Goal: Information Seeking & Learning: Learn about a topic

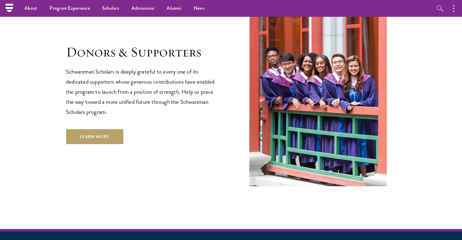
scroll to position [1763, 0]
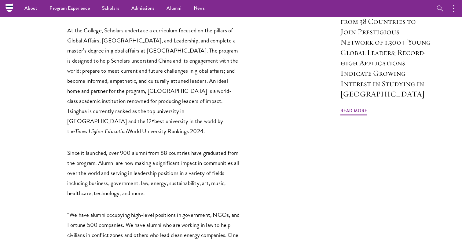
scroll to position [480, 0]
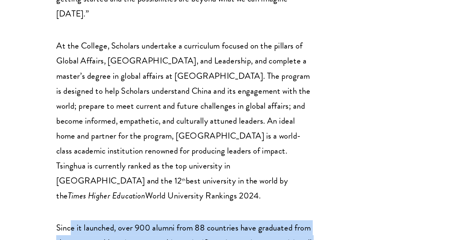
drag, startPoint x: 76, startPoint y: 161, endPoint x: 188, endPoint y: 211, distance: 122.5
click at [184, 211] on div "NEW YORK, NY, USA and BEIJING, CHINA October 24, 2023 — Today, Schwarzman Schol…" at bounding box center [154, 236] width 174 height 871
click at [188, 211] on div "NEW YORK, NY, USA and BEIJING, CHINA October 24, 2023 — Today, Schwarzman Schol…" at bounding box center [154, 236] width 174 height 871
drag, startPoint x: 196, startPoint y: 210, endPoint x: 70, endPoint y: 156, distance: 136.4
click at [70, 156] on div "NEW YORK, NY, USA and BEIJING, CHINA October 24, 2023 — Today, Schwarzman Schol…" at bounding box center [154, 236] width 174 height 871
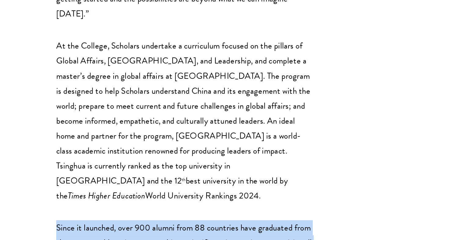
click at [70, 156] on div "NEW YORK, NY, USA and BEIJING, CHINA October 24, 2023 — Today, Schwarzman Schol…" at bounding box center [154, 236] width 174 height 871
drag, startPoint x: 67, startPoint y: 157, endPoint x: 182, endPoint y: 205, distance: 125.0
click at [183, 205] on div "NEW YORK, NY, USA and BEIJING, CHINA October 24, 2023 — Today, Schwarzman Schol…" at bounding box center [176, 236] width 291 height 871
drag, startPoint x: 182, startPoint y: 202, endPoint x: 38, endPoint y: 155, distance: 151.6
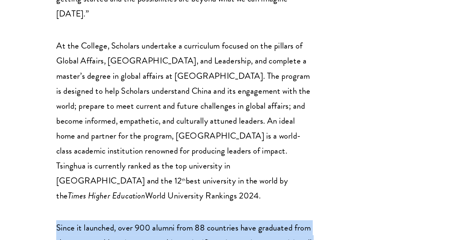
click at [38, 155] on div "NEW YORK, NY, USA and BEIJING, CHINA October 24, 2023 — Today, Schwarzman Schol…" at bounding box center [176, 236] width 291 height 871
drag, startPoint x: 38, startPoint y: 155, endPoint x: 162, endPoint y: 213, distance: 136.9
click at [164, 215] on div "NEW YORK, NY, USA and BEIJING, CHINA October 24, 2023 — Today, Schwarzman Schol…" at bounding box center [176, 236] width 291 height 871
click at [162, 213] on div "NEW YORK, NY, USA and BEIJING, CHINA October 24, 2023 — Today, Schwarzman Schol…" at bounding box center [154, 236] width 174 height 871
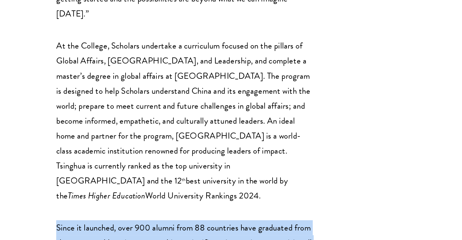
drag, startPoint x: 163, startPoint y: 207, endPoint x: 39, endPoint y: 152, distance: 135.2
click at [39, 152] on div "NEW YORK, NY, USA and BEIJING, CHINA October 24, 2023 — Today, Schwarzman Schol…" at bounding box center [176, 236] width 291 height 871
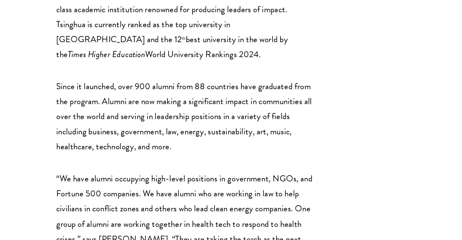
scroll to position [570, 0]
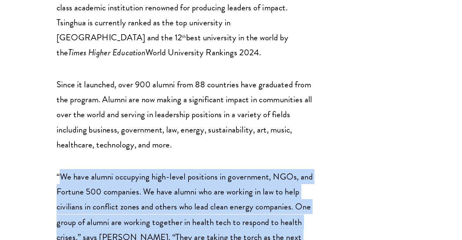
drag, startPoint x: 71, startPoint y: 134, endPoint x: 144, endPoint y: 194, distance: 94.9
click at [144, 194] on p "“We have alumni occupying high-level positions in government, NGOs, and Fortune…" at bounding box center [154, 227] width 174 height 71
drag, startPoint x: 143, startPoint y: 204, endPoint x: 63, endPoint y: 126, distance: 111.7
click at [64, 126] on div "NEW YORK, NY, USA and BEIJING, CHINA October 24, 2023 — Today, Schwarzman Schol…" at bounding box center [176, 147] width 291 height 871
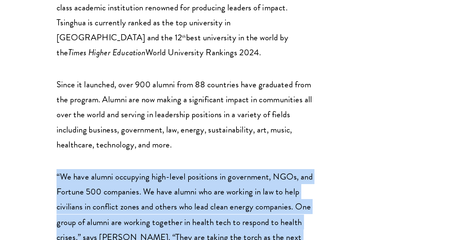
click at [63, 126] on div "NEW YORK, NY, USA and BEIJING, CHINA October 24, 2023 — Today, Schwarzman Schol…" at bounding box center [176, 147] width 291 height 871
drag, startPoint x: 60, startPoint y: 133, endPoint x: 128, endPoint y: 192, distance: 90.0
click at [128, 192] on div "NEW YORK, NY, USA and BEIJING, CHINA October 24, 2023 — Today, Schwarzman Schol…" at bounding box center [176, 147] width 291 height 871
click at [128, 192] on p "“We have alumni occupying high-level positions in government, NGOs, and Fortune…" at bounding box center [154, 227] width 174 height 71
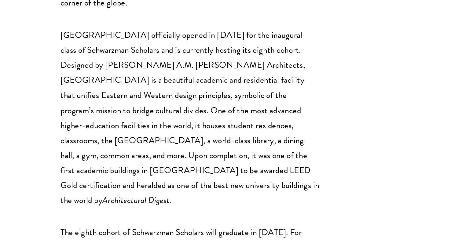
scroll to position [903, 0]
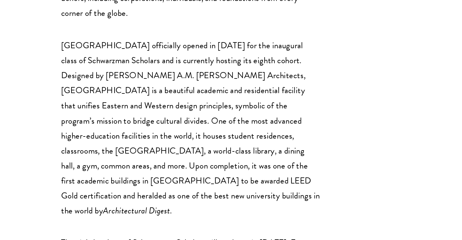
click at [141, 240] on link "www.schwarzmanscholars.org" at bounding box center [159, 244] width 48 height 9
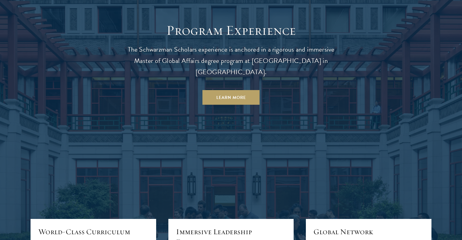
scroll to position [570, 0]
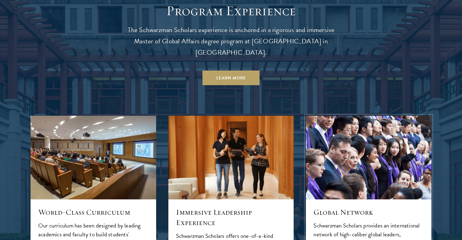
click at [332, 130] on img at bounding box center [368, 157] width 133 height 89
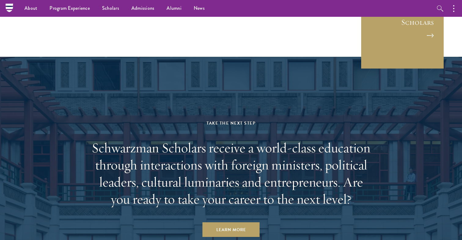
scroll to position [3124, 0]
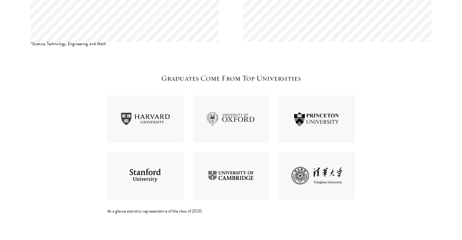
scroll to position [770, 0]
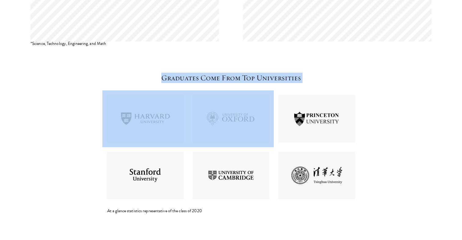
drag, startPoint x: 154, startPoint y: 68, endPoint x: 297, endPoint y: 70, distance: 142.7
click at [297, 73] on div "Graduates Come From Top Universities At a glance statistics representative of t…" at bounding box center [230, 143] width 247 height 141
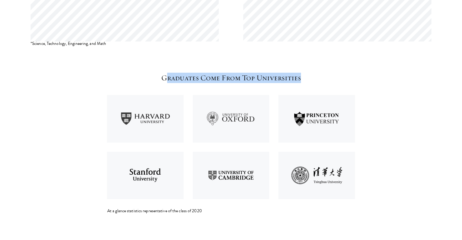
drag, startPoint x: 308, startPoint y: 67, endPoint x: 163, endPoint y: 67, distance: 144.2
click at [164, 73] on h5 "Graduates Come From Top Universities" at bounding box center [230, 78] width 247 height 10
click at [163, 73] on h5 "Graduates Come From Top Universities" at bounding box center [230, 78] width 247 height 10
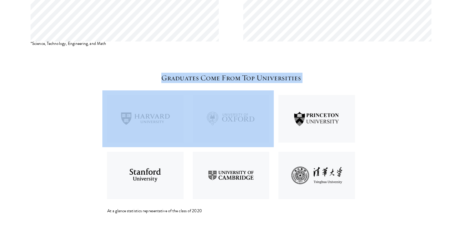
drag, startPoint x: 154, startPoint y: 67, endPoint x: 278, endPoint y: 81, distance: 124.9
click at [279, 81] on div "Graduates Come From Top Universities At a glance statistics representative of t…" at bounding box center [230, 143] width 247 height 141
click at [278, 90] on img at bounding box center [317, 118] width 86 height 57
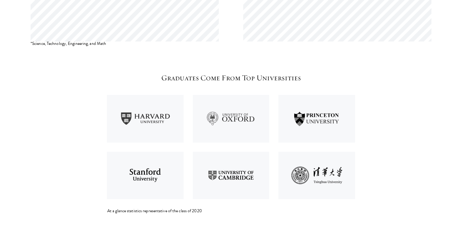
drag, startPoint x: 316, startPoint y: 61, endPoint x: 285, endPoint y: 61, distance: 30.6
click at [309, 73] on h5 "Graduates Come From Top Universities" at bounding box center [230, 78] width 247 height 10
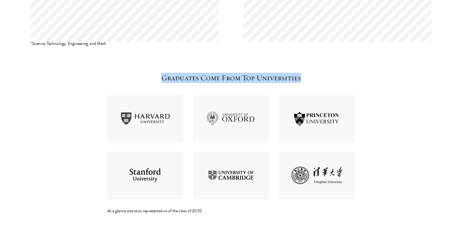
drag, startPoint x: 304, startPoint y: 67, endPoint x: 158, endPoint y: 66, distance: 146.0
click at [158, 73] on h5 "Graduates Come From Top Universities" at bounding box center [230, 78] width 247 height 10
drag, startPoint x: 158, startPoint y: 66, endPoint x: 311, endPoint y: 65, distance: 153.4
click at [311, 73] on h5 "Graduates Come From Top Universities" at bounding box center [230, 78] width 247 height 10
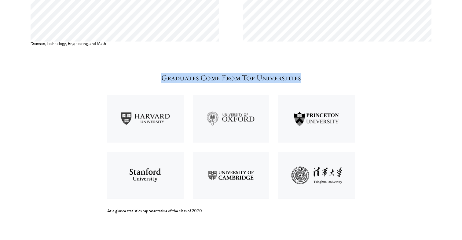
click at [311, 73] on h5 "Graduates Come From Top Universities" at bounding box center [230, 78] width 247 height 10
drag, startPoint x: 311, startPoint y: 65, endPoint x: 140, endPoint y: 65, distance: 171.7
click at [140, 73] on h5 "Graduates Come From Top Universities" at bounding box center [230, 78] width 247 height 10
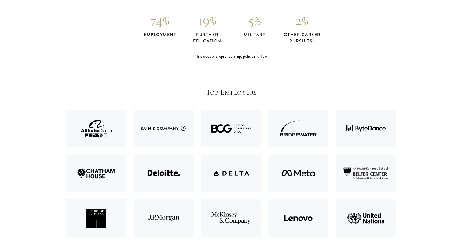
scroll to position [1302, 0]
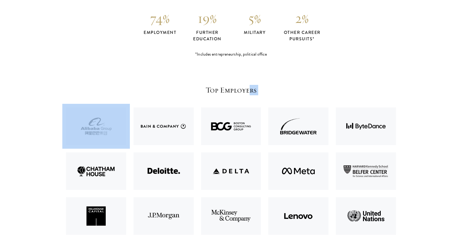
drag, startPoint x: 189, startPoint y: 82, endPoint x: 249, endPoint y: 79, distance: 60.3
click at [249, 85] on div "Top Employers Post-program statistics representative of the classes of 2017-2018" at bounding box center [231, 167] width 330 height 165
click at [249, 85] on h5 "Top Employers" at bounding box center [231, 90] width 330 height 10
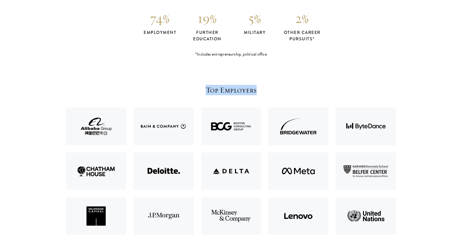
drag, startPoint x: 261, startPoint y: 79, endPoint x: 207, endPoint y: 79, distance: 54.7
click at [207, 85] on h5 "Top Employers" at bounding box center [231, 90] width 330 height 10
drag, startPoint x: 207, startPoint y: 79, endPoint x: 261, endPoint y: 79, distance: 54.1
click at [260, 85] on h5 "Top Employers" at bounding box center [231, 90] width 330 height 10
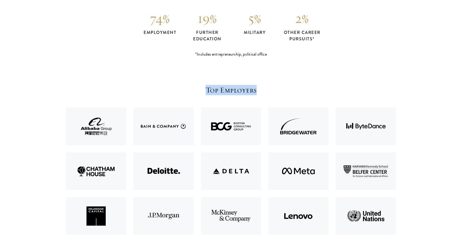
click at [261, 85] on h5 "Top Employers" at bounding box center [231, 90] width 330 height 10
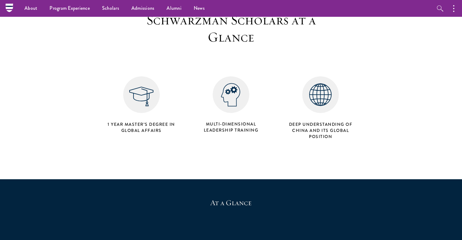
scroll to position [118, 0]
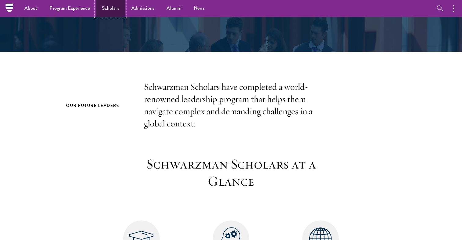
click at [117, 10] on link "Scholars" at bounding box center [110, 8] width 29 height 17
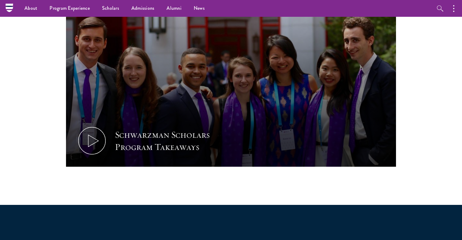
scroll to position [324, 0]
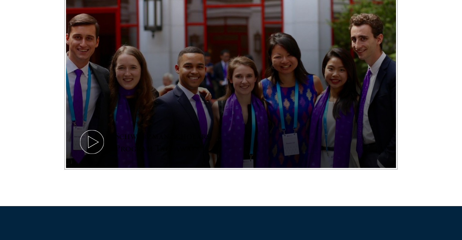
click at [97, 128] on icon at bounding box center [91, 141] width 27 height 27
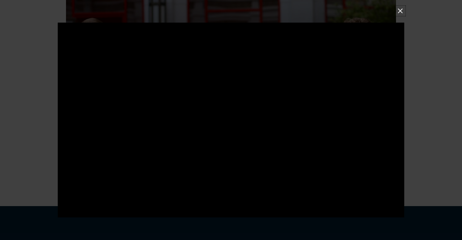
click at [400, 10] on button at bounding box center [400, 11] width 8 height 8
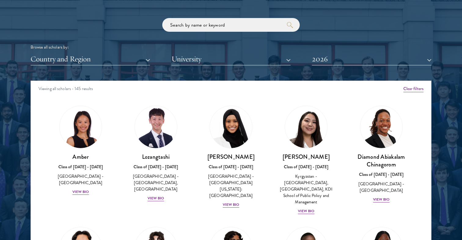
scroll to position [745, 0]
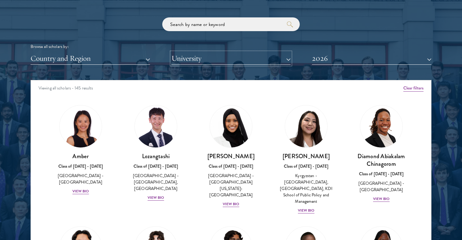
click at [194, 52] on button "University" at bounding box center [230, 58] width 119 height 13
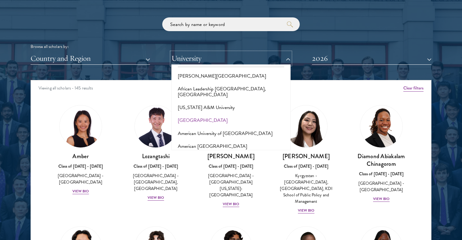
scroll to position [14, 0]
click at [204, 101] on button "Alabama A&M University" at bounding box center [231, 107] width 116 height 13
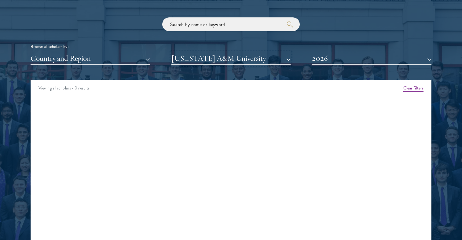
click at [227, 52] on button "Alabama A&M University" at bounding box center [230, 58] width 119 height 13
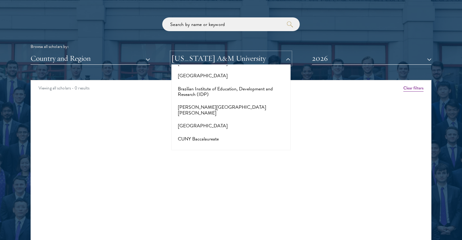
scroll to position [544, 0]
click at [209, 100] on button "Brigham Young University" at bounding box center [231, 109] width 116 height 19
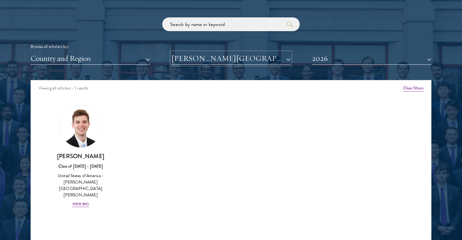
click at [216, 52] on button "Brigham Young University" at bounding box center [230, 58] width 119 height 13
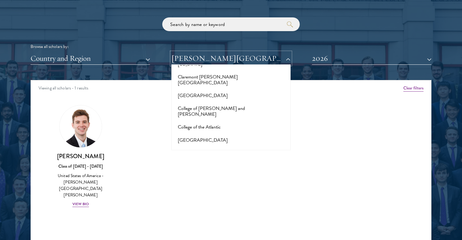
scroll to position [861, 0]
click at [204, 133] on button "Columbia University" at bounding box center [231, 139] width 116 height 13
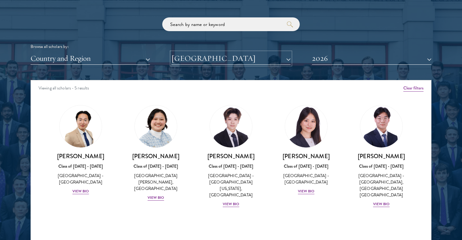
click at [216, 52] on button "Columbia University" at bounding box center [230, 58] width 119 height 13
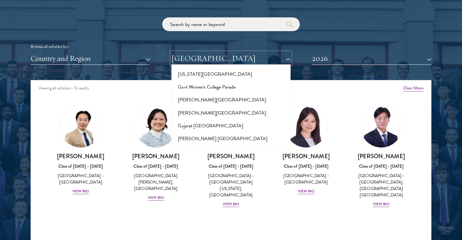
scroll to position [1430, 0]
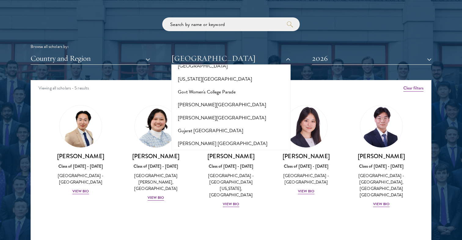
click at [201, 163] on button "Hampton University" at bounding box center [231, 169] width 116 height 13
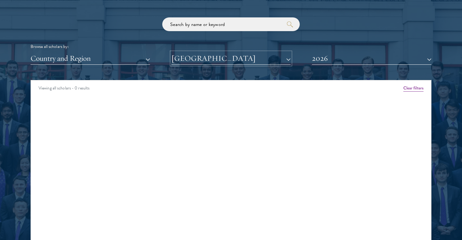
click at [216, 52] on button "Hampton University" at bounding box center [230, 58] width 119 height 13
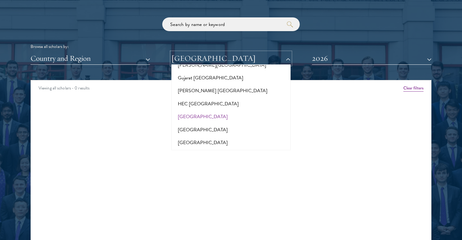
scroll to position [1491, 0]
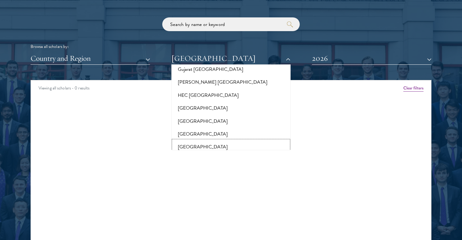
click at [210, 141] on button "Harvard University" at bounding box center [231, 147] width 116 height 13
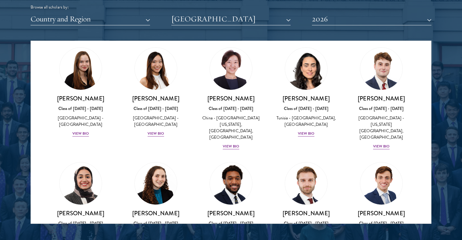
scroll to position [162, 0]
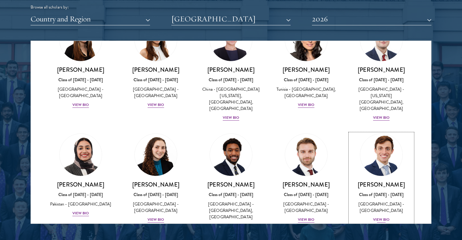
click at [382, 217] on div "View Bio" at bounding box center [381, 220] width 17 height 6
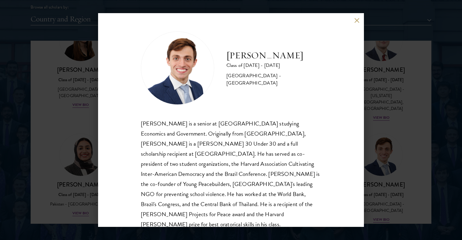
click at [354, 20] on button at bounding box center [356, 20] width 5 height 5
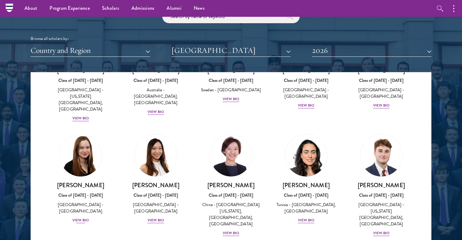
scroll to position [99, 0]
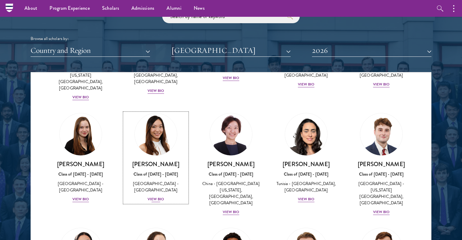
click at [155, 196] on div "View Bio" at bounding box center [156, 199] width 17 height 6
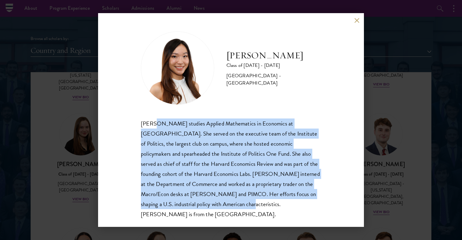
drag, startPoint x: 154, startPoint y: 128, endPoint x: 227, endPoint y: 204, distance: 105.9
click at [226, 203] on div "Stephanie Lin studies Applied Mathematics in Economics at Harvard. She served o…" at bounding box center [231, 169] width 180 height 101
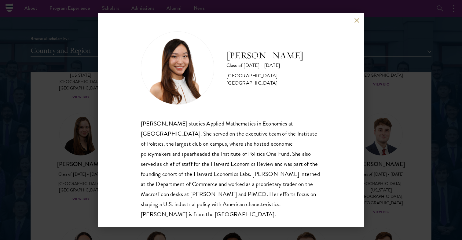
click at [227, 204] on div "Stephanie Lin studies Applied Mathematics in Economics at Harvard. She served o…" at bounding box center [231, 169] width 180 height 101
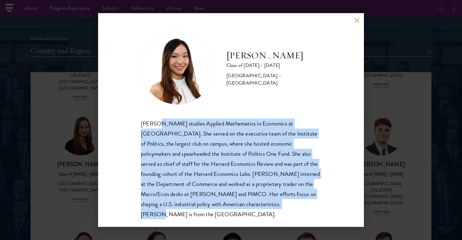
drag, startPoint x: 271, startPoint y: 204, endPoint x: 156, endPoint y: 124, distance: 140.1
click at [156, 124] on div "Stephanie Lin studies Applied Mathematics in Economics at Harvard. She served o…" at bounding box center [231, 169] width 180 height 101
drag, startPoint x: 130, startPoint y: 126, endPoint x: 319, endPoint y: 221, distance: 211.6
click at [319, 221] on div "Stephanie Lin Class of 2025 - 2026 United States of America - Harvard Universit…" at bounding box center [231, 120] width 266 height 214
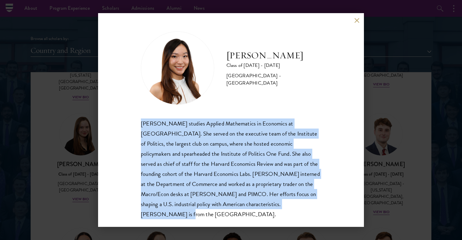
click at [298, 195] on div "Stephanie Lin studies Applied Mathematics in Economics at Harvard. She served o…" at bounding box center [231, 169] width 180 height 101
drag, startPoint x: 295, startPoint y: 207, endPoint x: 147, endPoint y: 118, distance: 173.0
click at [147, 118] on div "Stephanie Lin Class of 2025 - 2026 United States of America - Harvard Universit…" at bounding box center [231, 125] width 180 height 188
drag, startPoint x: 136, startPoint y: 118, endPoint x: 288, endPoint y: 207, distance: 175.5
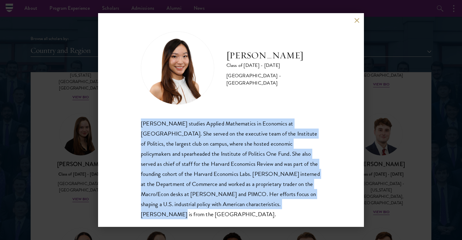
click at [287, 207] on div "Stephanie Lin Class of 2025 - 2026 United States of America - Harvard Universit…" at bounding box center [231, 120] width 266 height 214
click at [288, 207] on div "Stephanie Lin studies Applied Mathematics in Economics at Harvard. She served o…" at bounding box center [231, 169] width 180 height 101
drag, startPoint x: 294, startPoint y: 207, endPoint x: 133, endPoint y: 126, distance: 180.5
click at [133, 126] on div "Stephanie Lin Class of 2025 - 2026 United States of America - Harvard Universit…" at bounding box center [231, 120] width 266 height 214
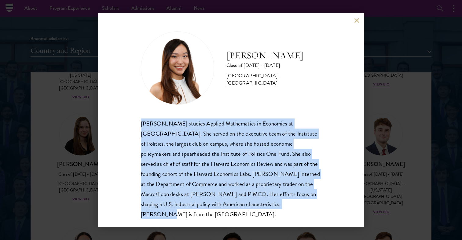
drag, startPoint x: 133, startPoint y: 126, endPoint x: 269, endPoint y: 206, distance: 157.9
click at [268, 206] on div "Stephanie Lin Class of 2025 - 2026 United States of America - Harvard Universit…" at bounding box center [231, 120] width 266 height 214
click at [269, 206] on div "Stephanie Lin studies Applied Mathematics in Economics at Harvard. She served o…" at bounding box center [231, 169] width 180 height 101
drag, startPoint x: 291, startPoint y: 205, endPoint x: 132, endPoint y: 123, distance: 179.0
click at [132, 123] on div "Stephanie Lin Class of 2025 - 2026 United States of America - Harvard Universit…" at bounding box center [231, 120] width 266 height 214
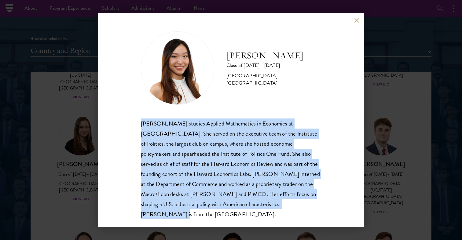
click at [132, 123] on div "Stephanie Lin Class of 2025 - 2026 United States of America - Harvard Universit…" at bounding box center [231, 120] width 266 height 214
drag, startPoint x: 132, startPoint y: 123, endPoint x: 292, endPoint y: 204, distance: 179.5
click at [292, 204] on div "Stephanie Lin Class of 2025 - 2026 United States of America - Harvard Universit…" at bounding box center [231, 120] width 266 height 214
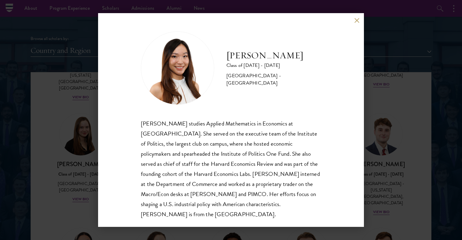
click at [291, 204] on div "Stephanie Lin studies Applied Mathematics in Economics at Harvard. She served o…" at bounding box center [231, 169] width 180 height 101
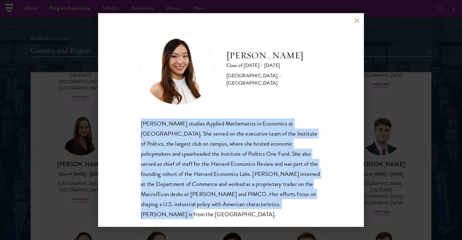
drag, startPoint x: 291, startPoint y: 205, endPoint x: 142, endPoint y: 127, distance: 168.3
click at [142, 127] on div "Stephanie Lin studies Applied Mathematics in Economics at Harvard. She served o…" at bounding box center [231, 169] width 180 height 101
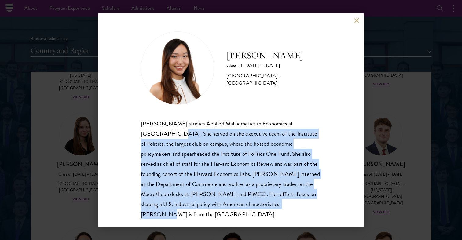
drag, startPoint x: 137, startPoint y: 134, endPoint x: 279, endPoint y: 206, distance: 159.0
click at [279, 205] on div "Stephanie Lin Class of 2025 - 2026 United States of America - Harvard Universit…" at bounding box center [231, 120] width 266 height 214
click at [279, 206] on div "Stephanie Lin studies Applied Mathematics in Economics at Harvard. She served o…" at bounding box center [231, 169] width 180 height 101
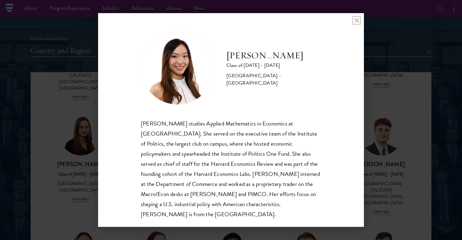
click at [357, 21] on button at bounding box center [356, 20] width 5 height 5
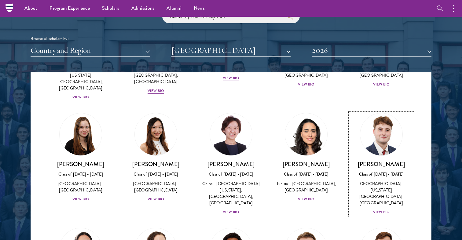
click at [383, 175] on div "John McQuillan Class of 2025 - 2026 United States of America - Florida State Un…" at bounding box center [381, 187] width 63 height 55
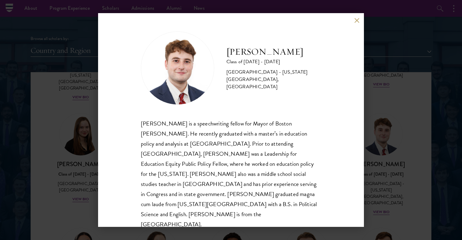
click at [358, 20] on button at bounding box center [356, 20] width 5 height 5
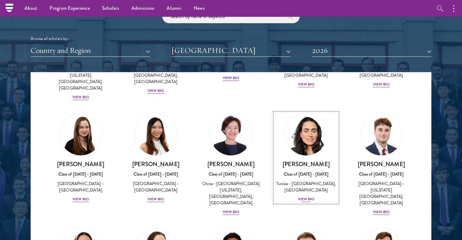
click at [312, 196] on div "View Bio" at bounding box center [306, 199] width 17 height 6
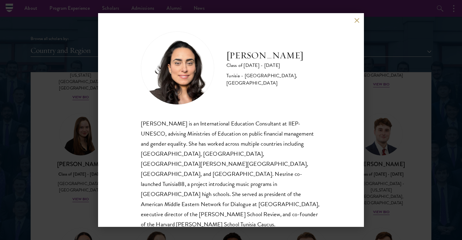
click at [351, 18] on div "Nesrine Mbarek Class of 2025 - 2026 Tunisia - Stanford University, Harvard Univ…" at bounding box center [231, 120] width 266 height 214
click at [356, 18] on button at bounding box center [356, 20] width 5 height 5
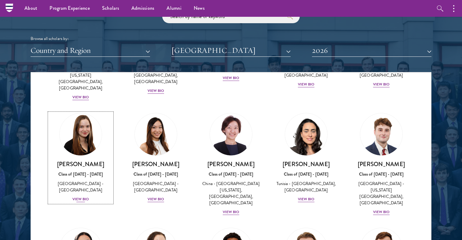
click at [81, 196] on div "View Bio" at bounding box center [80, 199] width 17 height 6
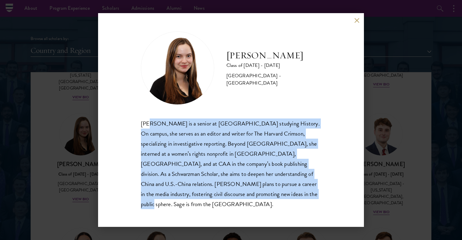
drag, startPoint x: 148, startPoint y: 125, endPoint x: 267, endPoint y: 201, distance: 141.7
click at [268, 203] on div "Sage Lattman is a senior at Harvard University studying History. On campus, she…" at bounding box center [231, 164] width 180 height 91
click at [267, 201] on div "Sage Lattman is a senior at Harvard University studying History. On campus, she…" at bounding box center [231, 164] width 180 height 91
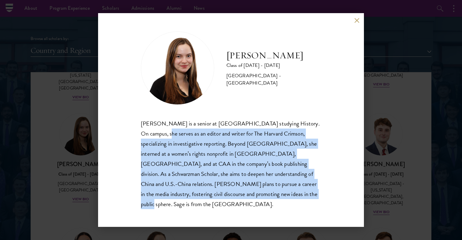
drag, startPoint x: 267, startPoint y: 211, endPoint x: 142, endPoint y: 137, distance: 145.8
click at [142, 137] on div "Sage Lattman Class of 2025 - 2026 United States of America - Harvard University…" at bounding box center [231, 120] width 266 height 214
click at [142, 137] on div "Sage Lattman is a senior at Harvard University studying History. On campus, she…" at bounding box center [231, 164] width 180 height 91
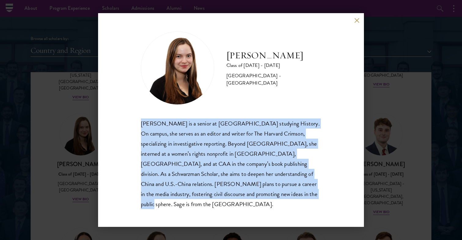
drag, startPoint x: 142, startPoint y: 130, endPoint x: 233, endPoint y: 208, distance: 120.2
click at [232, 207] on div "Sage Lattman Class of 2025 - 2026 United States of America - Harvard University…" at bounding box center [231, 120] width 266 height 214
click at [233, 208] on div "Sage Lattman Class of 2025 - 2026 United States of America - Harvard University…" at bounding box center [231, 120] width 266 height 214
drag, startPoint x: 236, startPoint y: 204, endPoint x: 127, endPoint y: 125, distance: 135.2
click at [127, 125] on div "Sage Lattman Class of 2025 - 2026 United States of America - Harvard University…" at bounding box center [231, 120] width 266 height 214
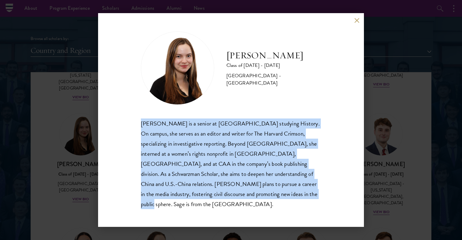
click at [127, 125] on div "Sage Lattman Class of 2025 - 2026 United States of America - Harvard University…" at bounding box center [231, 120] width 266 height 214
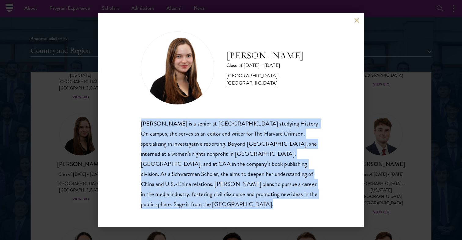
drag, startPoint x: 127, startPoint y: 125, endPoint x: 235, endPoint y: 204, distance: 134.1
click at [235, 204] on div "Sage Lattman Class of 2025 - 2026 United States of America - Harvard University…" at bounding box center [231, 120] width 266 height 214
click at [234, 204] on div "Sage Lattman Class of 2025 - 2026 United States of America - Harvard University…" at bounding box center [231, 120] width 266 height 214
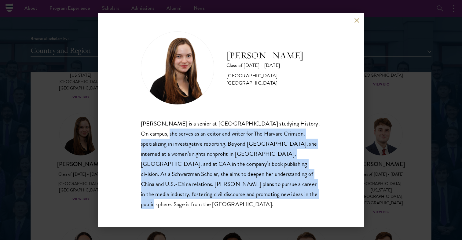
drag, startPoint x: 246, startPoint y: 202, endPoint x: 137, endPoint y: 136, distance: 127.4
click at [137, 136] on div "Sage Lattman Class of 2025 - 2026 United States of America - Harvard University…" at bounding box center [231, 120] width 266 height 214
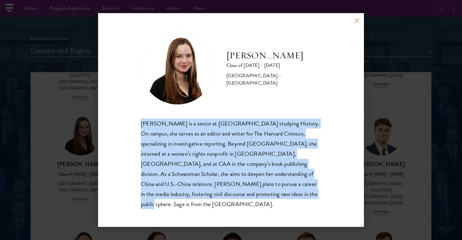
drag, startPoint x: 134, startPoint y: 132, endPoint x: 234, endPoint y: 198, distance: 120.0
click at [234, 198] on div "Sage Lattman Class of 2025 - 2026 United States of America - Harvard University…" at bounding box center [231, 120] width 266 height 214
click at [234, 198] on div "Sage Lattman is a senior at Harvard University studying History. On campus, she…" at bounding box center [231, 164] width 180 height 91
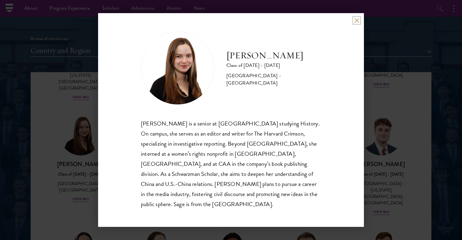
click at [354, 23] on button at bounding box center [356, 20] width 5 height 5
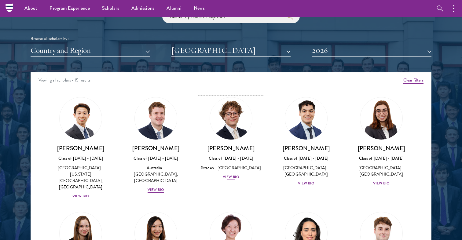
click at [235, 174] on div "View Bio" at bounding box center [231, 177] width 17 height 6
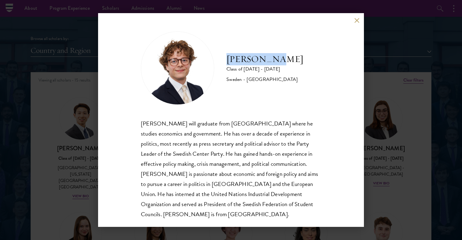
drag, startPoint x: 222, startPoint y: 57, endPoint x: 273, endPoint y: 57, distance: 51.0
click at [273, 57] on div "Leo Gerdén Class of 2025 - 2026 Sweden - Harvard University" at bounding box center [231, 67] width 180 height 73
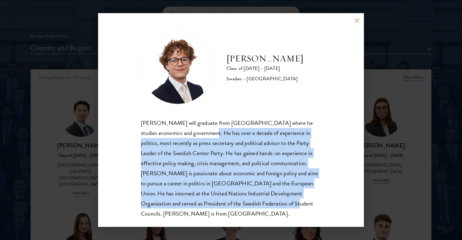
drag, startPoint x: 187, startPoint y: 134, endPoint x: 212, endPoint y: 201, distance: 71.7
click at [213, 201] on div "Leo Gerdén will graduate from Harvard College where he studies economics and go…" at bounding box center [231, 168] width 180 height 101
click at [212, 201] on div "Leo Gerdén will graduate from Harvard College where he studies economics and go…" at bounding box center [231, 168] width 180 height 101
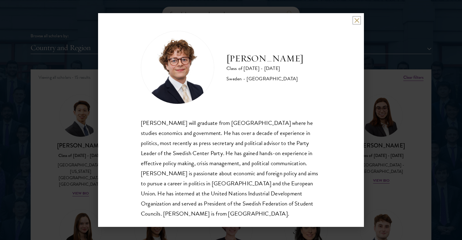
click at [358, 23] on button at bounding box center [356, 20] width 5 height 5
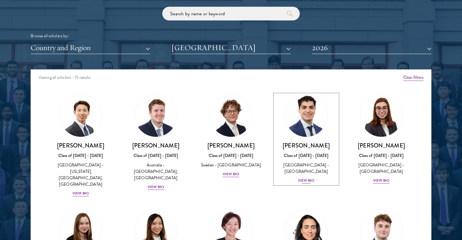
click at [305, 162] on div "Alessandro Hammond Class of 2025 - 2026 United States of America - Harvard Univ…" at bounding box center [306, 163] width 63 height 42
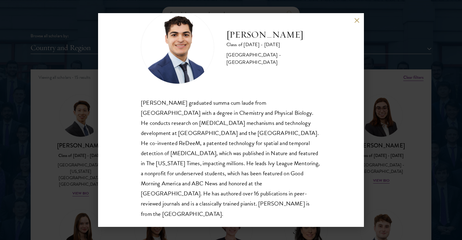
scroll to position [9, 0]
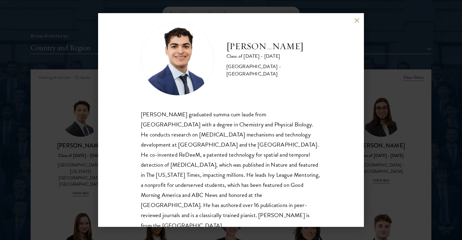
click at [356, 20] on button at bounding box center [356, 20] width 5 height 5
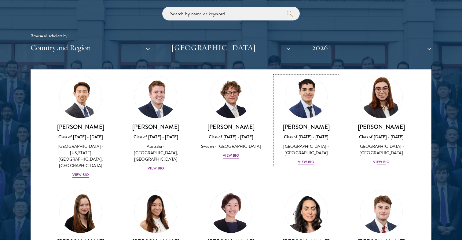
scroll to position [23, 0]
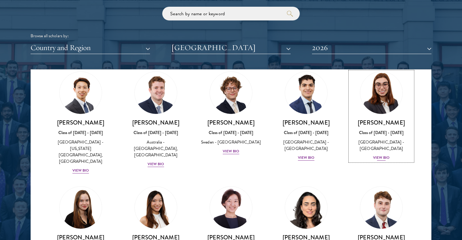
click at [384, 155] on div "View Bio" at bounding box center [381, 158] width 17 height 6
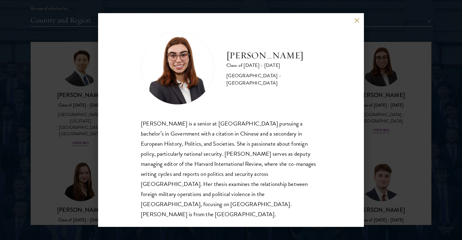
scroll to position [783, 0]
click at [357, 23] on button at bounding box center [356, 20] width 5 height 5
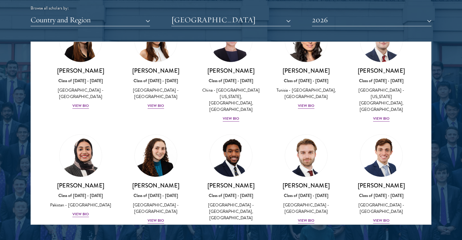
scroll to position [161, 0]
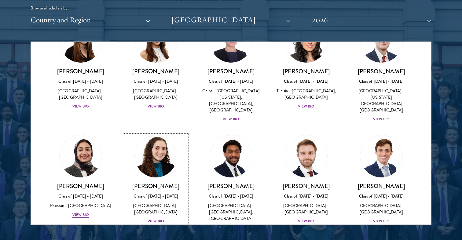
click at [160, 218] on div "View Bio" at bounding box center [156, 221] width 17 height 6
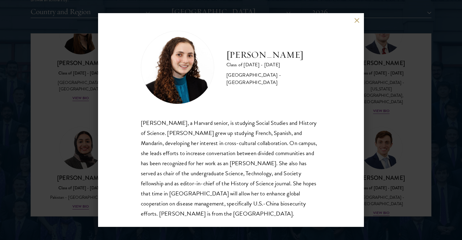
scroll to position [794, 0]
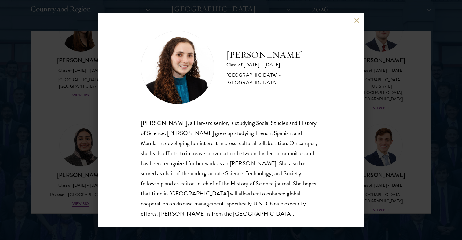
click at [358, 21] on button at bounding box center [356, 20] width 5 height 5
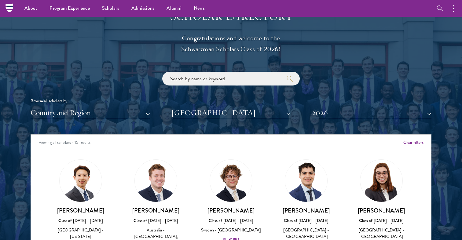
scroll to position [682, 0]
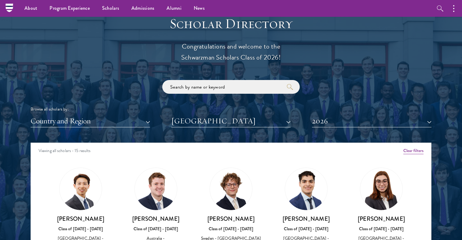
click at [325, 114] on div "Scholar Directory Congratulations and welcome to the Schwarzman Scholars Class …" at bounding box center [231, 170] width 401 height 311
click at [326, 115] on button "2026" at bounding box center [371, 121] width 119 height 13
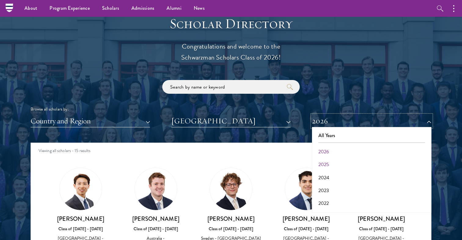
scroll to position [64, 0]
click at [325, 198] on button "2017" at bounding box center [372, 204] width 116 height 13
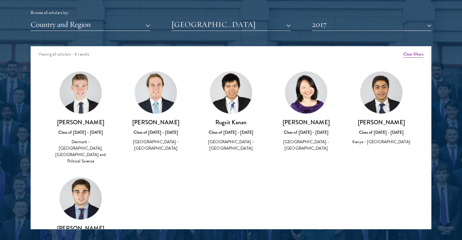
scroll to position [779, 0]
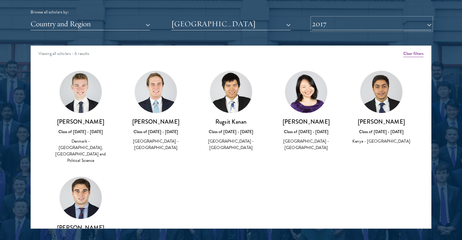
click at [346, 18] on button "2017" at bounding box center [371, 24] width 119 height 13
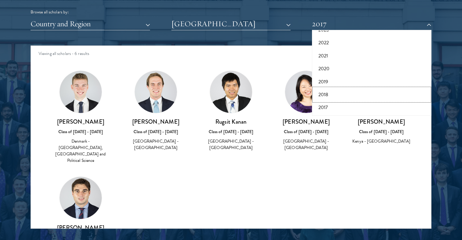
click at [346, 88] on button "2018" at bounding box center [372, 94] width 116 height 13
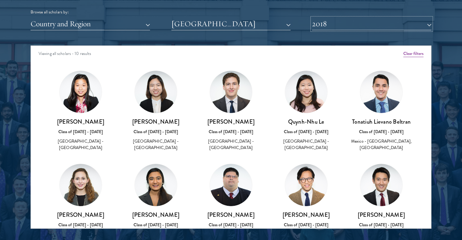
click at [367, 18] on button "2018" at bounding box center [371, 24] width 119 height 13
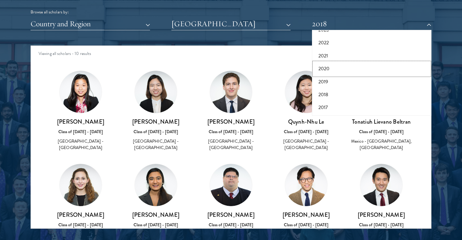
click at [336, 62] on button "2020" at bounding box center [372, 68] width 116 height 13
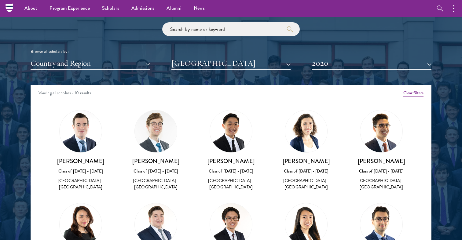
scroll to position [36, 0]
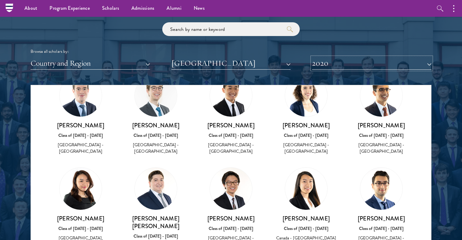
click at [349, 57] on button "2020" at bounding box center [371, 63] width 119 height 13
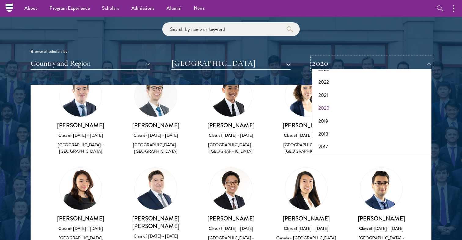
scroll to position [0, 0]
click at [325, 88] on button "2026" at bounding box center [372, 94] width 116 height 13
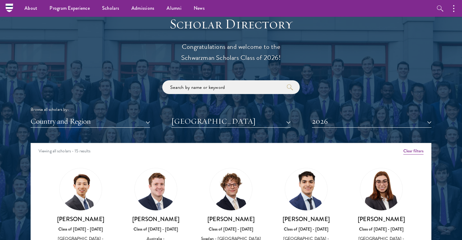
scroll to position [681, 0]
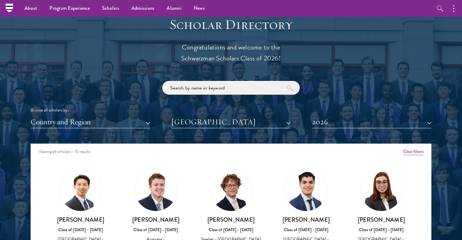
click at [186, 107] on div "Browse all scholars by:" at bounding box center [231, 110] width 401 height 6
click at [190, 116] on button "[GEOGRAPHIC_DATA]" at bounding box center [230, 122] width 119 height 13
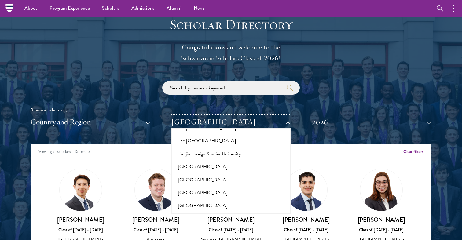
scroll to position [3892, 0]
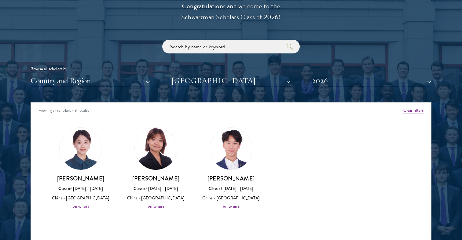
scroll to position [732, 0]
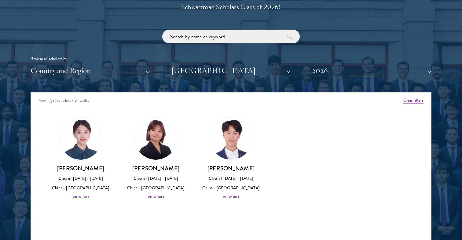
click at [218, 67] on div "Scholar Directory Congratulations and welcome to the Schwarzman Scholars Class …" at bounding box center [231, 120] width 401 height 311
click at [214, 64] on div "Scholar Directory Congratulations and welcome to the Schwarzman Scholars Class …" at bounding box center [231, 120] width 401 height 311
click at [212, 64] on button "[GEOGRAPHIC_DATA]" at bounding box center [230, 70] width 119 height 13
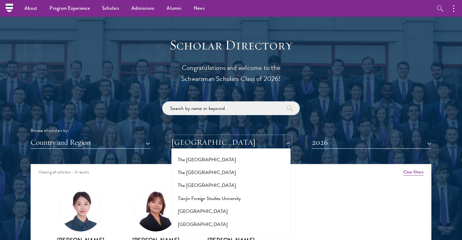
scroll to position [648, 0]
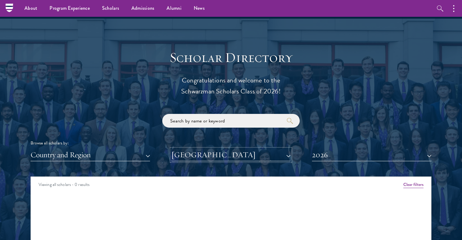
click at [209, 149] on button "[GEOGRAPHIC_DATA]" at bounding box center [230, 155] width 119 height 13
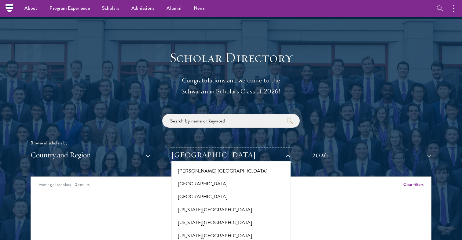
scroll to position [6110, 0]
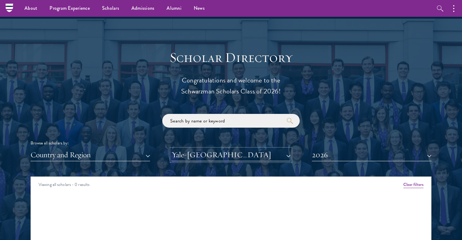
click at [207, 149] on button "Yale-[GEOGRAPHIC_DATA]" at bounding box center [230, 155] width 119 height 13
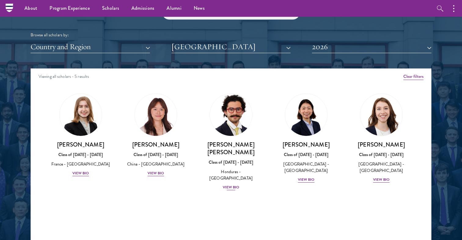
scroll to position [749, 0]
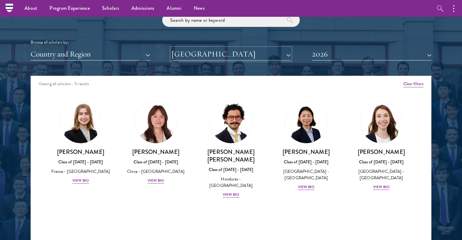
click at [225, 48] on button "[GEOGRAPHIC_DATA]" at bounding box center [230, 54] width 119 height 13
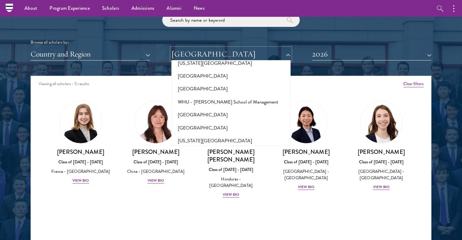
scroll to position [6062, 0]
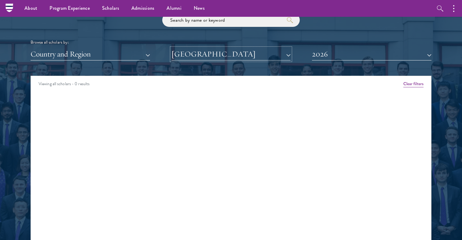
click at [209, 48] on button "[GEOGRAPHIC_DATA]" at bounding box center [230, 54] width 119 height 13
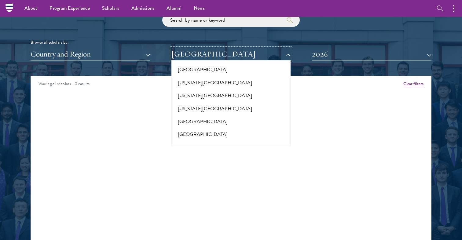
scroll to position [6034, 0]
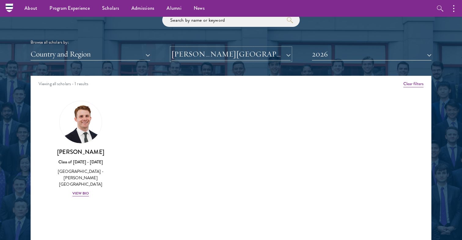
click at [215, 48] on button "[PERSON_NAME][GEOGRAPHIC_DATA]" at bounding box center [230, 54] width 119 height 13
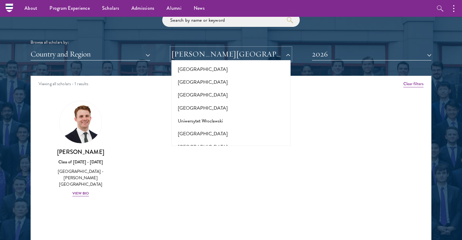
scroll to position [5878, 0]
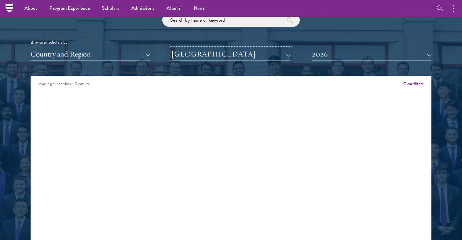
click at [219, 48] on button "[GEOGRAPHIC_DATA]" at bounding box center [230, 54] width 119 height 13
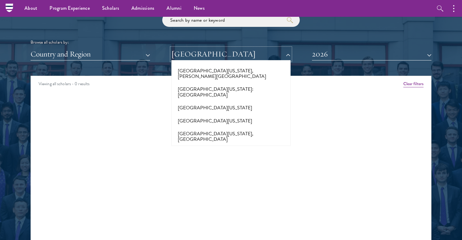
scroll to position [5225, 0]
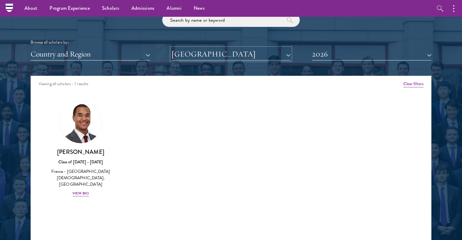
click at [208, 48] on button "[GEOGRAPHIC_DATA]" at bounding box center [230, 54] width 119 height 13
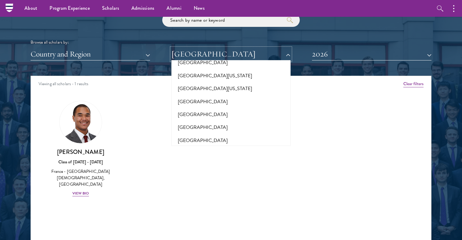
scroll to position [4828, 0]
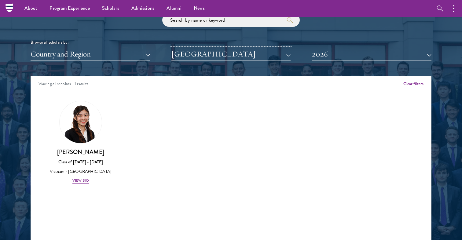
click at [216, 48] on button "[GEOGRAPHIC_DATA]" at bounding box center [230, 54] width 119 height 13
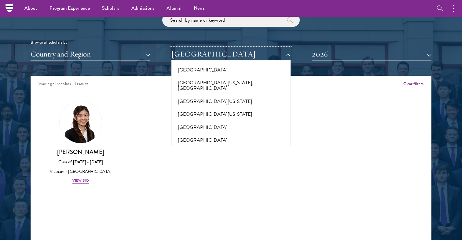
scroll to position [4774, 0]
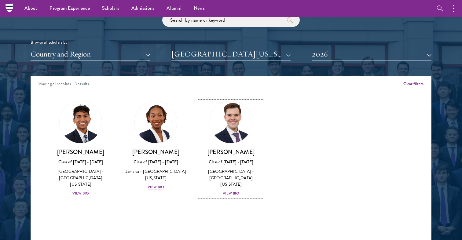
click at [232, 191] on div "View Bio" at bounding box center [231, 194] width 17 height 6
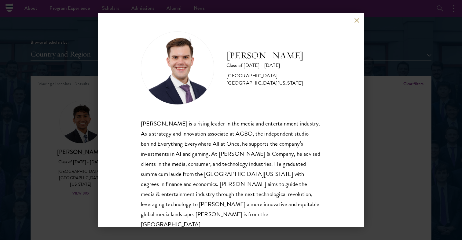
drag, startPoint x: 223, startPoint y: 55, endPoint x: 305, endPoint y: 56, distance: 81.6
click at [305, 56] on div "Garrett Williams Class of 2025 - 2026 United States of America - University of …" at bounding box center [231, 67] width 180 height 73
copy h2 "[PERSON_NAME]"
click at [360, 18] on div "Garrett Williams Class of 2025 - 2026 United States of America - University of …" at bounding box center [231, 120] width 266 height 214
click at [357, 19] on button at bounding box center [356, 20] width 5 height 5
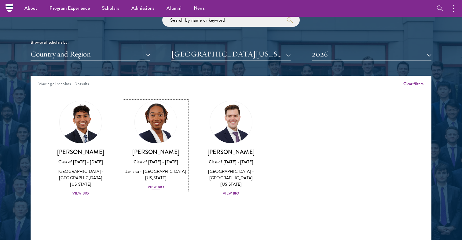
click at [157, 164] on div "Amanda Whylie Class of 2025 - 2026 Jamaica - University of Georgia View Bio" at bounding box center [155, 169] width 63 height 42
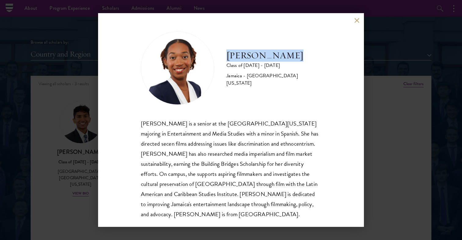
drag, startPoint x: 223, startPoint y: 60, endPoint x: 315, endPoint y: 60, distance: 92.0
click at [315, 60] on div "Amanda Whylie Class of 2025 - 2026 Jamaica - University of Georgia" at bounding box center [231, 67] width 180 height 73
copy h2 "[PERSON_NAME]"
click at [360, 22] on div "Amanda Whylie Class of 2025 - 2026 Jamaica - University of Georgia Amanda Whyli…" at bounding box center [231, 120] width 266 height 214
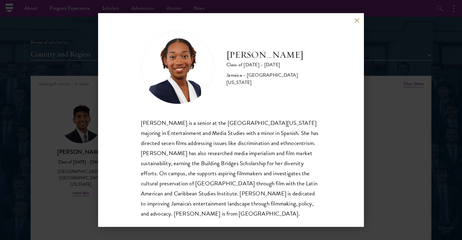
click at [360, 20] on div "Amanda Whylie Class of 2025 - 2026 Jamaica - University of Georgia Amanda Whyli…" at bounding box center [231, 120] width 266 height 214
click at [354, 21] on button at bounding box center [356, 20] width 5 height 5
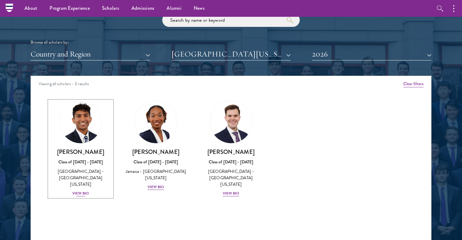
click at [77, 169] on div "Aryan Thakur Class of 2025 - 2026 United States of America - University of Geor…" at bounding box center [80, 172] width 63 height 49
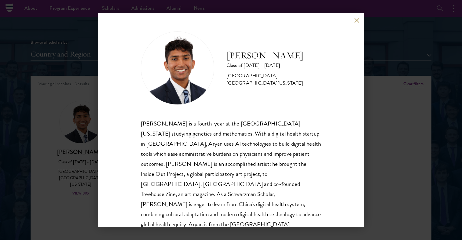
click at [237, 54] on h2 "[PERSON_NAME]" at bounding box center [273, 55] width 95 height 12
click at [221, 54] on div "Aryan Thakur Class of 2025 - 2026 United States of America - University of Geor…" at bounding box center [231, 67] width 180 height 73
drag, startPoint x: 221, startPoint y: 54, endPoint x: 310, endPoint y: 54, distance: 88.6
click at [310, 54] on div "Aryan Thakur Class of 2025 - 2026 United States of America - University of Geor…" at bounding box center [231, 67] width 180 height 73
copy div "[PERSON_NAME]"
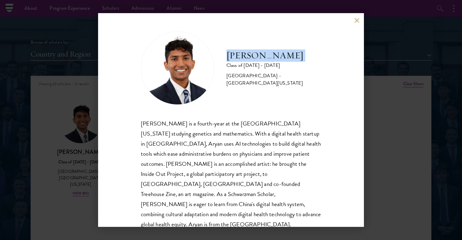
click at [360, 19] on div "Aryan Thakur Class of 2025 - 2026 United States of America - University of Geor…" at bounding box center [231, 120] width 266 height 214
click at [358, 19] on button at bounding box center [356, 20] width 5 height 5
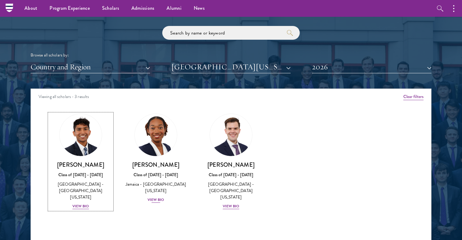
scroll to position [735, 0]
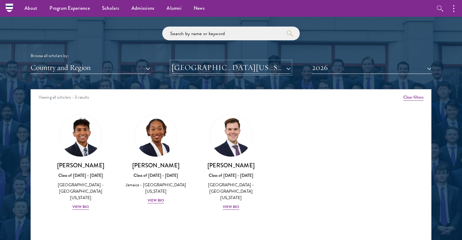
click at [230, 61] on button "[GEOGRAPHIC_DATA][US_STATE]" at bounding box center [230, 67] width 119 height 13
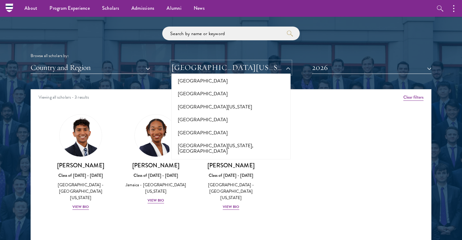
scroll to position [4772, 0]
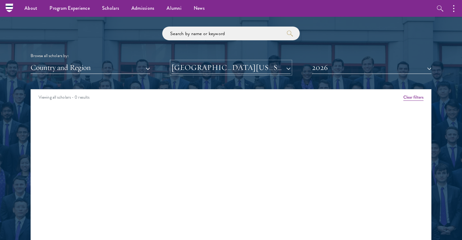
click at [220, 61] on button "[GEOGRAPHIC_DATA][US_STATE]" at bounding box center [230, 67] width 119 height 13
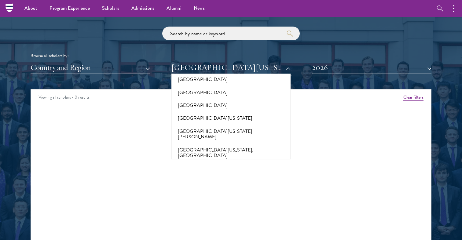
scroll to position [4625, 0]
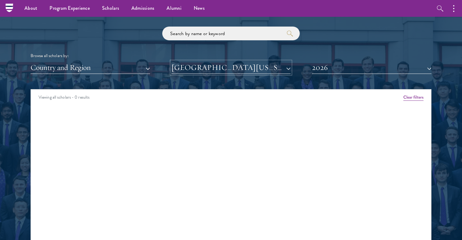
click at [227, 61] on button "[GEOGRAPHIC_DATA][US_STATE], [GEOGRAPHIC_DATA]" at bounding box center [230, 67] width 119 height 13
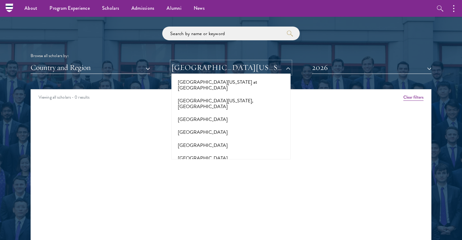
scroll to position [4506, 0]
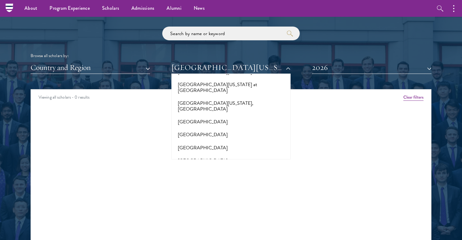
click at [224, 219] on button "[GEOGRAPHIC_DATA]" at bounding box center [231, 225] width 116 height 13
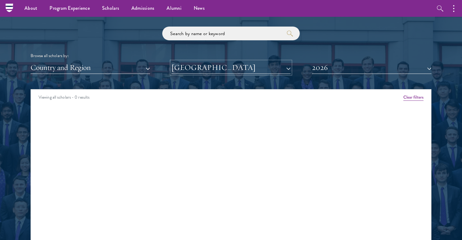
click at [238, 61] on button "[GEOGRAPHIC_DATA]" at bounding box center [230, 67] width 119 height 13
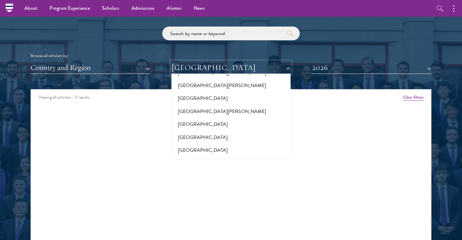
scroll to position [4265, 0]
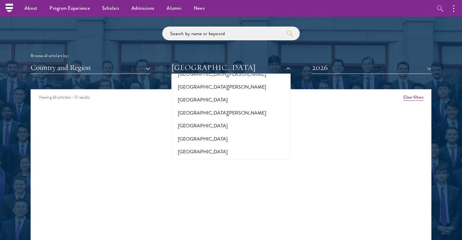
click at [213, 236] on button "[GEOGRAPHIC_DATA]" at bounding box center [231, 242] width 116 height 13
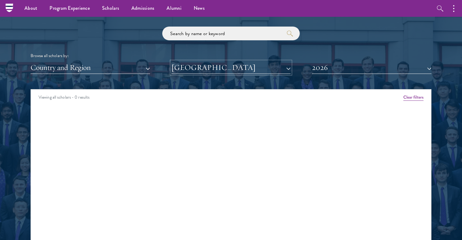
click at [241, 61] on button "[GEOGRAPHIC_DATA]" at bounding box center [230, 67] width 119 height 13
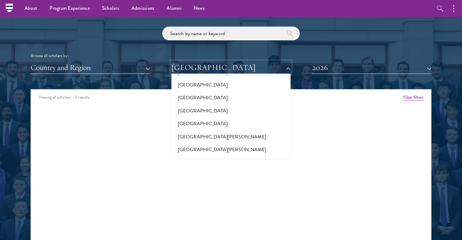
scroll to position [4176, 0]
click at [217, 234] on button "[GEOGRAPHIC_DATA]" at bounding box center [231, 240] width 116 height 13
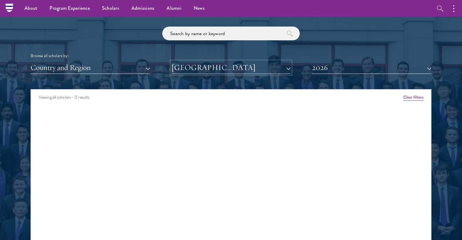
click at [248, 61] on button "[GEOGRAPHIC_DATA]" at bounding box center [230, 67] width 119 height 13
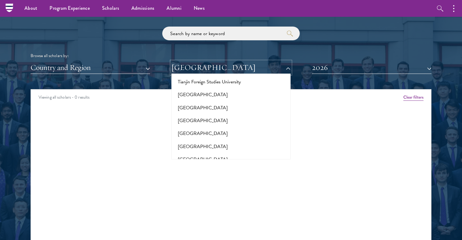
scroll to position [3920, 0]
click at [211, 206] on button "[GEOGRAPHIC_DATA]" at bounding box center [231, 212] width 116 height 13
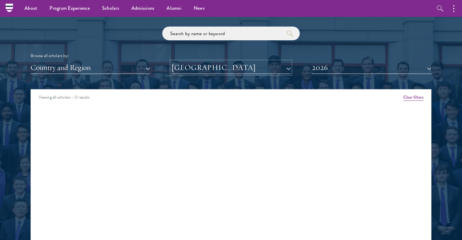
click at [232, 61] on button "[GEOGRAPHIC_DATA]" at bounding box center [230, 67] width 119 height 13
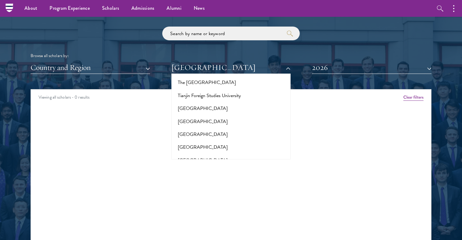
click at [213, 193] on button "[GEOGRAPHIC_DATA]" at bounding box center [231, 199] width 116 height 13
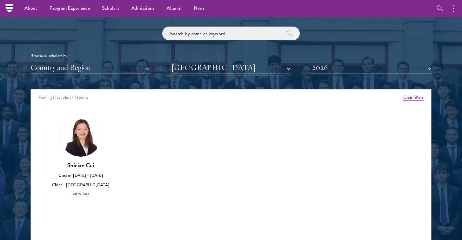
click at [213, 61] on button "[GEOGRAPHIC_DATA]" at bounding box center [230, 67] width 119 height 13
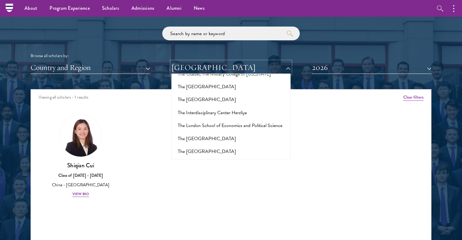
scroll to position [3837, 0]
click at [201, 223] on button "[GEOGRAPHIC_DATA]" at bounding box center [231, 229] width 116 height 13
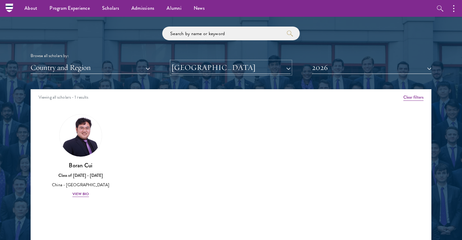
click at [222, 61] on button "[GEOGRAPHIC_DATA]" at bounding box center [230, 67] width 119 height 13
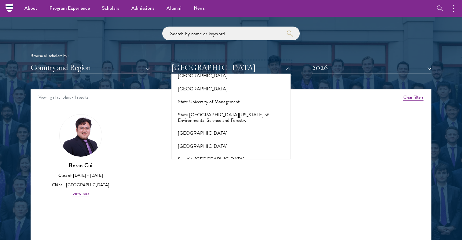
scroll to position [730, 0]
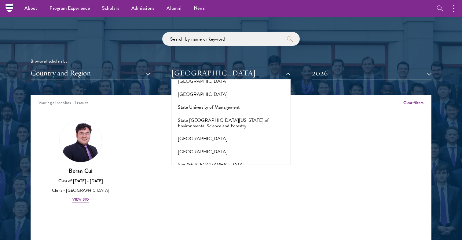
click at [211, 223] on button "[GEOGRAPHIC_DATA]" at bounding box center [231, 229] width 116 height 13
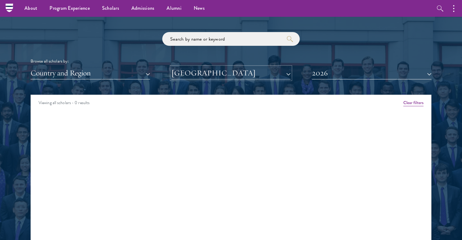
click at [227, 67] on button "[GEOGRAPHIC_DATA]" at bounding box center [230, 73] width 119 height 13
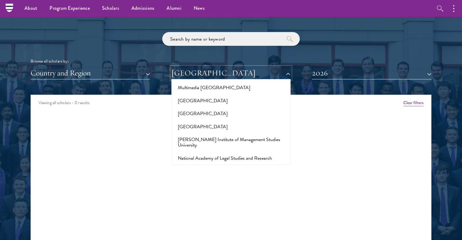
scroll to position [2490, 0]
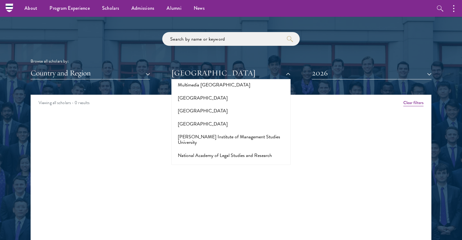
click at [219, 214] on button "[GEOGRAPHIC_DATA]" at bounding box center [231, 220] width 116 height 13
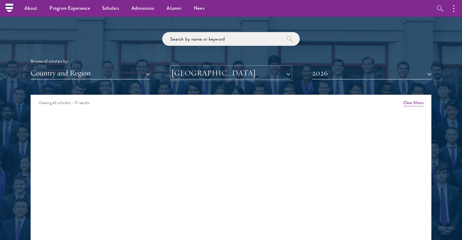
click at [228, 67] on button "[GEOGRAPHIC_DATA]" at bounding box center [230, 73] width 119 height 13
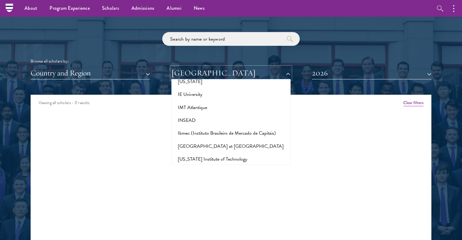
scroll to position [1701, 0]
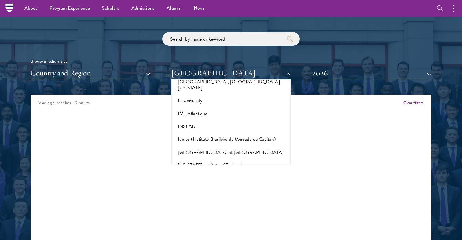
click at [218, 172] on button "[GEOGRAPHIC_DATA]" at bounding box center [231, 178] width 116 height 13
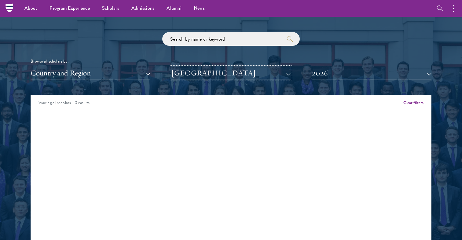
click at [230, 67] on button "[GEOGRAPHIC_DATA]" at bounding box center [230, 73] width 119 height 13
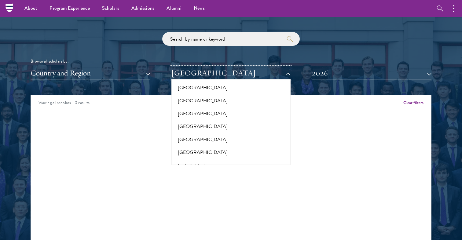
scroll to position [1080, 0]
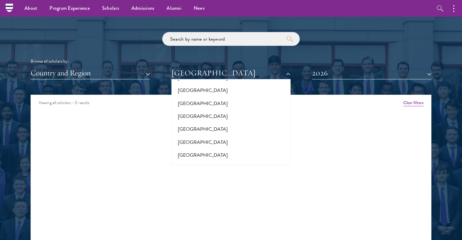
click at [208, 175] on button "[GEOGRAPHIC_DATA]" at bounding box center [231, 181] width 116 height 13
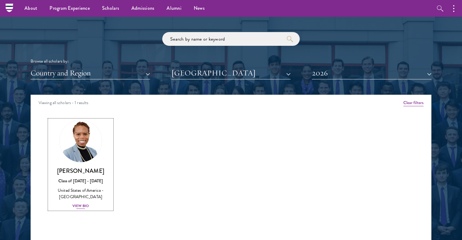
click at [101, 187] on div "United States of America - [GEOGRAPHIC_DATA]" at bounding box center [80, 193] width 63 height 13
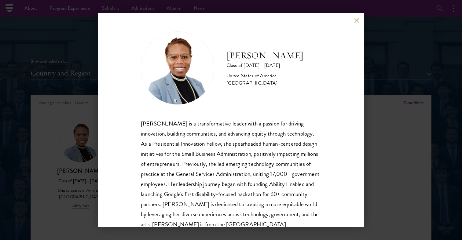
click at [356, 20] on button at bounding box center [356, 20] width 5 height 5
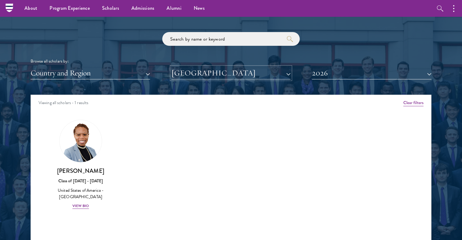
click at [263, 67] on button "[GEOGRAPHIC_DATA]" at bounding box center [230, 73] width 119 height 13
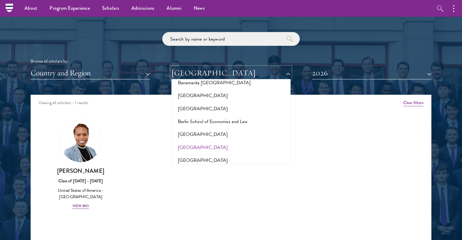
scroll to position [427, 0]
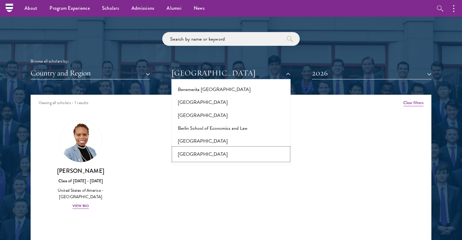
click at [191, 148] on button "[GEOGRAPHIC_DATA]" at bounding box center [231, 154] width 116 height 13
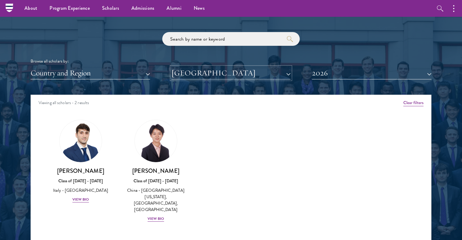
click at [199, 67] on button "[GEOGRAPHIC_DATA]" at bounding box center [230, 73] width 119 height 13
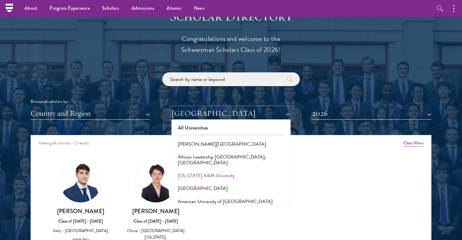
scroll to position [677, 0]
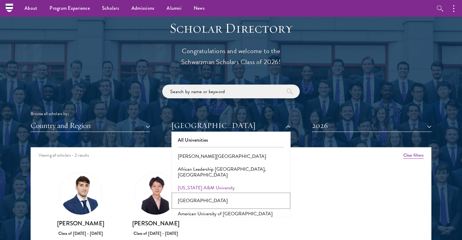
click at [208, 194] on button "[GEOGRAPHIC_DATA]" at bounding box center [231, 200] width 116 height 13
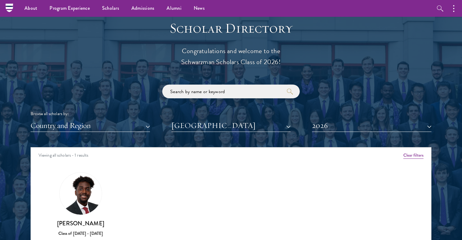
scroll to position [683, 0]
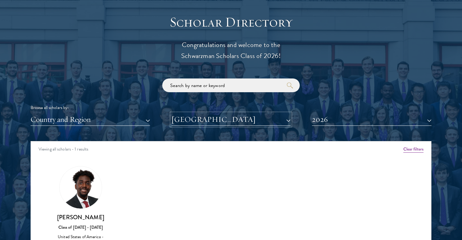
click at [210, 113] on button "[GEOGRAPHIC_DATA]" at bounding box center [230, 119] width 119 height 13
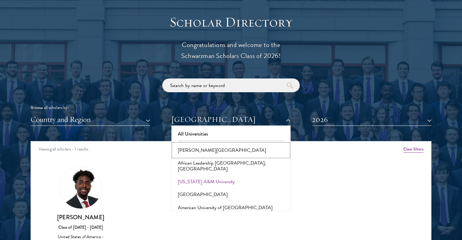
click at [205, 144] on button "[PERSON_NAME][GEOGRAPHIC_DATA]" at bounding box center [231, 150] width 116 height 13
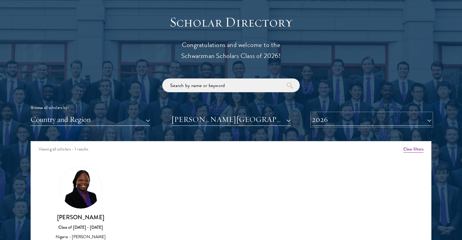
click at [335, 113] on button "2026" at bounding box center [371, 119] width 119 height 13
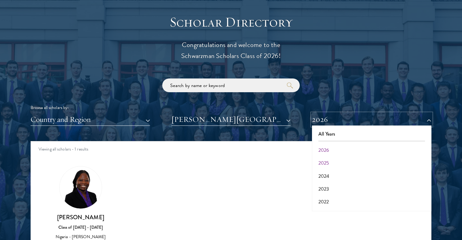
scroll to position [64, 0]
click at [328, 158] on button "2020" at bounding box center [372, 164] width 116 height 13
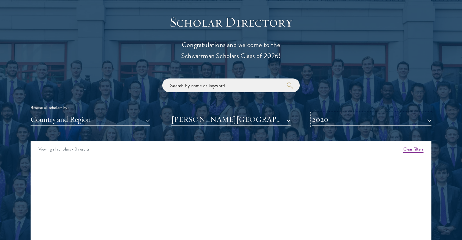
click at [321, 113] on button "2020" at bounding box center [371, 119] width 119 height 13
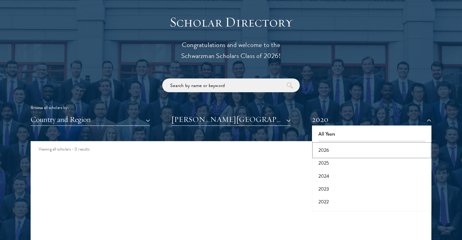
click at [325, 144] on button "2026" at bounding box center [372, 150] width 116 height 13
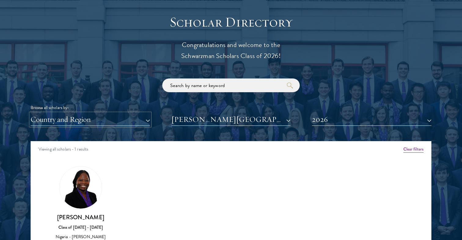
click at [97, 113] on button "Country and Region" at bounding box center [90, 119] width 119 height 13
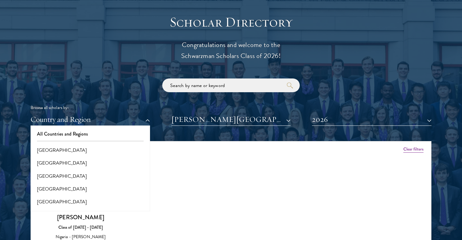
click at [251, 159] on div "Amber Class of 2025 - 2026 China - Peking University View Bio Cirenquji Class o…" at bounding box center [231, 217] width 400 height 116
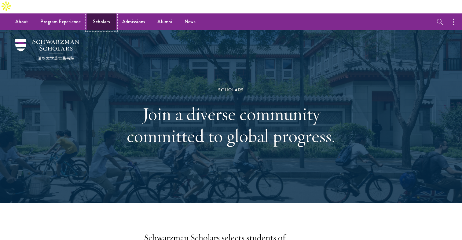
click at [103, 13] on link "Scholars" at bounding box center [101, 21] width 29 height 17
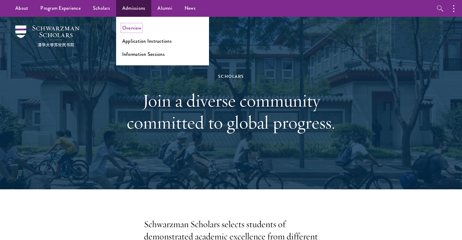
click at [136, 31] on link "Overview" at bounding box center [131, 27] width 19 height 7
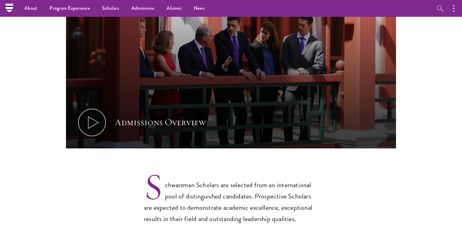
scroll to position [369, 0]
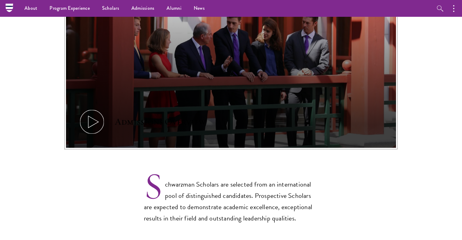
click at [102, 108] on icon at bounding box center [91, 121] width 27 height 27
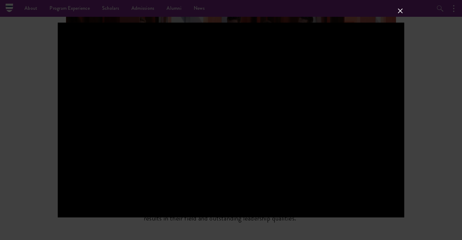
click at [405, 9] on div at bounding box center [231, 120] width 462 height 240
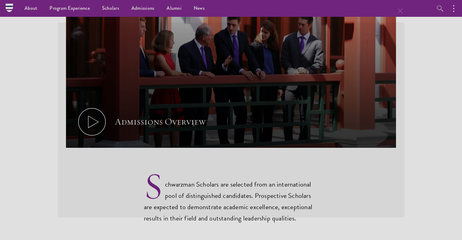
click at [401, 9] on button at bounding box center [400, 11] width 8 height 8
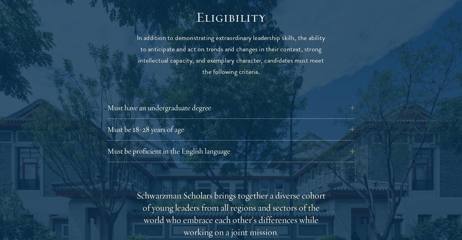
scroll to position [832, 0]
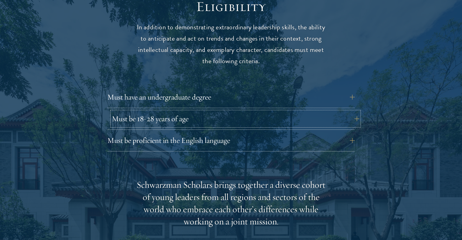
click at [227, 112] on button "Must be 18-28 years of age" at bounding box center [235, 119] width 247 height 15
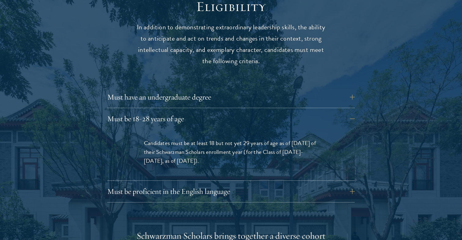
drag, startPoint x: 145, startPoint y: 116, endPoint x: 192, endPoint y: 139, distance: 51.9
click at [192, 139] on span "Candidates must be at least 18 but not yet 29 years of age as of [DATE] of thei…" at bounding box center [230, 152] width 172 height 27
click at [212, 112] on div "Must be 18-28 years of age Candidates must be at least 18 but not yet 29 years …" at bounding box center [230, 146] width 247 height 69
click at [208, 112] on button "Must be 18-28 years of age" at bounding box center [235, 119] width 247 height 15
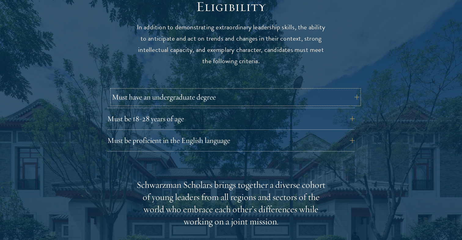
click at [211, 90] on button "Must have an undergraduate degree" at bounding box center [235, 97] width 247 height 15
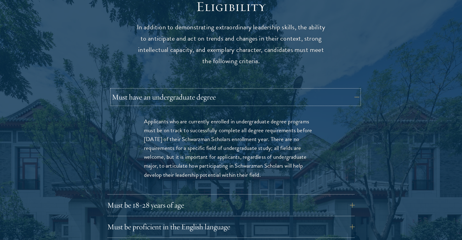
click at [203, 90] on button "Must have an undergraduate degree" at bounding box center [235, 97] width 247 height 15
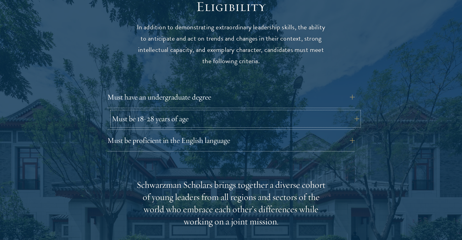
click at [181, 112] on button "Must be 18-28 years of age" at bounding box center [235, 119] width 247 height 15
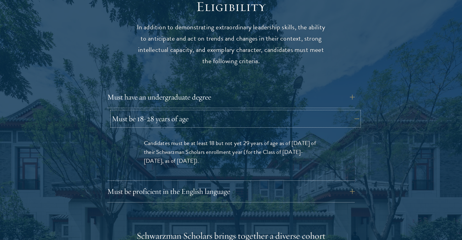
click at [181, 112] on button "Must be 18-28 years of age" at bounding box center [235, 119] width 247 height 15
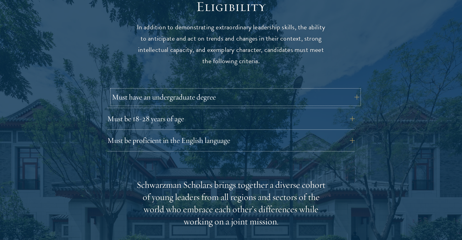
click at [188, 90] on button "Must have an undergraduate degree" at bounding box center [235, 97] width 247 height 15
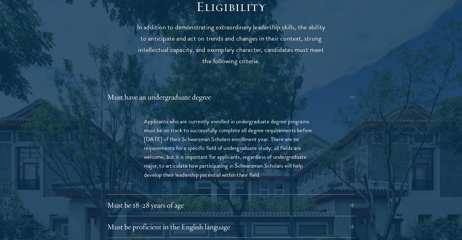
drag, startPoint x: 142, startPoint y: 96, endPoint x: 275, endPoint y: 148, distance: 143.0
click at [275, 148] on div "Applicants who are currently enrolled in undergraduate degree programs must be …" at bounding box center [231, 151] width 211 height 86
click at [275, 148] on p "Applicants who are currently enrolled in undergraduate degree programs must be …" at bounding box center [231, 148] width 174 height 62
drag, startPoint x: 272, startPoint y: 154, endPoint x: 151, endPoint y: 90, distance: 137.3
click at [151, 108] on div "Applicants who are currently enrolled in undergraduate degree programs must be …" at bounding box center [231, 151] width 211 height 86
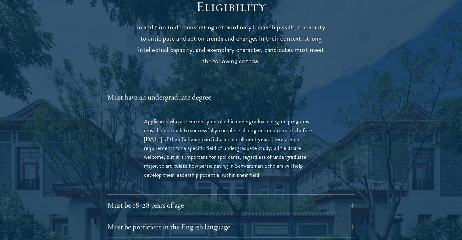
click at [151, 108] on div "Applicants who are currently enrolled in undergraduate degree programs must be …" at bounding box center [231, 151] width 211 height 86
drag, startPoint x: 147, startPoint y: 92, endPoint x: 251, endPoint y: 153, distance: 121.2
click at [251, 153] on div "Applicants who are currently enrolled in undergraduate degree programs must be …" at bounding box center [231, 151] width 211 height 86
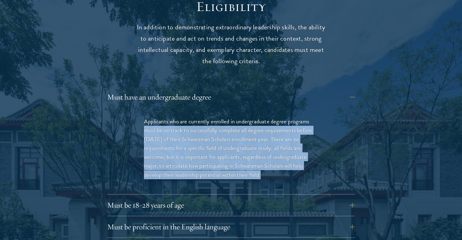
drag, startPoint x: 256, startPoint y: 153, endPoint x: 128, endPoint y: 103, distance: 137.4
click at [128, 108] on div "Applicants who are currently enrolled in undergraduate degree programs must be …" at bounding box center [231, 151] width 211 height 86
drag, startPoint x: 128, startPoint y: 100, endPoint x: 257, endPoint y: 154, distance: 139.4
click at [257, 155] on div "Applicants who are currently enrolled in undergraduate degree programs must be …" at bounding box center [231, 151] width 211 height 86
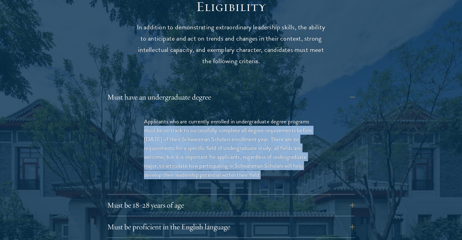
click at [257, 154] on div "Applicants who are currently enrolled in undergraduate degree programs must be …" at bounding box center [231, 151] width 211 height 86
drag, startPoint x: 278, startPoint y: 153, endPoint x: 129, endPoint y: 101, distance: 158.1
click at [129, 108] on div "Applicants who are currently enrolled in undergraduate degree programs must be …" at bounding box center [231, 151] width 211 height 86
drag, startPoint x: 125, startPoint y: 98, endPoint x: 265, endPoint y: 159, distance: 152.3
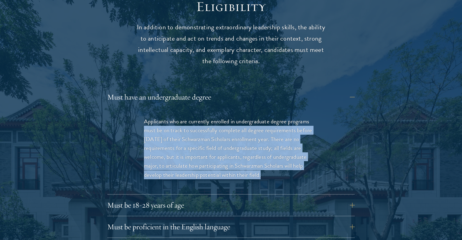
click at [264, 159] on div "Applicants who are currently enrolled in undergraduate degree programs must be …" at bounding box center [230, 151] width 247 height 86
click at [265, 159] on div "Applicants who are currently enrolled in undergraduate degree programs must be …" at bounding box center [231, 151] width 211 height 86
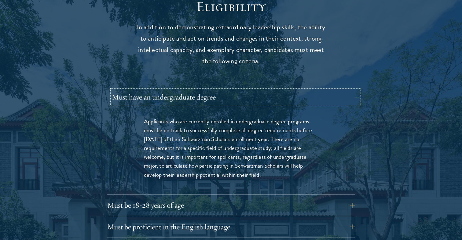
click at [209, 90] on button "Must have an undergraduate degree" at bounding box center [235, 97] width 247 height 15
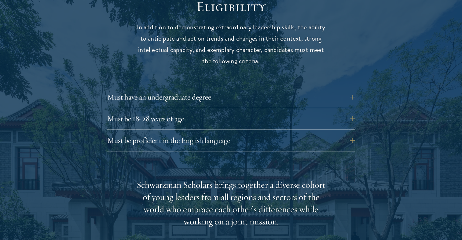
click at [190, 133] on div "Must be proficient in the English language Applicants must demonstrate strong E…" at bounding box center [230, 142] width 247 height 18
click at [192, 133] on button "Must be proficient in the English language" at bounding box center [235, 140] width 247 height 15
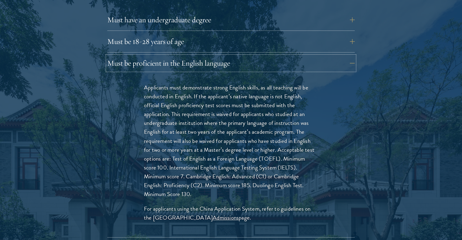
scroll to position [910, 0]
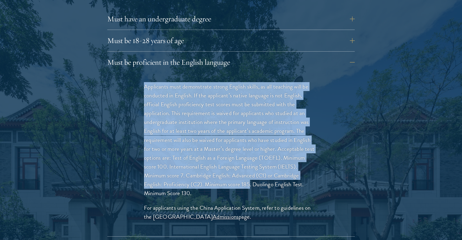
drag, startPoint x: 139, startPoint y: 60, endPoint x: 252, endPoint y: 156, distance: 148.9
click at [252, 156] on div "Applicants must demonstrate strong English skills, as all teaching will be cond…" at bounding box center [231, 154] width 211 height 163
click at [252, 156] on p "Applicants must demonstrate strong English skills, as all teaching will be cond…" at bounding box center [231, 139] width 174 height 115
drag, startPoint x: 252, startPoint y: 169, endPoint x: 130, endPoint y: 62, distance: 162.4
click at [130, 73] on div "Applicants must demonstrate strong English skills, as all teaching will be cond…" at bounding box center [231, 154] width 211 height 163
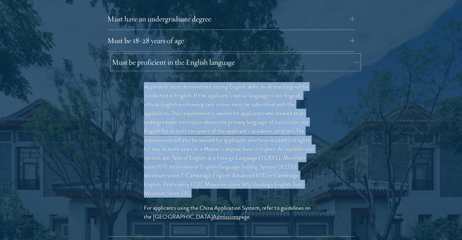
click at [196, 55] on button "Must be proficient in the English language" at bounding box center [235, 62] width 247 height 15
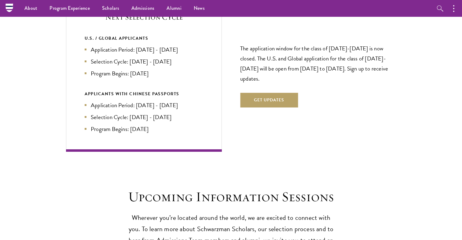
scroll to position [1287, 0]
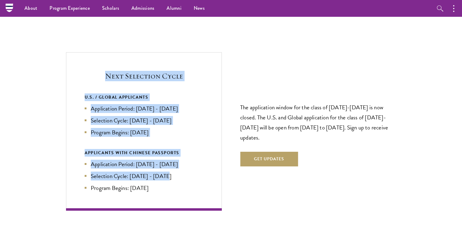
drag, startPoint x: 105, startPoint y: 49, endPoint x: 183, endPoint y: 148, distance: 125.7
click at [183, 148] on div "Next Selection Cycle U.S. / GLOBAL APPLICANTS Application Period: Apr 2026 - Se…" at bounding box center [144, 131] width 156 height 159
click at [183, 172] on li "Selection Cycle: Jun - Jul 2026" at bounding box center [144, 176] width 119 height 9
drag, startPoint x: 164, startPoint y: 165, endPoint x: 125, endPoint y: 47, distance: 124.7
click at [125, 52] on div "Next Selection Cycle U.S. / GLOBAL APPLICANTS Application Period: Apr 2026 - Se…" at bounding box center [144, 131] width 156 height 159
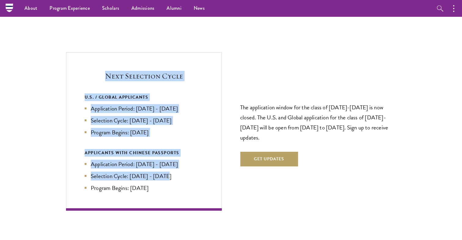
click at [125, 71] on h5 "Next Selection Cycle" at bounding box center [144, 76] width 119 height 10
drag, startPoint x: 109, startPoint y: 47, endPoint x: 164, endPoint y: 171, distance: 135.7
click at [164, 172] on div "Next Selection Cycle U.S. / GLOBAL APPLICANTS Application Period: Apr 2026 - Se…" at bounding box center [144, 131] width 156 height 159
click at [164, 171] on div "Next Selection Cycle U.S. / GLOBAL APPLICANTS Application Period: Apr 2026 - Se…" at bounding box center [144, 131] width 156 height 159
drag, startPoint x: 170, startPoint y: 169, endPoint x: 93, endPoint y: 41, distance: 149.9
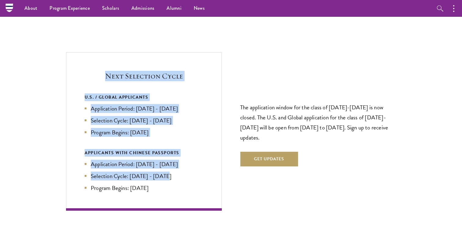
click at [93, 52] on div "Next Selection Cycle U.S. / GLOBAL APPLICANTS Application Period: Apr 2026 - Se…" at bounding box center [144, 131] width 156 height 159
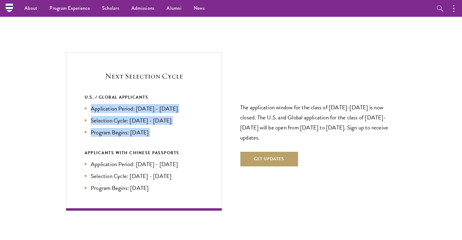
drag, startPoint x: 91, startPoint y: 86, endPoint x: 145, endPoint y: 113, distance: 60.5
click at [145, 113] on div "U.S. / GLOBAL APPLICANTS Application Period: Apr 2026 - Sep 2026 Selection Cycl…" at bounding box center [144, 142] width 119 height 99
drag, startPoint x: 134, startPoint y: 106, endPoint x: 90, endPoint y: 84, distance: 49.7
click at [90, 93] on div "U.S. / GLOBAL APPLICANTS Application Period: Apr 2026 - Sep 2026 Selection Cycl…" at bounding box center [144, 142] width 119 height 99
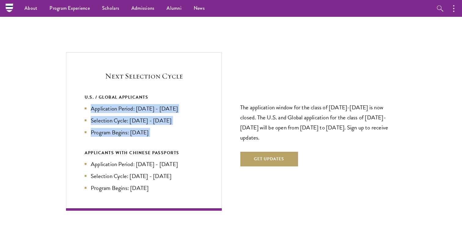
click at [90, 104] on li "Application Period: Apr 2026 - Sep 2026" at bounding box center [144, 108] width 119 height 9
drag, startPoint x: 90, startPoint y: 84, endPoint x: 154, endPoint y: 113, distance: 70.6
click at [154, 113] on div "U.S. / GLOBAL APPLICANTS Application Period: Apr 2026 - Sep 2026 Selection Cycl…" at bounding box center [144, 142] width 119 height 99
drag, startPoint x: 156, startPoint y: 111, endPoint x: 88, endPoint y: 81, distance: 73.9
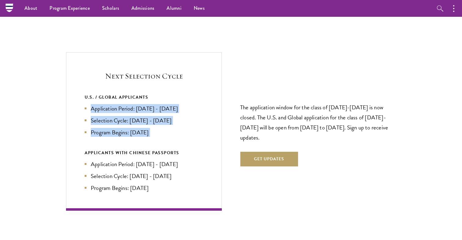
click at [88, 93] on div "U.S. / GLOBAL APPLICANTS Application Period: Apr 2026 - Sep 2026 Selection Cycl…" at bounding box center [144, 142] width 119 height 99
click at [88, 104] on li "Application Period: Apr 2026 - Sep 2026" at bounding box center [144, 108] width 119 height 9
drag, startPoint x: 88, startPoint y: 82, endPoint x: 146, endPoint y: 97, distance: 59.7
click at [146, 104] on ul "Application Period: Apr 2026 - Sep 2026 Selection Cycle: Oct - Nov 2026 Program…" at bounding box center [144, 120] width 119 height 33
click at [146, 116] on li "Selection Cycle: Oct - Nov 2026" at bounding box center [144, 120] width 119 height 9
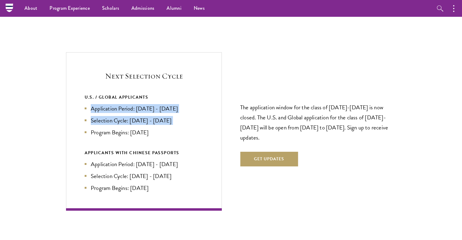
drag, startPoint x: 154, startPoint y: 102, endPoint x: 91, endPoint y: 85, distance: 64.8
click at [91, 104] on ul "Application Period: Apr 2026 - Sep 2026 Selection Cycle: Oct - Nov 2026 Program…" at bounding box center [144, 120] width 119 height 33
click at [91, 104] on li "Application Period: Apr 2026 - Sep 2026" at bounding box center [144, 108] width 119 height 9
drag, startPoint x: 81, startPoint y: 81, endPoint x: 146, endPoint y: 108, distance: 69.8
click at [145, 108] on div "Next Selection Cycle U.S. / GLOBAL APPLICANTS Application Period: Apr 2026 - Se…" at bounding box center [144, 131] width 156 height 159
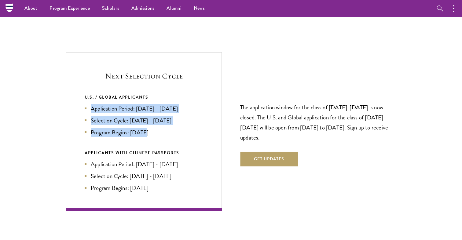
click at [146, 128] on li "Program Begins: Aug 2027" at bounding box center [144, 132] width 119 height 9
drag, startPoint x: 150, startPoint y: 111, endPoint x: 67, endPoint y: 71, distance: 92.2
click at [67, 71] on div "Next Selection Cycle U.S. / GLOBAL APPLICANTS Application Period: Apr 2026 - Se…" at bounding box center [144, 131] width 156 height 159
drag, startPoint x: 67, startPoint y: 71, endPoint x: 150, endPoint y: 115, distance: 93.9
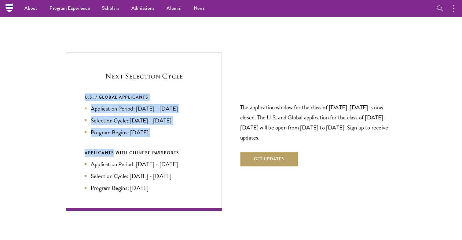
click at [150, 115] on div "Next Selection Cycle U.S. / GLOBAL APPLICANTS Application Period: Apr 2026 - Se…" at bounding box center [144, 131] width 156 height 159
click at [150, 115] on div "U.S. / GLOBAL APPLICANTS Application Period: Apr 2026 - Sep 2026 Selection Cycl…" at bounding box center [144, 142] width 119 height 99
drag, startPoint x: 158, startPoint y: 110, endPoint x: 76, endPoint y: 65, distance: 93.4
click at [76, 65] on div "Next Selection Cycle U.S. / GLOBAL APPLICANTS Application Period: Apr 2026 - Se…" at bounding box center [144, 131] width 156 height 159
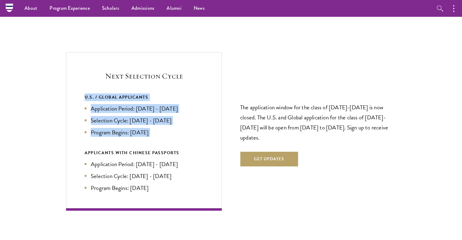
drag, startPoint x: 76, startPoint y: 65, endPoint x: 156, endPoint y: 108, distance: 90.3
click at [156, 108] on div "Next Selection Cycle U.S. / GLOBAL APPLICANTS Application Period: Apr 2026 - Se…" at bounding box center [144, 131] width 156 height 159
click at [156, 128] on li "Program Begins: Aug 2027" at bounding box center [144, 132] width 119 height 9
drag, startPoint x: 156, startPoint y: 108, endPoint x: 95, endPoint y: 71, distance: 71.6
click at [95, 93] on div "U.S. / GLOBAL APPLICANTS Application Period: Apr 2026 - Sep 2026 Selection Cycl…" at bounding box center [144, 114] width 119 height 43
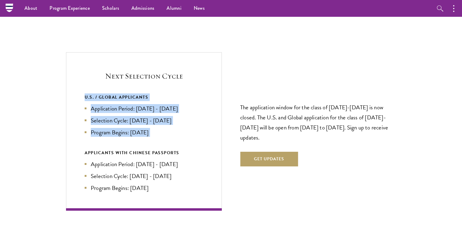
click at [95, 93] on div "U.S. / GLOBAL APPLICANTS" at bounding box center [144, 97] width 119 height 8
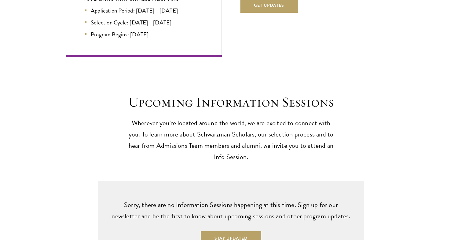
scroll to position [1443, 0]
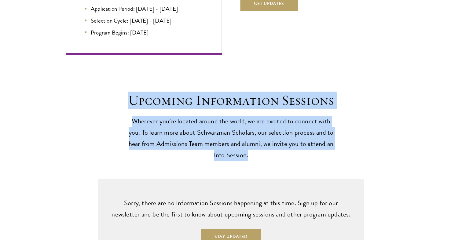
drag, startPoint x: 120, startPoint y: 70, endPoint x: 253, endPoint y: 129, distance: 145.9
click at [253, 130] on div "Upcoming Information Sessions Wherever you’re located around the world, we are …" at bounding box center [231, 126] width 401 height 69
click at [253, 129] on p "Wherever you’re located around the world, we are excited to connect with you. T…" at bounding box center [231, 138] width 211 height 45
drag, startPoint x: 273, startPoint y: 129, endPoint x: 96, endPoint y: 56, distance: 191.6
click at [96, 56] on div "Upcoming Information Sessions Wherever you’re located around the world, we are …" at bounding box center [231, 158] width 462 height 207
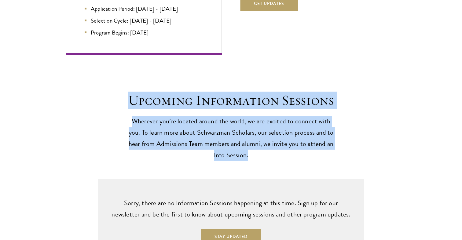
click at [96, 56] on div "Upcoming Information Sessions Wherever you’re located around the world, we are …" at bounding box center [231, 158] width 462 height 207
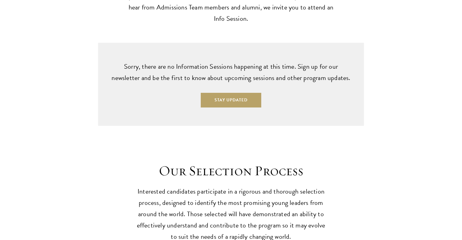
scroll to position [1581, 0]
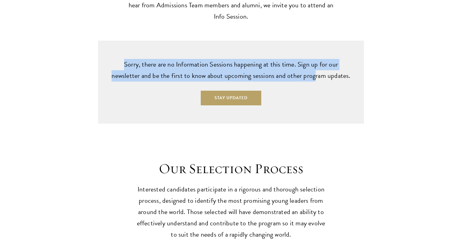
drag, startPoint x: 113, startPoint y: 27, endPoint x: 307, endPoint y: 52, distance: 195.3
click at [305, 52] on div "Sorry, there are no Information Sessions happening at this time. Sign up for ou…" at bounding box center [231, 82] width 266 height 83
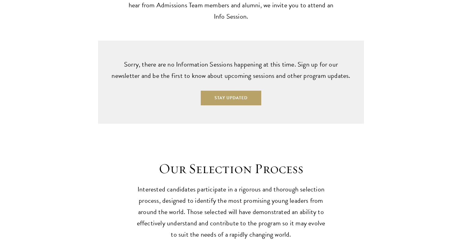
click at [307, 59] on p "Sorry, there are no Information Sessions happening at this time. Sign up for ou…" at bounding box center [230, 70] width 241 height 23
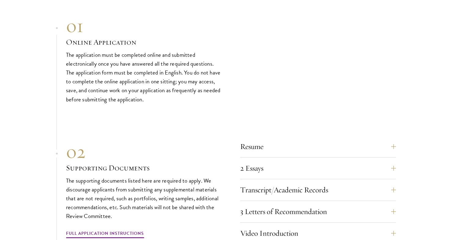
scroll to position [1837, 0]
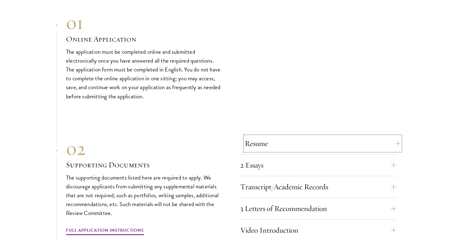
click at [276, 136] on button "Resume" at bounding box center [323, 143] width 156 height 15
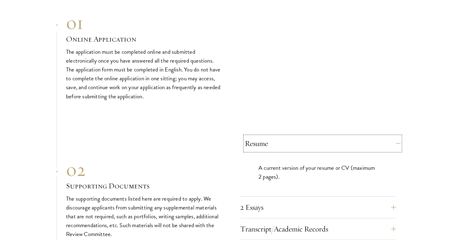
click at [283, 136] on button "Resume" at bounding box center [323, 143] width 156 height 15
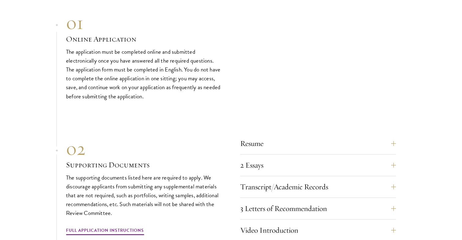
click at [281, 133] on div "Resume A current version of your resume or CV (maximum 2 pages). 2 Essays The t…" at bounding box center [318, 187] width 156 height 108
click at [278, 136] on button "Resume" at bounding box center [323, 143] width 156 height 15
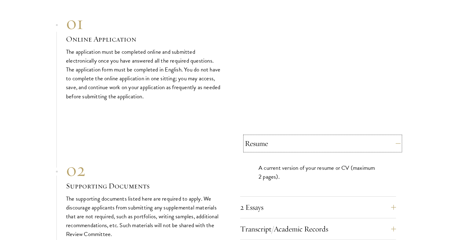
click at [273, 136] on button "Resume" at bounding box center [323, 143] width 156 height 15
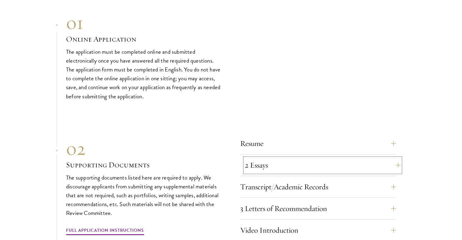
click at [269, 158] on button "2 Essays" at bounding box center [323, 165] width 156 height 15
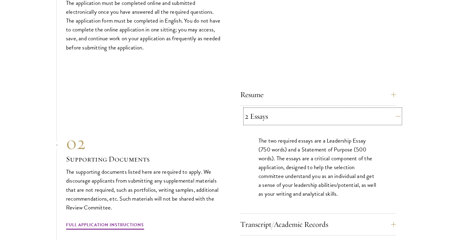
scroll to position [1888, 0]
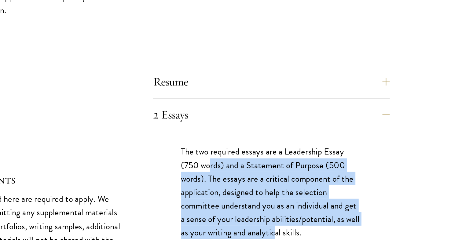
drag, startPoint x: 277, startPoint y: 122, endPoint x: 320, endPoint y: 167, distance: 62.4
click at [320, 167] on p "The two required essays are a Leadership Essay (750 words) and a Statement of P…" at bounding box center [317, 166] width 119 height 62
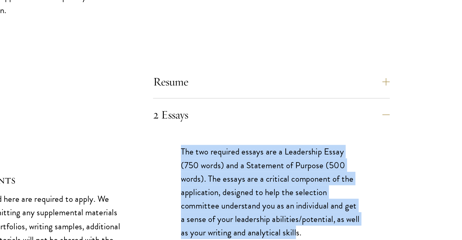
drag, startPoint x: 335, startPoint y: 167, endPoint x: 256, endPoint y: 110, distance: 97.2
click at [256, 126] on div "The two required essays are a Leadership Essay (750 words) and a Statement of P…" at bounding box center [318, 169] width 156 height 86
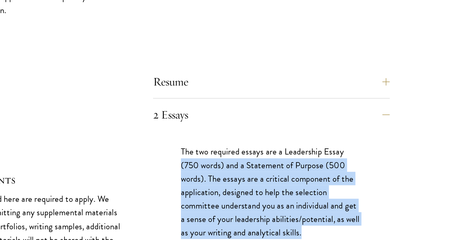
drag, startPoint x: 258, startPoint y: 119, endPoint x: 349, endPoint y: 174, distance: 107.1
click at [349, 174] on div "The two required essays are a Leadership Essay (750 words) and a Statement of P…" at bounding box center [318, 169] width 156 height 86
click at [349, 173] on div "The two required essays are a Leadership Essay (750 words) and a Statement of P…" at bounding box center [318, 169] width 156 height 86
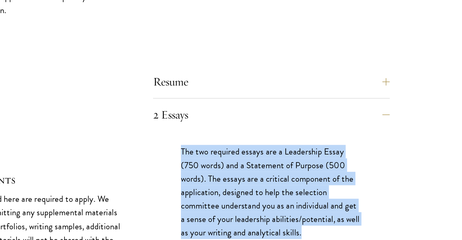
drag, startPoint x: 356, startPoint y: 168, endPoint x: 255, endPoint y: 112, distance: 115.1
click at [255, 126] on div "The two required essays are a Leadership Essay (750 words) and a Statement of P…" at bounding box center [318, 169] width 156 height 86
click at [251, 126] on div "The two required essays are a Leadership Essay (750 words) and a Statement of P…" at bounding box center [318, 169] width 156 height 86
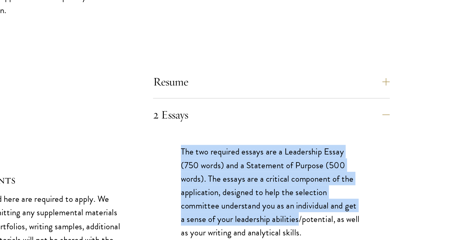
drag, startPoint x: 251, startPoint y: 107, endPoint x: 325, endPoint y: 157, distance: 89.0
click at [325, 156] on div "The two required essays are a Leadership Essay (750 words) and a Statement of P…" at bounding box center [318, 169] width 156 height 86
click at [325, 157] on p "The two required essays are a Leadership Essay (750 words) and a Statement of P…" at bounding box center [317, 166] width 119 height 62
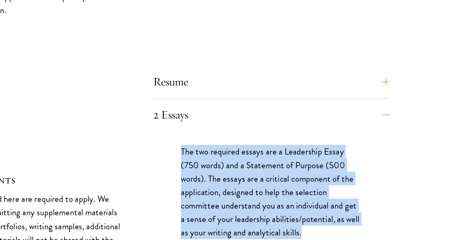
drag, startPoint x: 251, startPoint y: 111, endPoint x: 347, endPoint y: 169, distance: 111.4
click at [346, 170] on div "The two required essays are a Leadership Essay (750 words) and a Statement of P…" at bounding box center [318, 169] width 156 height 86
copy p "The two required essays are a Leadership Essay (750 words) and a Statement of P…"
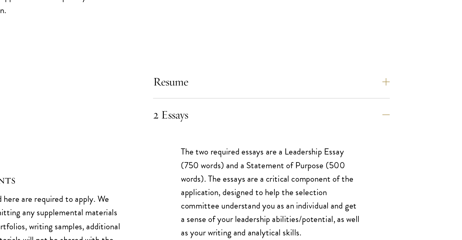
click at [282, 147] on p "The two required essays are a Leadership Essay (750 words) and a Statement of P…" at bounding box center [317, 166] width 119 height 62
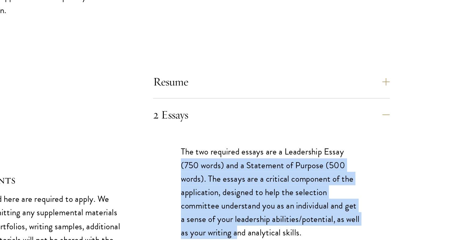
drag, startPoint x: 257, startPoint y: 121, endPoint x: 298, endPoint y: 169, distance: 63.7
click at [298, 169] on div "The two required essays are a Leadership Essay (750 words) and a Statement of P…" at bounding box center [318, 169] width 156 height 86
click at [298, 169] on p "The two required essays are a Leadership Essay (750 words) and a Statement of P…" at bounding box center [317, 166] width 119 height 62
drag, startPoint x: 319, startPoint y: 169, endPoint x: 262, endPoint y: 120, distance: 75.4
click at [262, 135] on p "The two required essays are a Leadership Essay (750 words) and a Statement of P…" at bounding box center [317, 166] width 119 height 62
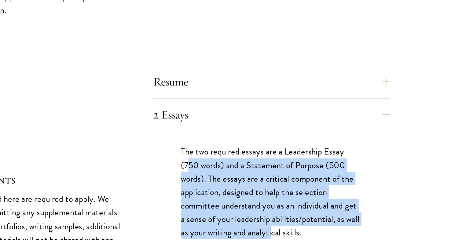
click at [262, 135] on p "The two required essays are a Leadership Essay (750 words) and a Statement of P…" at bounding box center [317, 166] width 119 height 62
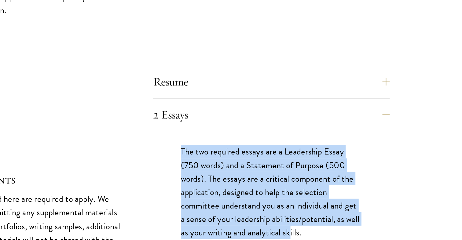
drag, startPoint x: 257, startPoint y: 114, endPoint x: 331, endPoint y: 170, distance: 92.3
click at [331, 169] on div "The two required essays are a Leadership Essay (750 words) and a Statement of P…" at bounding box center [318, 169] width 156 height 86
click at [331, 170] on p "The two required essays are a Leadership Essay (750 words) and a Statement of P…" at bounding box center [317, 166] width 119 height 62
drag, startPoint x: 342, startPoint y: 170, endPoint x: 253, endPoint y: 97, distance: 115.5
click at [253, 108] on div "2 Essays The two required essays are a Leadership Essay (750 words) and a State…" at bounding box center [318, 160] width 156 height 105
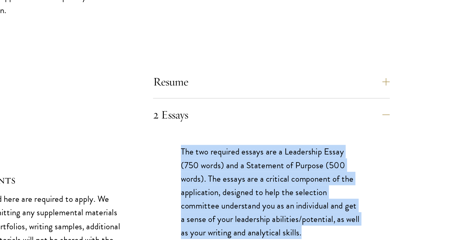
click at [253, 108] on div "2 Essays The two required essays are a Leadership Essay (750 words) and a State…" at bounding box center [318, 160] width 156 height 105
drag, startPoint x: 251, startPoint y: 101, endPoint x: 349, endPoint y: 175, distance: 123.1
click at [349, 175] on div "The two required essays are a Leadership Essay (750 words) and a Statement of P…" at bounding box center [318, 169] width 156 height 86
drag
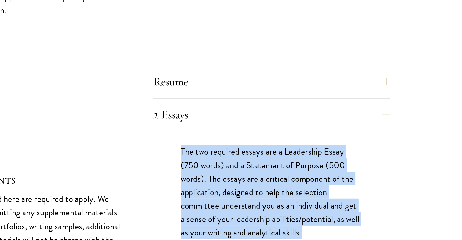
click at [248, 126] on div "The two required essays are a Leadership Essay (750 words) and a Statement of P…" at bounding box center [318, 169] width 156 height 86
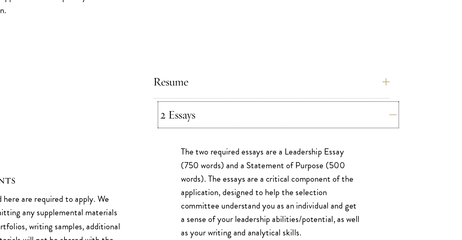
click at [265, 108] on button "2 Essays" at bounding box center [323, 115] width 156 height 15
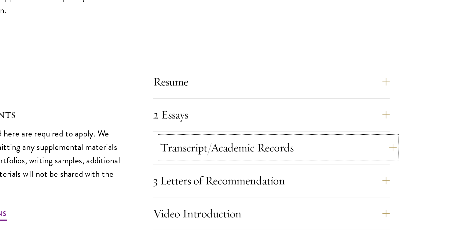
click at [263, 129] on button "Transcript/Academic Records" at bounding box center [323, 136] width 156 height 15
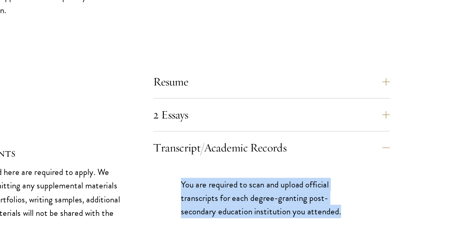
drag, startPoint x: 248, startPoint y: 128, endPoint x: 385, endPoint y: 164, distance: 141.1
click at [384, 164] on div "You are required to scan and upload official transcripts for each degree-granti…" at bounding box center [318, 172] width 156 height 51
click at [385, 164] on div "You are required to scan and upload official transcripts for each degree-granti…" at bounding box center [318, 172] width 156 height 51
drag, startPoint x: 389, startPoint y: 160, endPoint x: 255, endPoint y: 127, distance: 138.4
click at [255, 147] on div "You are required to scan and upload official transcripts for each degree-granti…" at bounding box center [318, 172] width 156 height 51
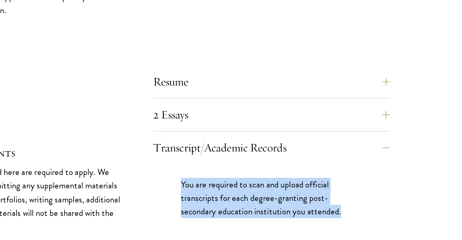
click at [255, 147] on div "You are required to scan and upload official transcripts for each degree-granti…" at bounding box center [318, 172] width 156 height 51
drag, startPoint x: 255, startPoint y: 134, endPoint x: 368, endPoint y: 157, distance: 115.1
click at [368, 157] on div "You are required to scan and upload official transcripts for each degree-granti…" at bounding box center [318, 172] width 156 height 51
click at [235, 131] on div "Resume A current version of your resume or CV (maximum 2 pages). 2 Essays The t…" at bounding box center [231, 161] width 330 height 159
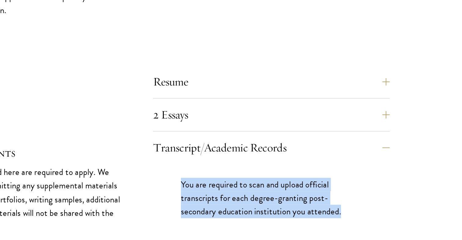
click at [235, 131] on div "Resume A current version of your resume or CV (maximum 2 pages). 2 Essays The t…" at bounding box center [231, 161] width 330 height 159
drag, startPoint x: 251, startPoint y: 136, endPoint x: 362, endPoint y: 160, distance: 114.2
click at [360, 160] on div "You are required to scan and upload official transcripts for each degree-granti…" at bounding box center [318, 172] width 156 height 51
click at [362, 160] on div "You are required to scan and upload official transcripts for each degree-granti…" at bounding box center [318, 172] width 156 height 51
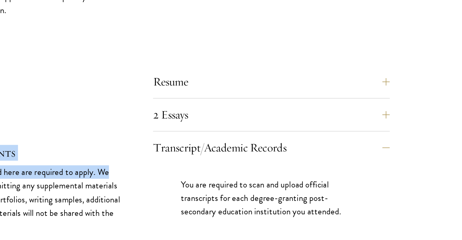
drag, startPoint x: 371, startPoint y: 160, endPoint x: 222, endPoint y: 125, distance: 152.9
click at [222, 125] on div "Resume A current version of your resume or CV (maximum 2 pages). 2 Essays The t…" at bounding box center [231, 161] width 330 height 159
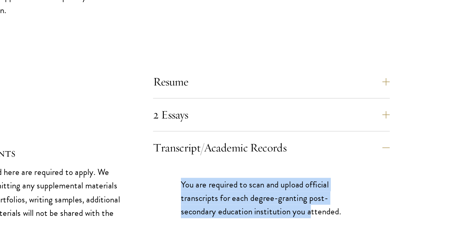
drag, startPoint x: 262, startPoint y: 128, endPoint x: 347, endPoint y: 152, distance: 87.9
click at [347, 152] on div "You are required to scan and upload official transcripts for each degree-granti…" at bounding box center [318, 172] width 156 height 51
click at [347, 156] on p "You are required to scan and upload official transcripts for each degree-granti…" at bounding box center [317, 169] width 119 height 27
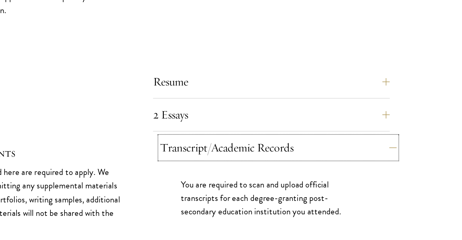
click at [307, 129] on button "Transcript/Academic Records" at bounding box center [323, 136] width 156 height 15
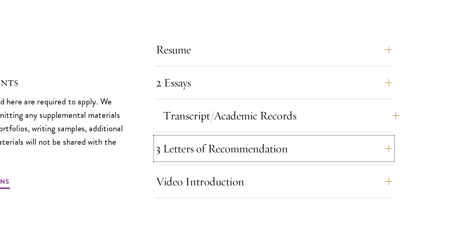
click at [305, 151] on button "3 Letters of Recommendation" at bounding box center [318, 158] width 156 height 15
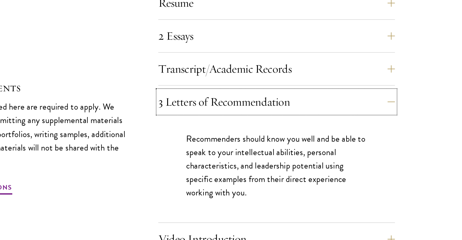
scroll to position [1898, 0]
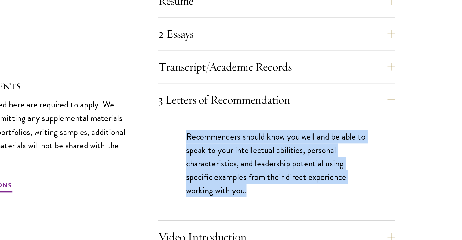
drag, startPoint x: 236, startPoint y: 144, endPoint x: 317, endPoint y: 190, distance: 93.7
click at [317, 190] on div "Resume A current version of your resume or CV (maximum 2 pages). 2 Essays The t…" at bounding box center [231, 160] width 330 height 177
click at [317, 190] on div "Recommenders should know you well and be able to speak to your intellectual abi…" at bounding box center [318, 192] width 156 height 69
drag, startPoint x: 332, startPoint y: 188, endPoint x: 254, endPoint y: 148, distance: 87.3
click at [254, 158] on div "Recommenders should know you well and be able to speak to your intellectual abi…" at bounding box center [318, 192] width 156 height 69
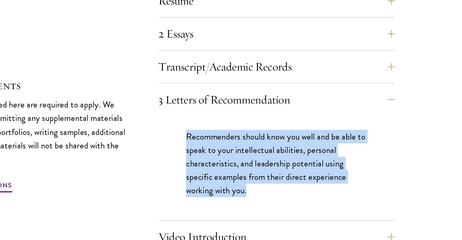
click at [255, 158] on div "Recommenders should know you well and be able to speak to your intellectual abi…" at bounding box center [318, 192] width 156 height 69
drag, startPoint x: 255, startPoint y: 148, endPoint x: 316, endPoint y: 183, distance: 70.1
click at [316, 182] on div "Recommenders should know you well and be able to speak to your intellectual abi…" at bounding box center [318, 192] width 156 height 69
click at [316, 183] on p "Recommenders should know you well and be able to speak to your intellectual abi…" at bounding box center [317, 189] width 119 height 44
drag, startPoint x: 328, startPoint y: 183, endPoint x: 249, endPoint y: 140, distance: 89.7
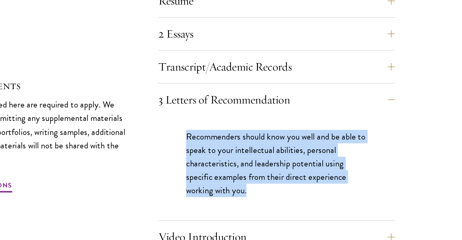
click at [249, 158] on div "Recommenders should know you well and be able to speak to your intellectual abi…" at bounding box center [318, 192] width 156 height 69
drag, startPoint x: 249, startPoint y: 140, endPoint x: 321, endPoint y: 185, distance: 84.8
click at [321, 185] on div "Recommenders should know you well and be able to speak to your intellectual abi…" at bounding box center [318, 192] width 156 height 69
click at [321, 185] on p "Recommenders should know you well and be able to speak to your intellectual abi…" at bounding box center [317, 189] width 119 height 44
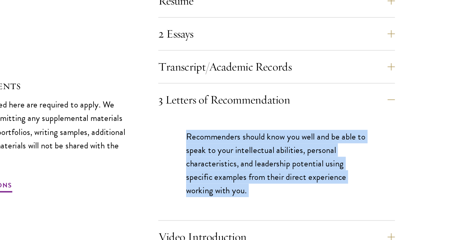
drag, startPoint x: 321, startPoint y: 185, endPoint x: 258, endPoint y: 150, distance: 72.8
click at [258, 158] on div "Recommenders should know you well and be able to speak to your intellectual abi…" at bounding box center [318, 192] width 156 height 69
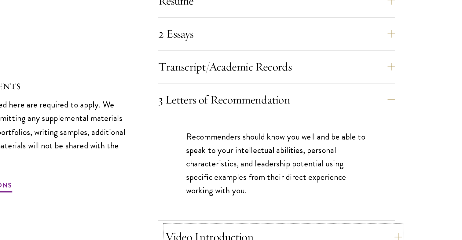
click at [306, 231] on button "Video Introduction" at bounding box center [323, 238] width 156 height 15
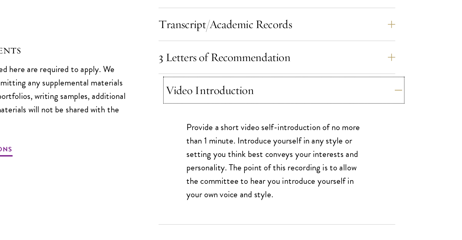
scroll to position [1927, 0]
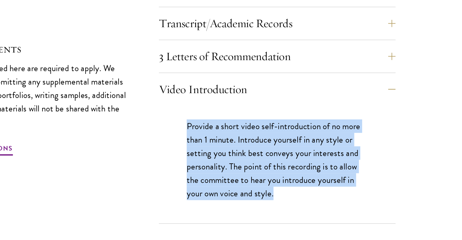
drag, startPoint x: 249, startPoint y: 137, endPoint x: 322, endPoint y: 188, distance: 88.6
click at [323, 190] on div "Provide a short video self-introduction of no more than 1 minute. Introduce you…" at bounding box center [318, 191] width 156 height 78
click at [322, 188] on div "Provide a short video self-introduction of no more than 1 minute. Introduce you…" at bounding box center [318, 191] width 156 height 78
drag, startPoint x: 334, startPoint y: 188, endPoint x: 231, endPoint y: 139, distance: 113.8
click at [231, 139] on div "Resume A current version of your resume or CV (maximum 2 pages). 2 Essays The t…" at bounding box center [231, 136] width 330 height 186
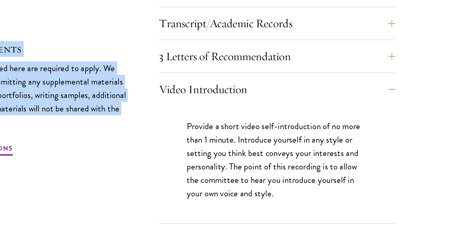
click at [231, 139] on div "Resume A current version of your resume or CV (maximum 2 pages). 2 Essays The t…" at bounding box center [231, 136] width 330 height 186
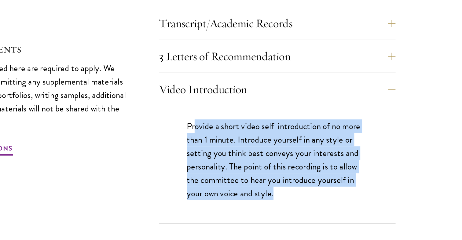
drag, startPoint x: 263, startPoint y: 139, endPoint x: 322, endPoint y: 180, distance: 71.4
click at [322, 180] on p "Provide a short video self-introduction of no more than 1 minute. Introduce you…" at bounding box center [317, 187] width 119 height 53
drag, startPoint x: 320, startPoint y: 185, endPoint x: 249, endPoint y: 129, distance: 90.7
click at [249, 152] on div "Provide a short video self-introduction of no more than 1 minute. Introduce you…" at bounding box center [318, 191] width 156 height 78
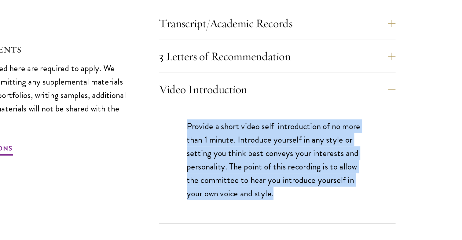
click at [253, 152] on div "Provide a short video self-introduction of no more than 1 minute. Introduce you…" at bounding box center [318, 191] width 156 height 78
drag, startPoint x: 253, startPoint y: 131, endPoint x: 313, endPoint y: 188, distance: 83.2
click at [313, 189] on div "Provide a short video self-introduction of no more than 1 minute. Introduce you…" at bounding box center [318, 191] width 156 height 78
click at [313, 188] on div "Provide a short video self-introduction of no more than 1 minute. Introduce you…" at bounding box center [318, 191] width 156 height 78
drag, startPoint x: 325, startPoint y: 188, endPoint x: 247, endPoint y: 136, distance: 93.3
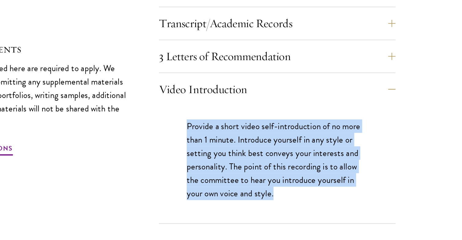
click at [247, 152] on div "Provide a short video self-introduction of no more than 1 minute. Introduce you…" at bounding box center [318, 191] width 156 height 78
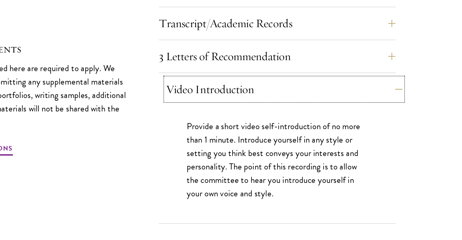
click at [269, 134] on button "Video Introduction" at bounding box center [323, 141] width 156 height 15
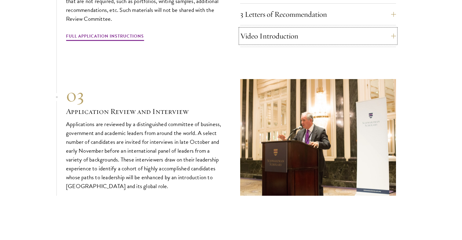
scroll to position [2032, 0]
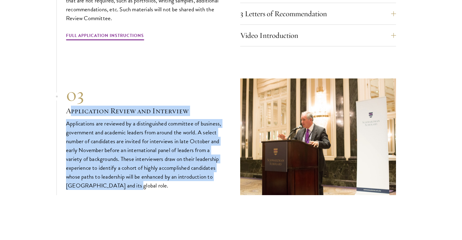
drag, startPoint x: 68, startPoint y: 83, endPoint x: 125, endPoint y: 165, distance: 99.3
click at [125, 165] on div "03 Application Review and Interview 03 Application Review and Interview Applica…" at bounding box center [231, 137] width 330 height 117
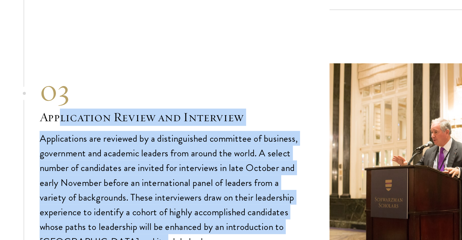
drag, startPoint x: 79, startPoint y: 86, endPoint x: 129, endPoint y: 170, distance: 97.4
drag, startPoint x: 144, startPoint y: 164, endPoint x: 64, endPoint y: 90, distance: 109.1
click at [64, 90] on section "01 Online Application 01 Online Application The application must be completed o…" at bounding box center [231, 6] width 462 height 378
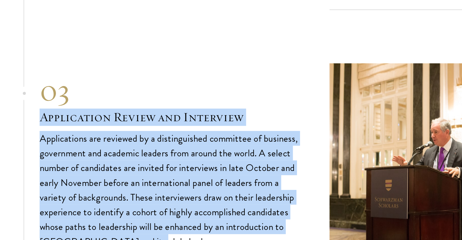
click at [64, 90] on section "01 Online Application 01 Online Application The application must be completed o…" at bounding box center [231, 6] width 462 height 378
drag, startPoint x: 64, startPoint y: 90, endPoint x: 129, endPoint y: 161, distance: 96.5
click at [129, 162] on section "01 Online Application 01 Online Application The application must be completed o…" at bounding box center [231, 6] width 462 height 378
click at [129, 161] on p "Applications are reviewed by a distinguished committee of business, government …" at bounding box center [144, 154] width 156 height 71
drag, startPoint x: 128, startPoint y: 167, endPoint x: 63, endPoint y: 86, distance: 103.7
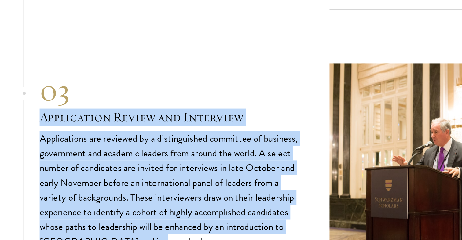
click at [63, 87] on section "01 Online Application 01 Online Application The application must be completed o…" at bounding box center [231, 6] width 462 height 378
click at [63, 86] on section "01 Online Application 01 Online Application The application must be completed o…" at bounding box center [231, 6] width 462 height 378
drag, startPoint x: 63, startPoint y: 86, endPoint x: 119, endPoint y: 164, distance: 96.3
click at [119, 164] on section "01 Online Application 01 Online Application The application must be completed o…" at bounding box center [231, 6] width 462 height 378
click at [119, 164] on div "03 Application Review and Interview 03 Application Review and Interview Applica…" at bounding box center [231, 137] width 330 height 117
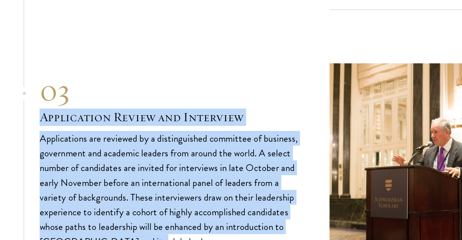
drag, startPoint x: 142, startPoint y: 163, endPoint x: 67, endPoint y: 82, distance: 111.1
click at [67, 84] on div "03 Application Review and Interview Applications are reviewed by a distinguishe…" at bounding box center [144, 137] width 156 height 107
click at [67, 106] on h3 "Application Review and Interview" at bounding box center [144, 111] width 156 height 10
drag, startPoint x: 62, startPoint y: 84, endPoint x: 125, endPoint y: 169, distance: 106.6
click at [125, 169] on section "01 Online Application 01 Online Application The application must be completed o…" at bounding box center [231, 6] width 462 height 378
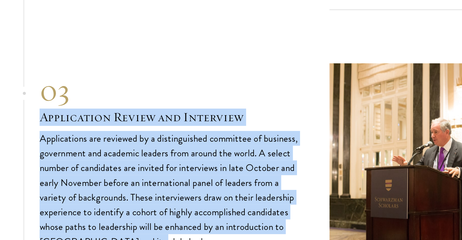
click at [125, 169] on div "03 Application Review and Interview 03 Application Review and Interview Applica…" at bounding box center [231, 137] width 330 height 117
drag, startPoint x: 131, startPoint y: 169, endPoint x: 68, endPoint y: 88, distance: 102.7
click at [68, 88] on div "03 Application Review and Interview 03 Application Review and Interview Applica…" at bounding box center [231, 137] width 330 height 117
click at [68, 106] on h3 "Application Review and Interview" at bounding box center [144, 111] width 156 height 10
drag, startPoint x: 68, startPoint y: 88, endPoint x: 140, endPoint y: 173, distance: 111.4
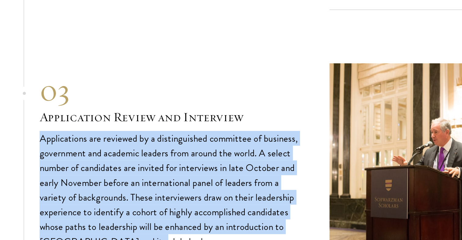
drag, startPoint x: 146, startPoint y: 168, endPoint x: 55, endPoint y: 93, distance: 117.6
click at [55, 93] on section "01 Online Application 01 Online Application The application must be completed o…" at bounding box center [231, 6] width 462 height 378
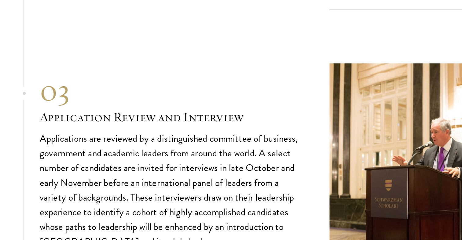
click at [71, 91] on div "03 Application Review and Interview Applications are reviewed by a distinguishe…" at bounding box center [144, 137] width 156 height 107
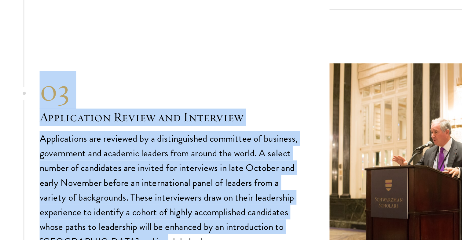
drag, startPoint x: 61, startPoint y: 77, endPoint x: 137, endPoint y: 172, distance: 121.5
drag, startPoint x: 140, startPoint y: 160, endPoint x: 59, endPoint y: 45, distance: 139.9
click at [59, 45] on section "01 Online Application 01 Online Application The application must be completed o…" at bounding box center [231, 6] width 462 height 378
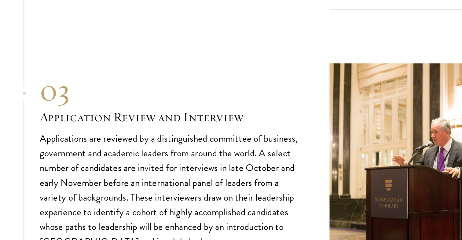
click at [78, 84] on div "03" at bounding box center [144, 95] width 156 height 22
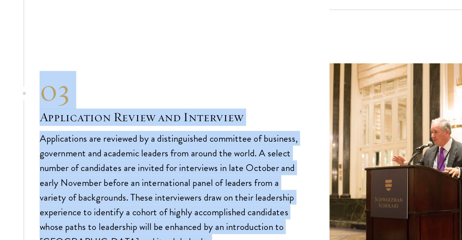
drag, startPoint x: 77, startPoint y: 77, endPoint x: 139, endPoint y: 163, distance: 106.2
click at [139, 163] on div "03 Application Review and Interview Applications are reviewed by a distinguishe…" at bounding box center [144, 137] width 156 height 107
click at [139, 163] on p "Applications are reviewed by a distinguished committee of business, government …" at bounding box center [144, 154] width 156 height 71
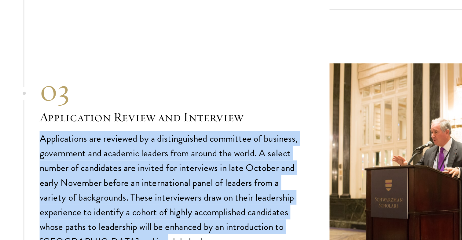
drag, startPoint x: 155, startPoint y: 163, endPoint x: 73, endPoint y: 89, distance: 110.8
click at [73, 90] on div "03 Application Review and Interview Applications are reviewed by a distinguishe…" at bounding box center [144, 137] width 156 height 107
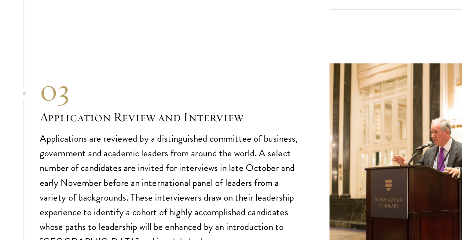
click at [73, 106] on h3 "Application Review and Interview" at bounding box center [144, 111] width 156 height 10
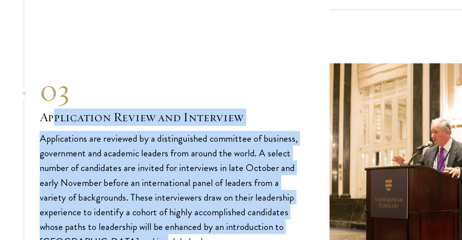
drag, startPoint x: 74, startPoint y: 86, endPoint x: 124, endPoint y: 166, distance: 94.4
click at [124, 166] on div "03 Application Review and Interview 03 Application Review and Interview Applica…" at bounding box center [231, 137] width 330 height 117
drag, startPoint x: 137, startPoint y: 156, endPoint x: 62, endPoint y: 84, distance: 104.1
click at [62, 84] on section "01 Online Application 01 Online Application The application must be completed o…" at bounding box center [231, 6] width 462 height 378
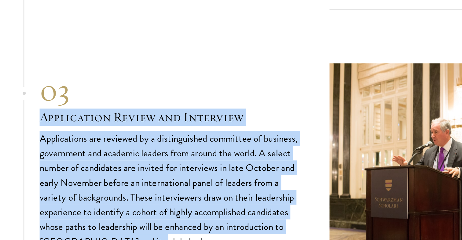
click at [62, 84] on section "01 Online Application 01 Online Application The application must be completed o…" at bounding box center [231, 6] width 462 height 378
drag, startPoint x: 62, startPoint y: 82, endPoint x: 116, endPoint y: 170, distance: 103.3
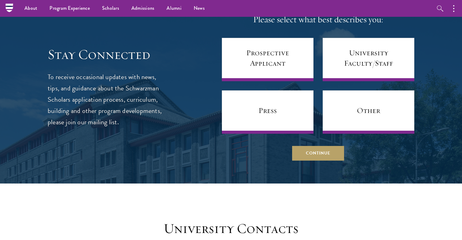
scroll to position [2431, 0]
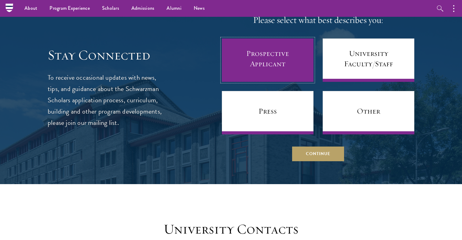
click at [278, 44] on link "Prospective Applicant" at bounding box center [268, 59] width 92 height 43
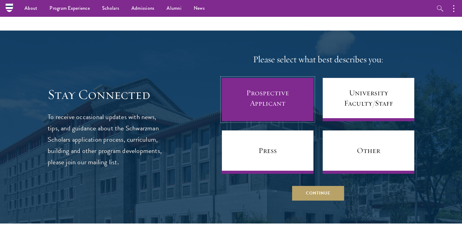
scroll to position [2390, 0]
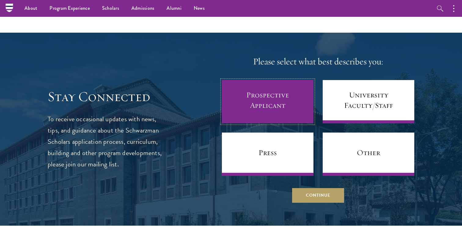
click at [276, 81] on link "Prospective Applicant" at bounding box center [268, 101] width 92 height 43
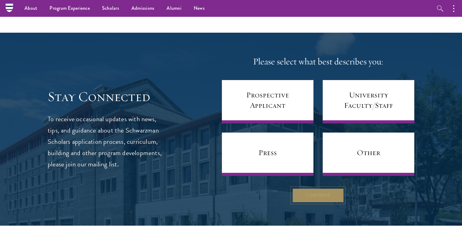
click at [325, 188] on button "Continue" at bounding box center [318, 195] width 52 height 15
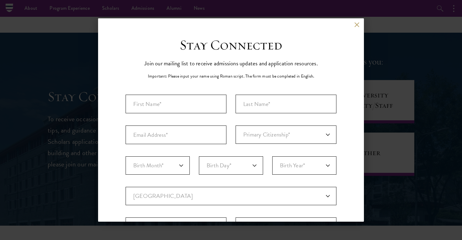
click at [353, 23] on div "Back" at bounding box center [231, 29] width 266 height 15
click at [356, 23] on button at bounding box center [356, 24] width 5 height 5
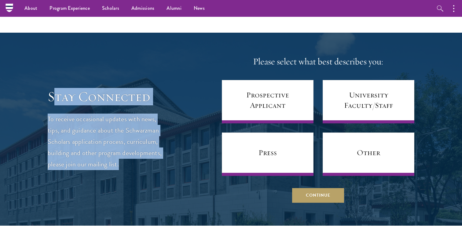
drag, startPoint x: 52, startPoint y: 63, endPoint x: 132, endPoint y: 141, distance: 111.3
click at [131, 141] on div "Stay Connected To receive occasional updates with news, tips, and guidance abou…" at bounding box center [105, 129] width 115 height 82
click at [132, 141] on p "To receive occasional updates with news, tips, and guidance about the Schwarzma…" at bounding box center [105, 142] width 115 height 57
drag, startPoint x: 132, startPoint y: 141, endPoint x: 53, endPoint y: 69, distance: 106.8
click at [53, 88] on div "Stay Connected To receive occasional updates with news, tips, and guidance abou…" at bounding box center [105, 129] width 115 height 82
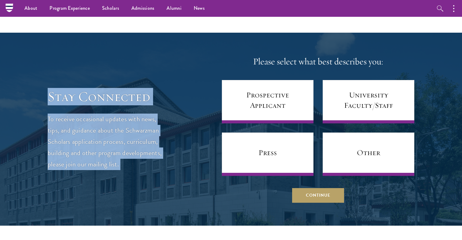
click at [53, 88] on h3 "Stay Connected" at bounding box center [105, 96] width 115 height 17
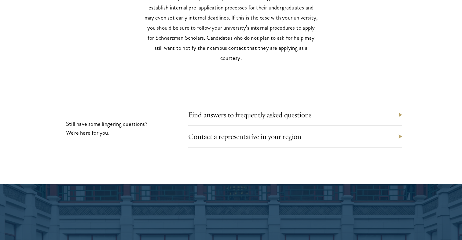
scroll to position [2769, 0]
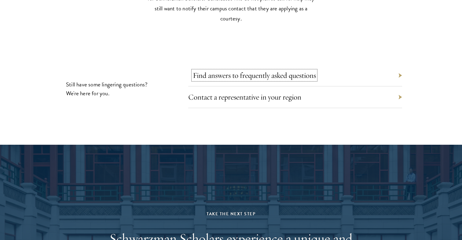
click at [271, 71] on link "Find answers to frequently asked questions" at bounding box center [254, 75] width 123 height 9
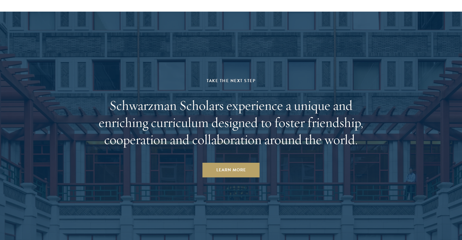
scroll to position [3015, 0]
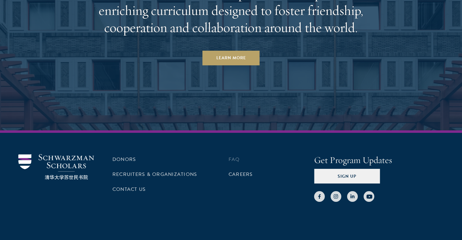
click at [240, 154] on li "FAQ" at bounding box center [272, 159] width 86 height 10
click at [234, 156] on link "FAQ" at bounding box center [234, 159] width 11 height 7
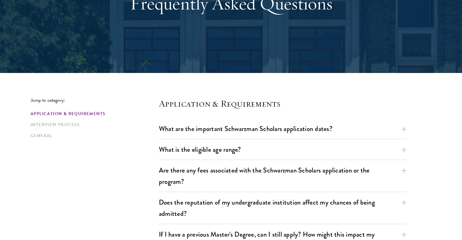
scroll to position [94, 0]
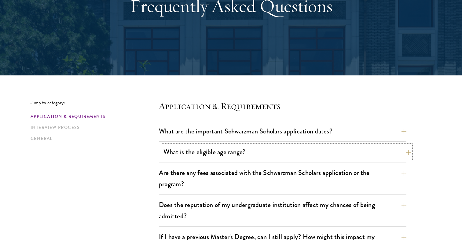
click at [196, 145] on button "What is the eligible age range?" at bounding box center [286, 152] width 247 height 14
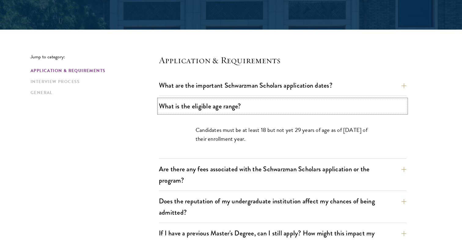
scroll to position [144, 0]
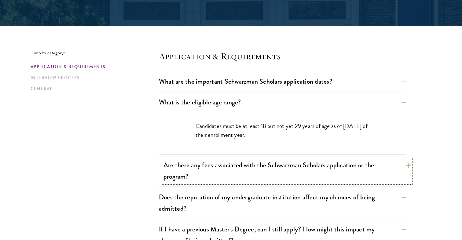
click at [225, 160] on button "Are there any fees associated with the Schwarzman Scholars application or the p…" at bounding box center [286, 170] width 247 height 25
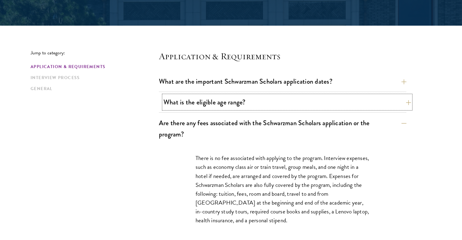
click at [237, 95] on button "What is the eligible age range?" at bounding box center [286, 102] width 247 height 14
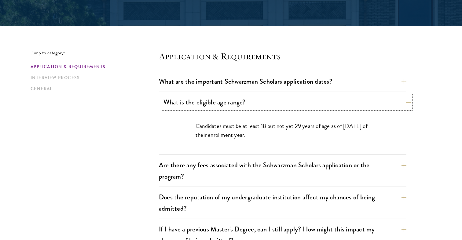
click at [256, 95] on button "What is the eligible age range?" at bounding box center [286, 102] width 247 height 14
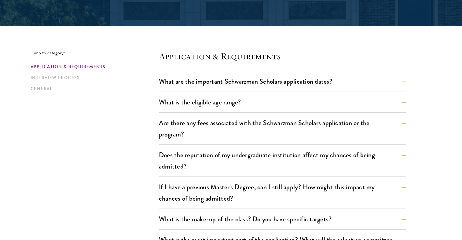
click at [255, 99] on div "What is the eligible age range? Candidates must be at least 18 but not yet 29 y…" at bounding box center [282, 103] width 247 height 17
click at [255, 116] on button "Are there any fees associated with the Schwarzman Scholars application or the p…" at bounding box center [286, 128] width 247 height 25
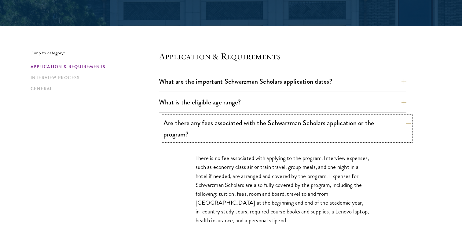
scroll to position [167, 0]
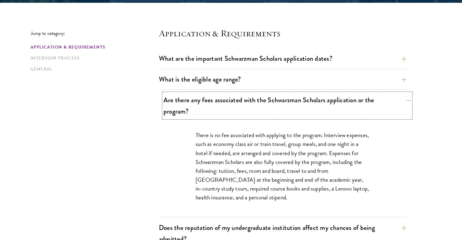
click at [251, 93] on button "Are there any fees associated with the Schwarzman Scholars application or the p…" at bounding box center [286, 105] width 247 height 25
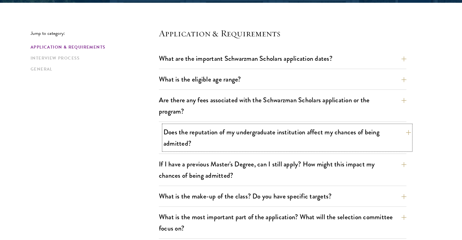
click at [238, 125] on button "Does the reputation of my undergraduate institution affect my chances of being …" at bounding box center [286, 137] width 247 height 25
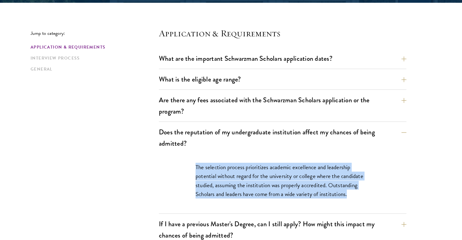
drag, startPoint x: 185, startPoint y: 156, endPoint x: 344, endPoint y: 195, distance: 163.0
click at [343, 195] on div "The selection process prioritizes academic excellence and leadership potential …" at bounding box center [282, 184] width 211 height 60
click at [344, 195] on div "The selection process prioritizes academic excellence and leadership potential …" at bounding box center [282, 184] width 211 height 60
drag, startPoint x: 360, startPoint y: 185, endPoint x: 194, endPoint y: 156, distance: 168.2
click at [194, 156] on div "The selection process prioritizes academic excellence and leadership potential …" at bounding box center [282, 184] width 211 height 60
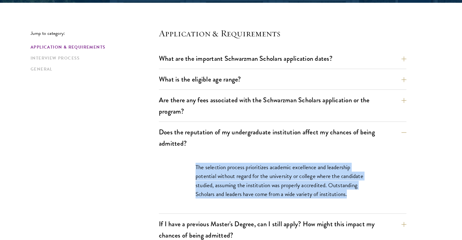
click at [194, 156] on div "The selection process prioritizes academic excellence and leadership potential …" at bounding box center [282, 184] width 211 height 60
drag, startPoint x: 188, startPoint y: 156, endPoint x: 362, endPoint y: 180, distance: 175.2
click at [360, 180] on div "The selection process prioritizes academic excellence and leadership potential …" at bounding box center [282, 184] width 211 height 60
click at [362, 180] on p "The selection process prioritizes academic excellence and leadership potential …" at bounding box center [283, 180] width 174 height 35
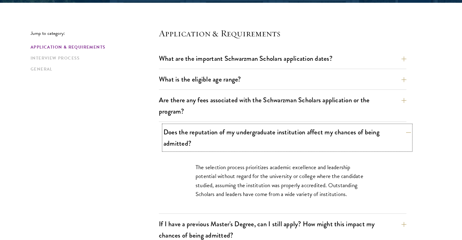
click at [302, 125] on button "Does the reputation of my undergraduate institution affect my chances of being …" at bounding box center [286, 137] width 247 height 25
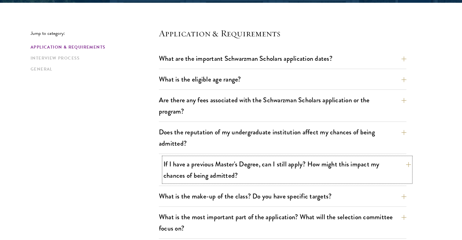
click at [262, 157] on button "If I have a previous Master's Degree, can I still apply? How might this impact …" at bounding box center [286, 169] width 247 height 25
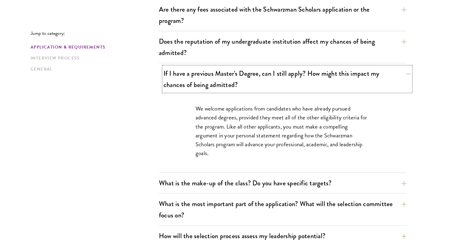
scroll to position [262, 0]
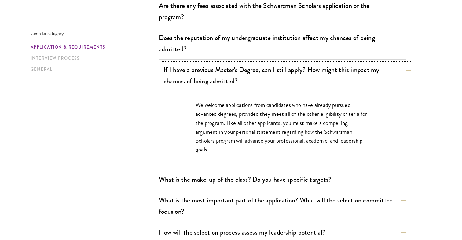
click at [282, 67] on button "If I have a previous Master's Degree, can I still apply? How might this impact …" at bounding box center [286, 75] width 247 height 25
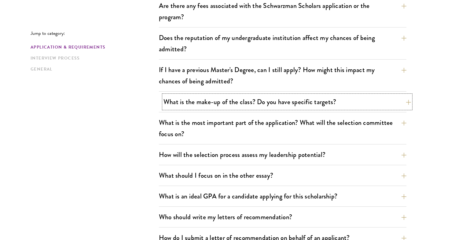
click at [257, 95] on button "What is the make-up of the class? Do you have specific targets?" at bounding box center [286, 102] width 247 height 14
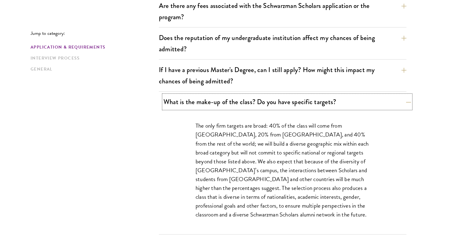
click at [257, 95] on button "What is the make-up of the class? Do you have specific targets?" at bounding box center [286, 102] width 247 height 14
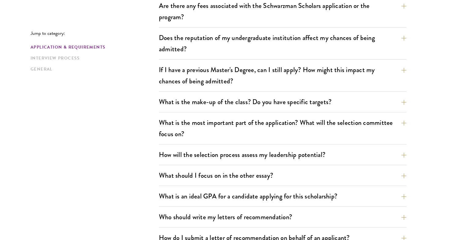
click at [243, 96] on div "What is the make-up of the class? Do you have specific targets? The only firm t…" at bounding box center [282, 103] width 247 height 17
click at [244, 95] on button "What is the make-up of the class? Do you have specific targets?" at bounding box center [286, 102] width 247 height 14
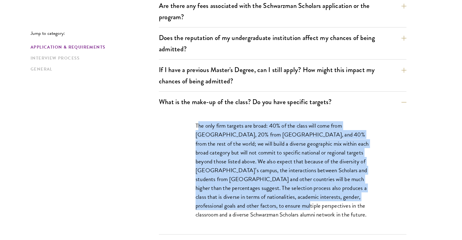
drag, startPoint x: 199, startPoint y: 114, endPoint x: 258, endPoint y: 194, distance: 98.9
click at [257, 193] on p "The only firm targets are broad: 40% of the class will come from [GEOGRAPHIC_DA…" at bounding box center [283, 170] width 174 height 98
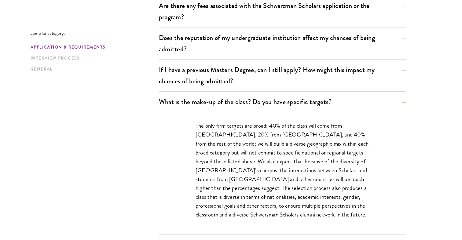
click at [258, 194] on p "The only firm targets are broad: 40% of the class will come from [GEOGRAPHIC_DA…" at bounding box center [283, 170] width 174 height 98
click at [246, 95] on button "What is the make-up of the class? Do you have specific targets?" at bounding box center [286, 102] width 247 height 14
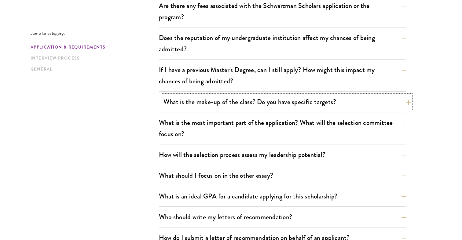
click at [246, 95] on button "What is the make-up of the class? Do you have specific targets?" at bounding box center [286, 102] width 247 height 14
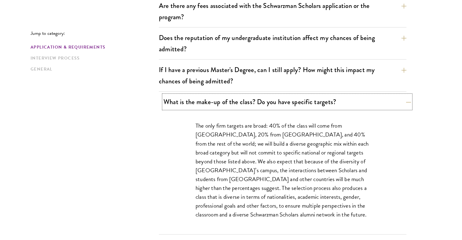
click at [246, 95] on button "What is the make-up of the class? Do you have specific targets?" at bounding box center [286, 102] width 247 height 14
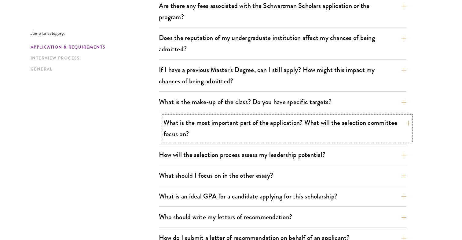
click at [241, 117] on button "What is the most important part of the application? What will the selection com…" at bounding box center [286, 128] width 247 height 25
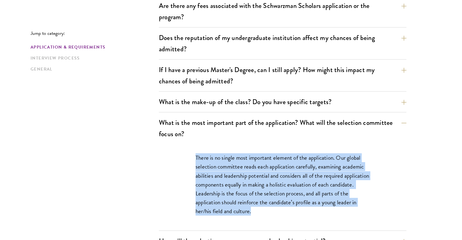
drag, startPoint x: 196, startPoint y: 145, endPoint x: 286, endPoint y: 205, distance: 108.2
click at [286, 205] on div "There is no single most important element of the application. Our global select…" at bounding box center [282, 187] width 211 height 86
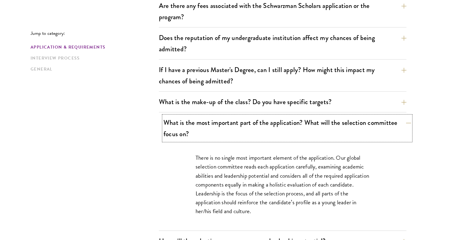
click at [282, 123] on button "What is the most important part of the application? What will the selection com…" at bounding box center [286, 128] width 247 height 25
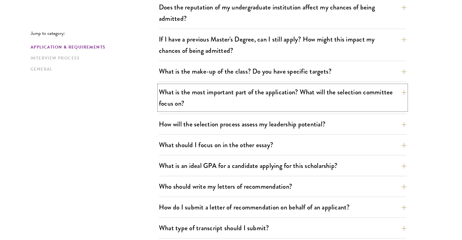
scroll to position [303, 0]
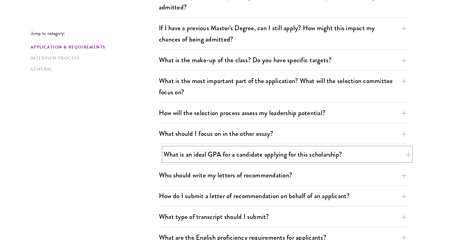
click at [271, 148] on button "What is an ideal GPA for a candidate applying for this scholarship?" at bounding box center [286, 155] width 247 height 14
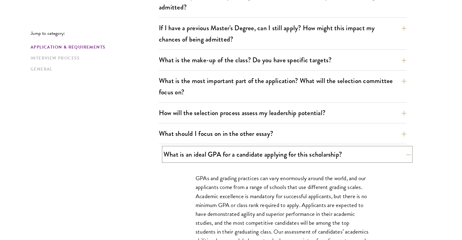
scroll to position [368, 0]
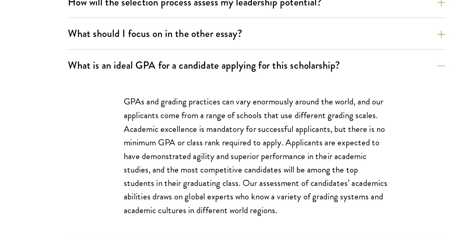
click at [258, 140] on p "GPAs and grading practices can vary enormously around the world, and our applic…" at bounding box center [283, 149] width 174 height 80
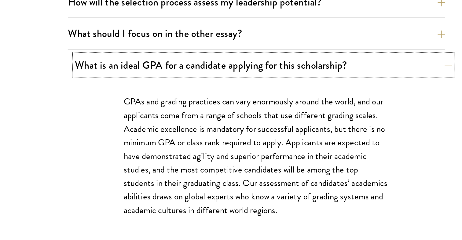
click at [248, 83] on button "What is an ideal GPA for a candidate applying for this scholarship?" at bounding box center [286, 90] width 247 height 14
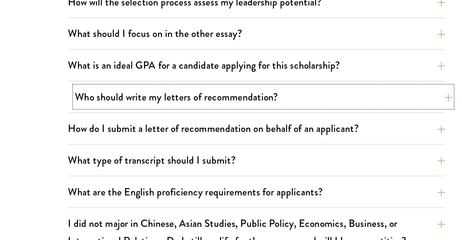
click at [229, 104] on button "Who should write my letters of recommendation?" at bounding box center [286, 111] width 247 height 14
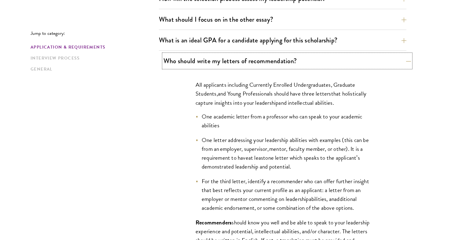
scroll to position [424, 0]
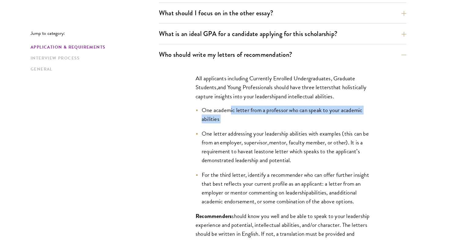
drag, startPoint x: 229, startPoint y: 96, endPoint x: 294, endPoint y: 108, distance: 66.1
click at [294, 108] on li "One academic letter from a professor who can speak to your academic abilities" at bounding box center [283, 115] width 174 height 18
drag, startPoint x: 323, startPoint y: 104, endPoint x: 196, endPoint y: 94, distance: 126.9
click at [196, 106] on li "One academic letter from a professor who can speak to your academic abilities" at bounding box center [283, 115] width 174 height 18
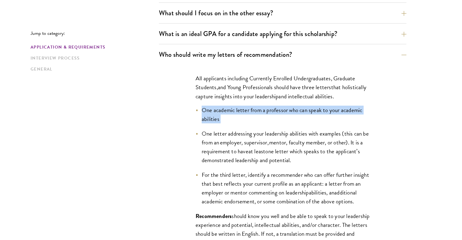
click at [196, 106] on li "One academic letter from a professor who can speak to your academic abilities" at bounding box center [283, 115] width 174 height 18
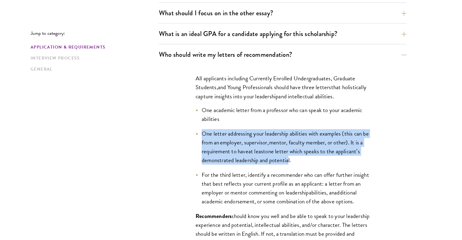
drag, startPoint x: 197, startPoint y: 120, endPoint x: 288, endPoint y: 149, distance: 95.0
click at [288, 149] on li "One letter addressing your leadership abilities with examples (this can be from…" at bounding box center [283, 146] width 174 height 35
click at [288, 149] on span "one letter which speaks to the applicant’s demonstrated leadership and potentia…" at bounding box center [281, 156] width 158 height 18
drag, startPoint x: 298, startPoint y: 149, endPoint x: 197, endPoint y: 116, distance: 107.0
click at [197, 129] on li "One letter addressing your leadership abilities with examples (this can be from…" at bounding box center [283, 146] width 174 height 35
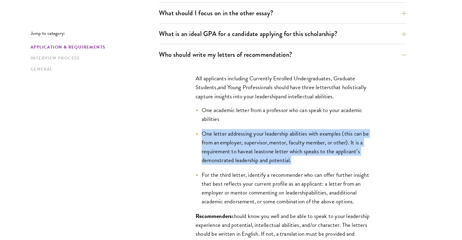
click at [197, 129] on li "One letter addressing your leadership abilities with examples (this can be from…" at bounding box center [283, 146] width 174 height 35
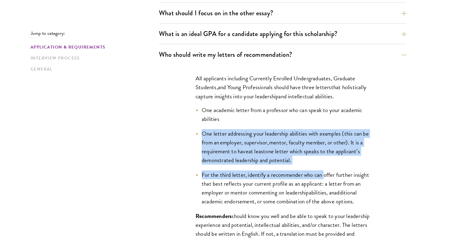
drag, startPoint x: 197, startPoint y: 116, endPoint x: 323, endPoint y: 161, distance: 133.9
click at [323, 161] on ul "One academic letter from a professor who can speak to your academic abilities O…" at bounding box center [283, 156] width 174 height 101
click at [323, 153] on ul "One academic letter from a professor who can speak to your academic abilities O…" at bounding box center [283, 156] width 174 height 101
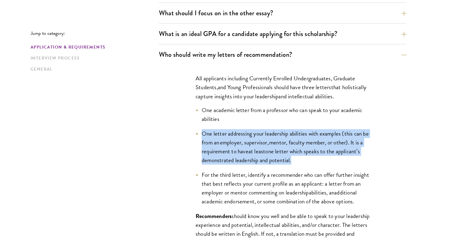
drag, startPoint x: 327, startPoint y: 151, endPoint x: 190, endPoint y: 120, distance: 140.2
click at [190, 120] on div "All applicants including Currently Enrolled Undergraduates, Graduate Students ,…" at bounding box center [282, 198] width 211 height 266
click at [190, 121] on div "All applicants including Currently Enrolled Undergraduates, Graduate Students ,…" at bounding box center [282, 198] width 211 height 266
drag, startPoint x: 191, startPoint y: 115, endPoint x: 297, endPoint y: 144, distance: 110.1
click at [297, 144] on div "All applicants including Currently Enrolled Undergraduates, Graduate Students ,…" at bounding box center [282, 198] width 211 height 266
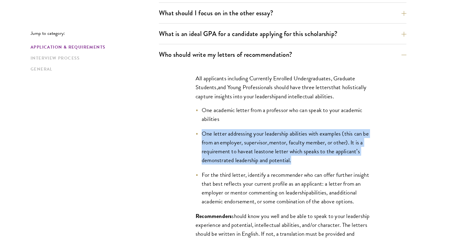
click at [297, 144] on li "One letter addressing your leadership abilities with examples (this can be from…" at bounding box center [283, 146] width 174 height 35
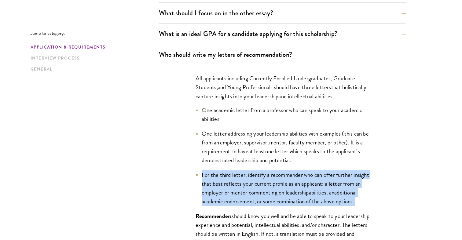
drag, startPoint x: 199, startPoint y: 160, endPoint x: 241, endPoint y: 198, distance: 56.4
click at [241, 198] on li "For the third letter, identify a recommender who can offer further insight that…" at bounding box center [283, 187] width 174 height 35
drag, startPoint x: 273, startPoint y: 198, endPoint x: 200, endPoint y: 160, distance: 81.9
click at [200, 170] on li "For the third letter, identify a recommender who can offer further insight that…" at bounding box center [283, 187] width 174 height 35
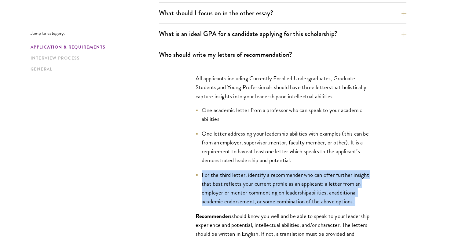
click at [200, 170] on li "For the third letter, identify a recommender who can offer further insight that…" at bounding box center [283, 187] width 174 height 35
drag, startPoint x: 200, startPoint y: 160, endPoint x: 234, endPoint y: 192, distance: 46.2
click at [234, 192] on li "For the third letter, identify a recommender who can offer further insight that…" at bounding box center [283, 187] width 174 height 35
click at [234, 192] on span "additional academic endorsement, or some combination of the above options." at bounding box center [279, 197] width 155 height 18
drag, startPoint x: 238, startPoint y: 199, endPoint x: 192, endPoint y: 160, distance: 59.8
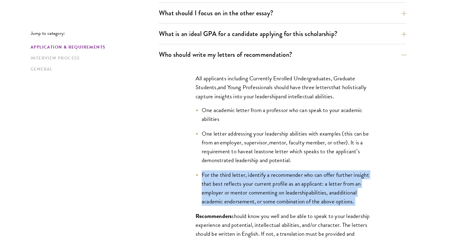
click at [192, 160] on div "All applicants including Currently Enrolled Undergraduates, Graduate Students ,…" at bounding box center [282, 198] width 211 height 266
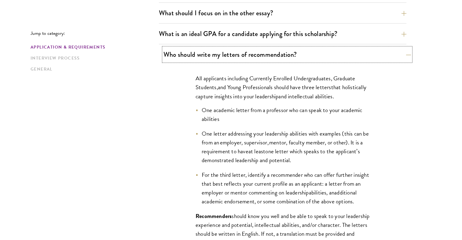
click at [239, 48] on button "Who should write my letters of recommendation?" at bounding box center [286, 55] width 247 height 14
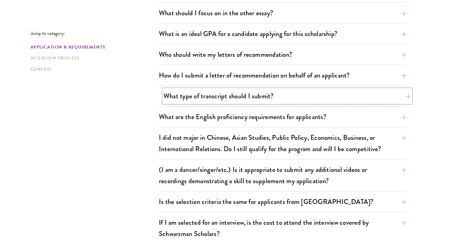
click at [235, 89] on button "What type of transcript should I submit?" at bounding box center [286, 96] width 247 height 14
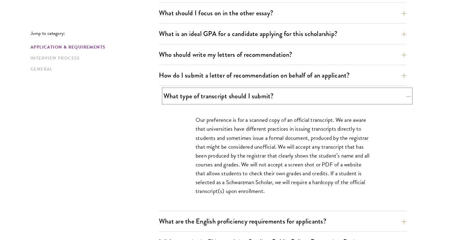
click at [243, 89] on button "What type of transcript should I submit?" at bounding box center [286, 96] width 247 height 14
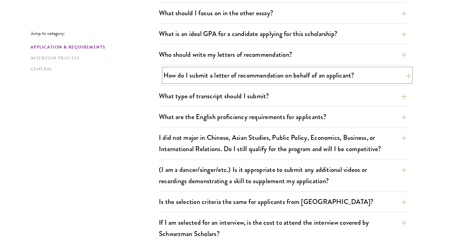
click at [243, 68] on button "How do I submit a letter of recommendation on behalf of an applicant?" at bounding box center [286, 75] width 247 height 14
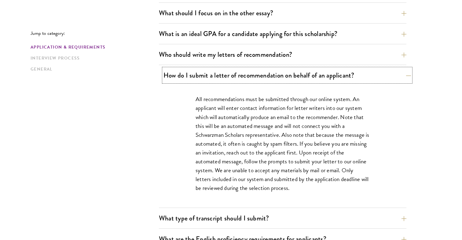
click at [241, 68] on button "How do I submit a letter of recommendation on behalf of an applicant?" at bounding box center [286, 75] width 247 height 14
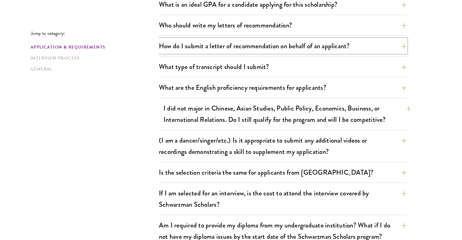
scroll to position [454, 0]
click at [269, 102] on button "I did not major in Chinese, Asian Studies, Public Policy, Economics, Business, …" at bounding box center [286, 113] width 247 height 25
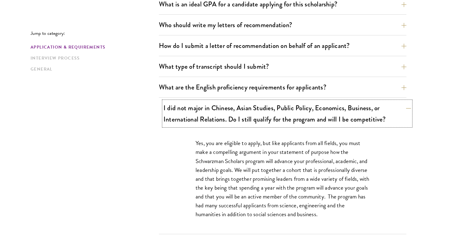
click at [269, 102] on button "I did not major in Chinese, Asian Studies, Public Policy, Economics, Business, …" at bounding box center [286, 113] width 247 height 25
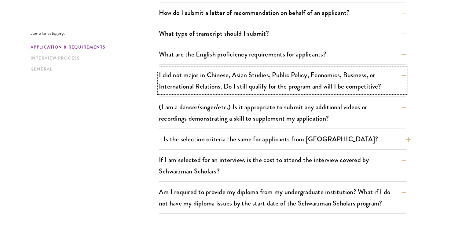
scroll to position [489, 0]
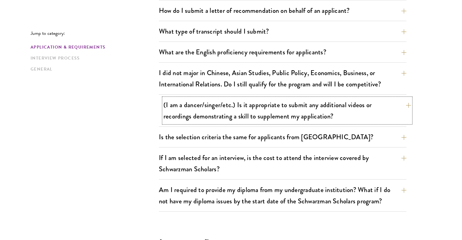
click at [271, 106] on button "(I am a dancer/singer/etc.) Is it appropriate to submit any additional videos o…" at bounding box center [286, 110] width 247 height 25
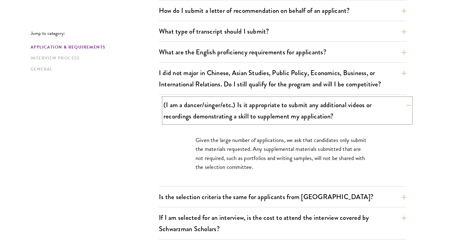
click at [271, 106] on button "(I am a dancer/singer/etc.) Is it appropriate to submit any additional videos o…" at bounding box center [286, 110] width 247 height 25
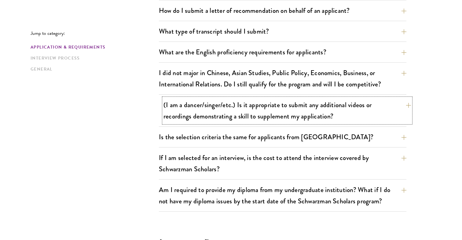
click at [273, 103] on button "(I am a dancer/singer/etc.) Is it appropriate to submit any additional videos o…" at bounding box center [286, 110] width 247 height 25
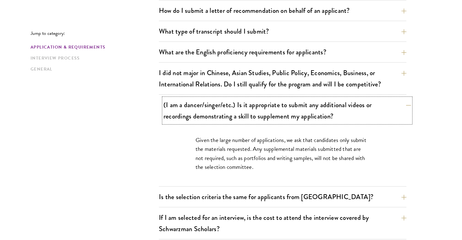
click at [273, 103] on button "(I am a dancer/singer/etc.) Is it appropriate to submit any additional videos o…" at bounding box center [286, 110] width 247 height 25
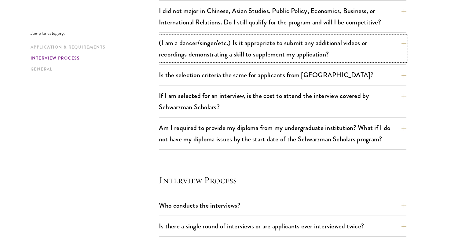
scroll to position [554, 0]
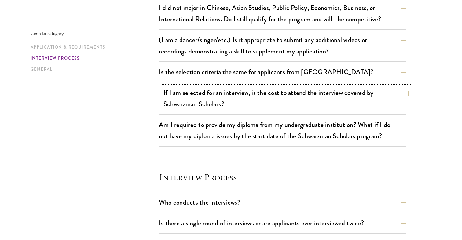
click at [189, 92] on button "If I am selected for an interview, is the cost to attend the interview covered …" at bounding box center [286, 98] width 247 height 25
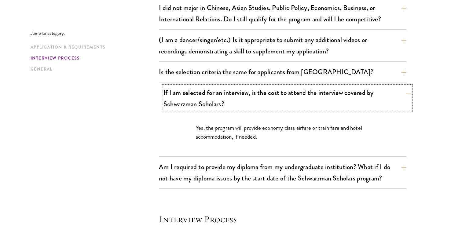
click at [243, 86] on button "If I am selected for an interview, is the cost to attend the interview covered …" at bounding box center [286, 98] width 247 height 25
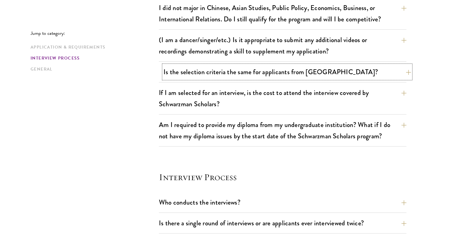
click at [248, 65] on button "Is the selection criteria the same for applicants from [GEOGRAPHIC_DATA]?" at bounding box center [286, 72] width 247 height 14
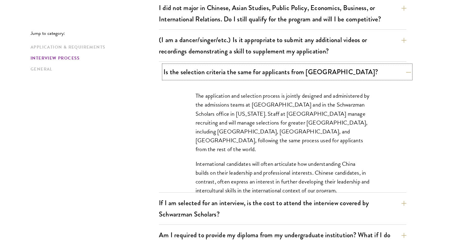
click at [248, 65] on button "Is the selection criteria the same for applicants from [GEOGRAPHIC_DATA]?" at bounding box center [286, 72] width 247 height 14
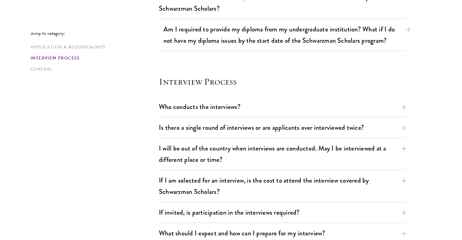
scroll to position [650, 0]
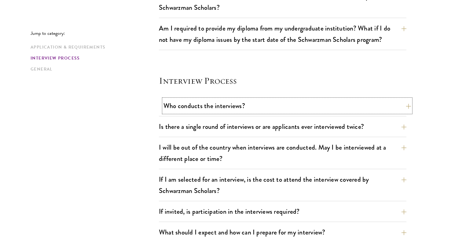
click at [241, 99] on button "Who conducts the interviews?" at bounding box center [286, 106] width 247 height 14
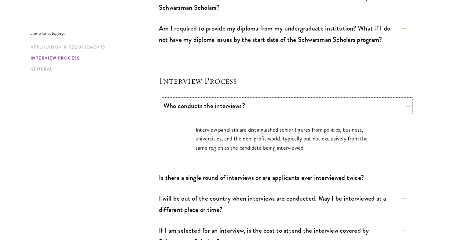
click at [241, 99] on button "Who conducts the interviews?" at bounding box center [286, 106] width 247 height 14
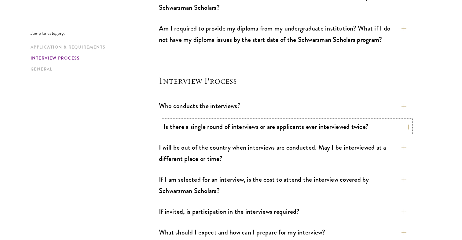
click at [224, 120] on button "Is there a single round of interviews or are applicants ever interviewed twice?" at bounding box center [286, 127] width 247 height 14
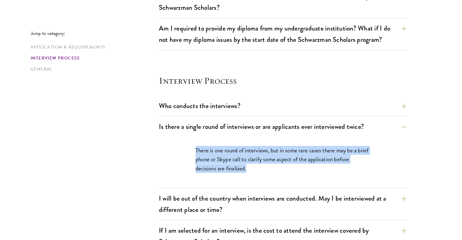
drag, startPoint x: 190, startPoint y: 138, endPoint x: 259, endPoint y: 166, distance: 74.1
click at [259, 167] on div "There is one round of interviews, but in some rare cases there may be a brief p…" at bounding box center [282, 162] width 211 height 51
click at [259, 166] on div "There is one round of interviews, but in some rare cases there may be a brief p…" at bounding box center [282, 162] width 211 height 51
drag, startPoint x: 268, startPoint y: 161, endPoint x: 186, endPoint y: 136, distance: 85.9
click at [186, 137] on div "There is one round of interviews, but in some rare cases there may be a brief p…" at bounding box center [282, 162] width 211 height 51
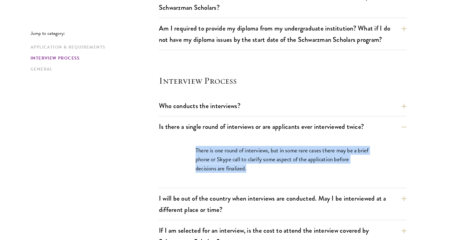
click at [186, 137] on div "There is one round of interviews, but in some rare cases there may be a brief p…" at bounding box center [282, 162] width 211 height 51
drag, startPoint x: 186, startPoint y: 136, endPoint x: 254, endPoint y: 160, distance: 72.8
click at [254, 160] on div "There is one round of interviews, but in some rare cases there may be a brief p…" at bounding box center [282, 162] width 211 height 51
drag, startPoint x: 271, startPoint y: 157, endPoint x: 187, endPoint y: 132, distance: 87.6
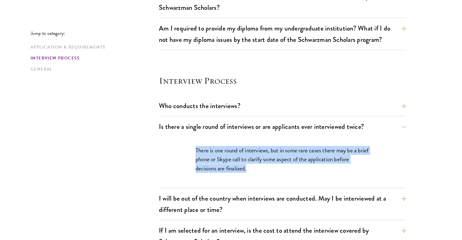
click at [187, 137] on div "There is one round of interviews, but in some rare cases there may be a brief p…" at bounding box center [282, 162] width 211 height 51
drag, startPoint x: 183, startPoint y: 131, endPoint x: 264, endPoint y: 161, distance: 85.6
click at [264, 161] on div "There is one round of interviews, but in some rare cases there may be a brief p…" at bounding box center [282, 162] width 211 height 51
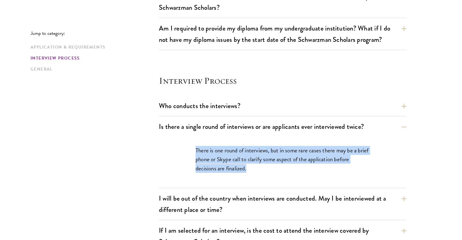
drag, startPoint x: 276, startPoint y: 152, endPoint x: 182, endPoint y: 132, distance: 95.9
click at [182, 137] on div "There is one round of interviews, but in some rare cases there may be a brief p…" at bounding box center [282, 162] width 211 height 51
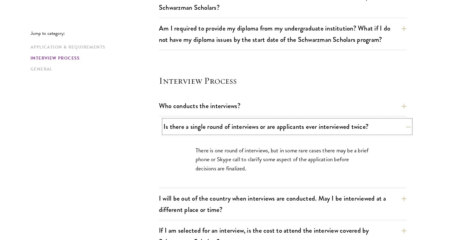
click at [204, 120] on button "Is there a single round of interviews or are applicants ever interviewed twice?" at bounding box center [286, 127] width 247 height 14
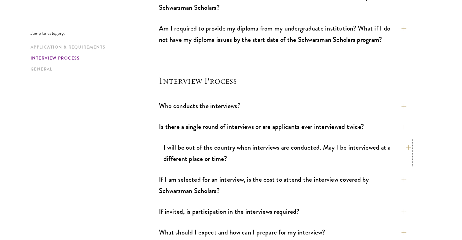
click at [194, 141] on button "I will be out of the country when interviews are conducted. May I be interviewe…" at bounding box center [286, 153] width 247 height 25
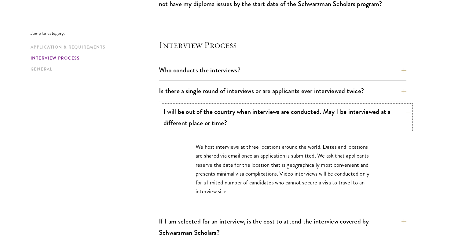
scroll to position [695, 0]
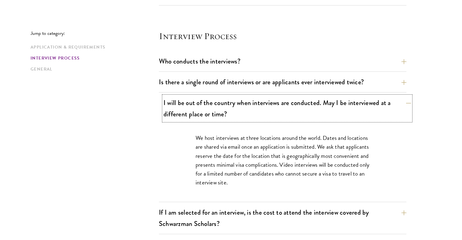
click at [233, 96] on button "I will be out of the country when interviews are conducted. May I be interviewe…" at bounding box center [286, 108] width 247 height 25
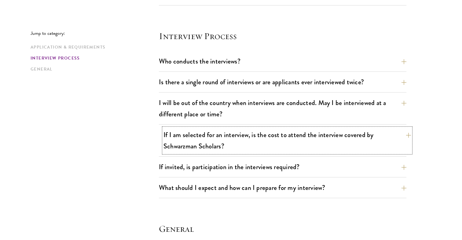
click at [222, 128] on button "If I am selected for an interview, is the cost to attend the interview covered …" at bounding box center [286, 140] width 247 height 25
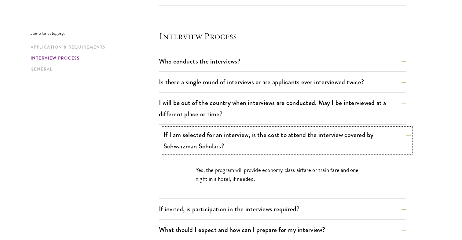
scroll to position [746, 0]
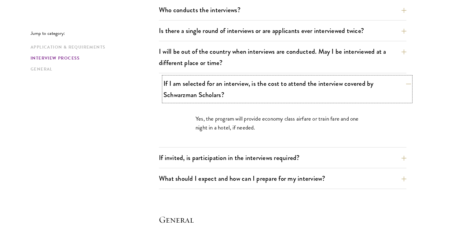
click at [249, 80] on button "If I am selected for an interview, is the cost to attend the interview covered …" at bounding box center [286, 89] width 247 height 25
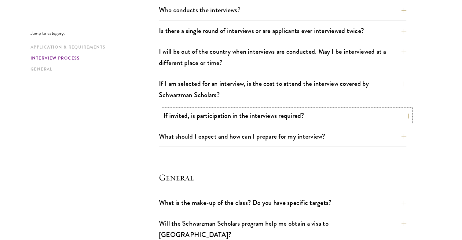
click at [248, 109] on button "If invited, is participation in the interviews required?" at bounding box center [286, 116] width 247 height 14
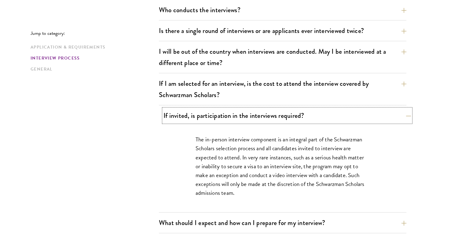
click at [248, 109] on button "If invited, is participation in the interviews required?" at bounding box center [286, 116] width 247 height 14
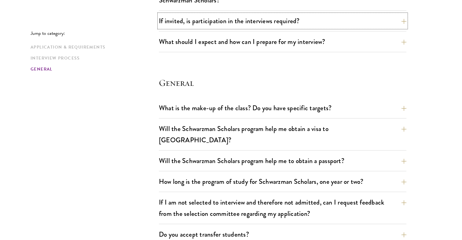
scroll to position [840, 0]
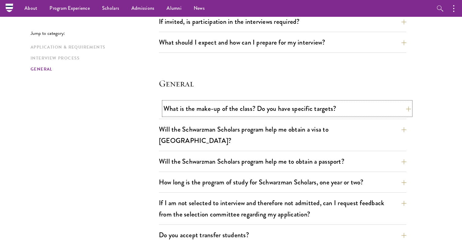
click at [258, 102] on button "What is the make-up of the class? Do you have specific targets?" at bounding box center [286, 109] width 247 height 14
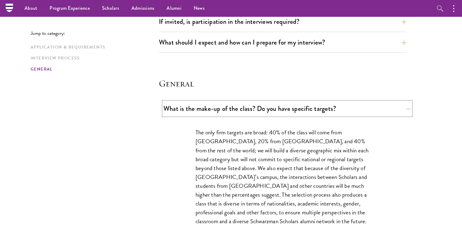
click at [258, 102] on button "What is the make-up of the class? Do you have specific targets?" at bounding box center [286, 109] width 247 height 14
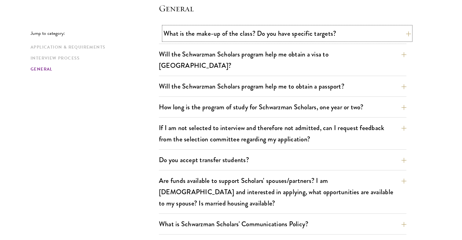
scroll to position [917, 0]
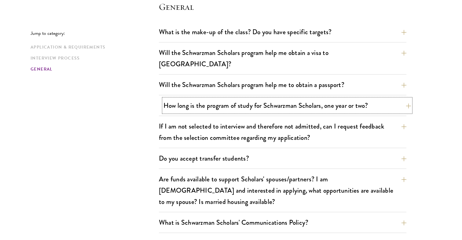
click at [254, 99] on button "How long is the program of study for Schwarzman Scholars, one year or two?" at bounding box center [286, 106] width 247 height 14
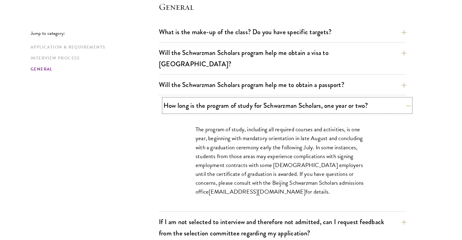
click at [254, 99] on button "How long is the program of study for Schwarzman Scholars, one year or two?" at bounding box center [286, 106] width 247 height 14
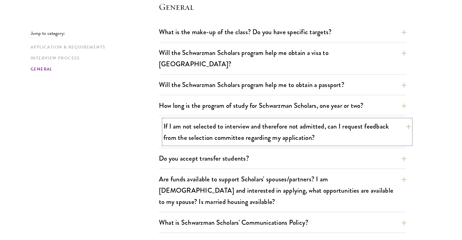
click at [244, 119] on button "If I am not selected to interview and therefore not admitted, can I request fee…" at bounding box center [286, 131] width 247 height 25
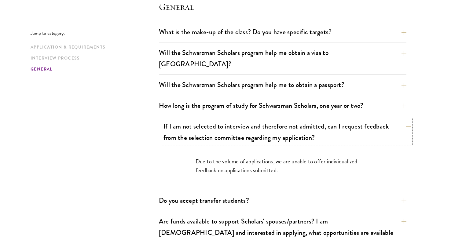
click at [244, 119] on button "If I am not selected to interview and therefore not admitted, can I request fee…" at bounding box center [286, 131] width 247 height 25
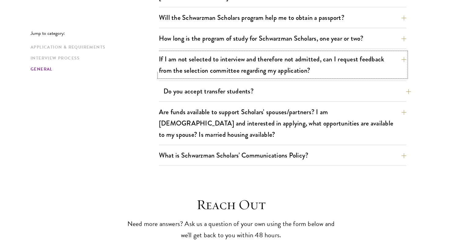
scroll to position [985, 0]
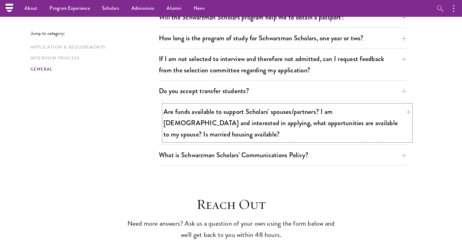
click at [241, 105] on button "Are funds available to support Scholars' spouses/partners? I am [DEMOGRAPHIC_DA…" at bounding box center [286, 123] width 247 height 36
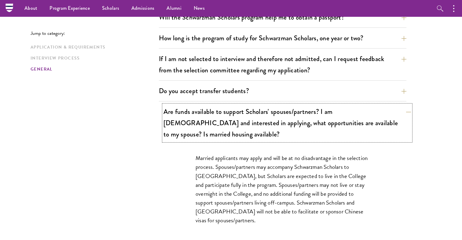
click at [241, 105] on button "Are funds available to support Scholars' spouses/partners? I am [DEMOGRAPHIC_DA…" at bounding box center [286, 123] width 247 height 36
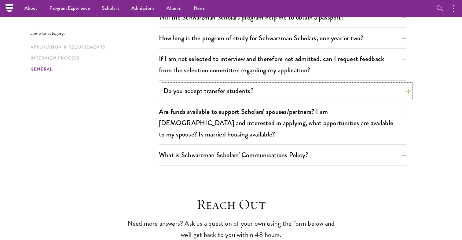
click at [232, 84] on button "Do you accept transfer students?" at bounding box center [286, 91] width 247 height 14
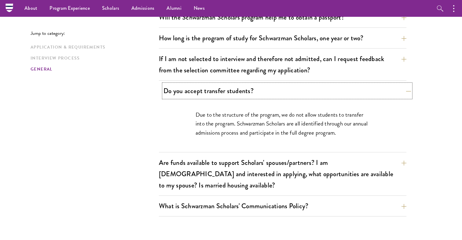
click at [228, 84] on button "Do you accept transfer students?" at bounding box center [286, 91] width 247 height 14
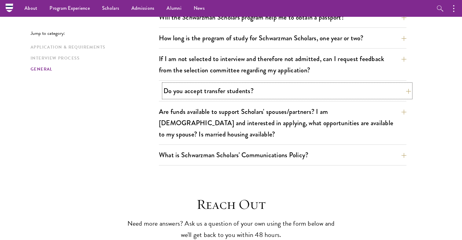
click at [228, 84] on button "Do you accept transfer students?" at bounding box center [286, 91] width 247 height 14
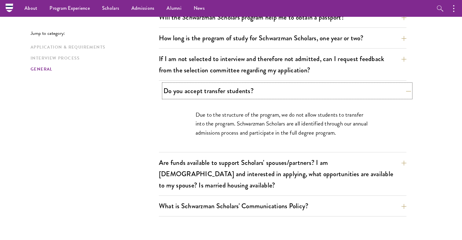
click at [228, 84] on button "Do you accept transfer students?" at bounding box center [286, 91] width 247 height 14
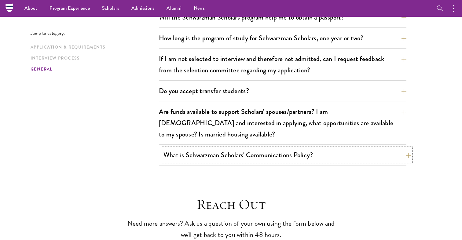
click at [227, 148] on button "What is Schwarzman Scholars' Communications Policy?" at bounding box center [286, 155] width 247 height 14
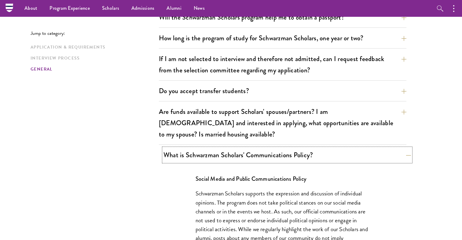
click at [225, 148] on button "What is Schwarzman Scholars' Communications Policy?" at bounding box center [286, 155] width 247 height 14
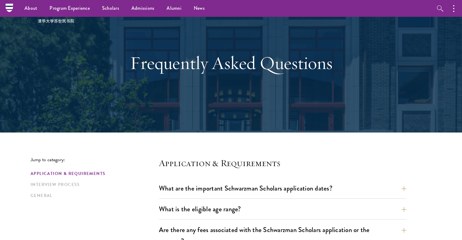
scroll to position [0, 0]
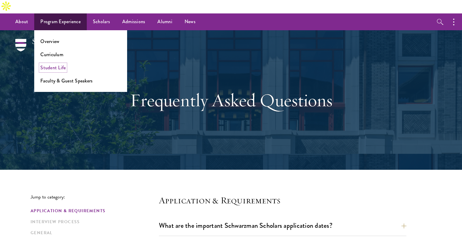
click at [62, 64] on link "Student Life" at bounding box center [52, 67] width 25 height 7
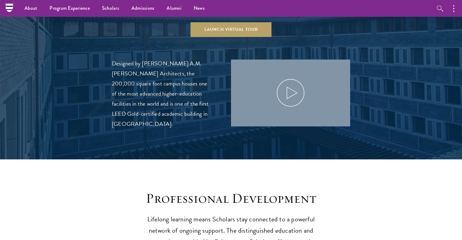
scroll to position [371, 0]
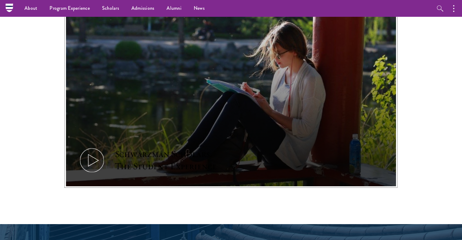
click at [86, 147] on icon at bounding box center [91, 160] width 27 height 27
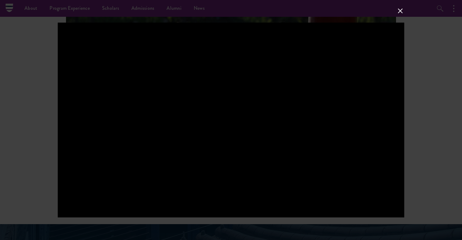
click at [401, 9] on button at bounding box center [400, 11] width 8 height 8
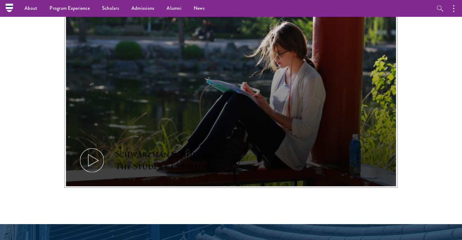
click at [102, 147] on icon at bounding box center [91, 160] width 27 height 27
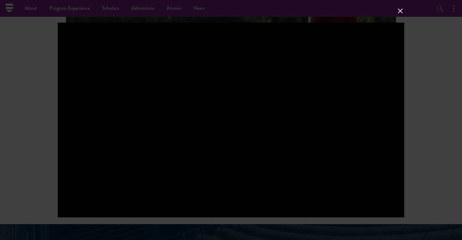
click at [399, 9] on button at bounding box center [400, 11] width 8 height 8
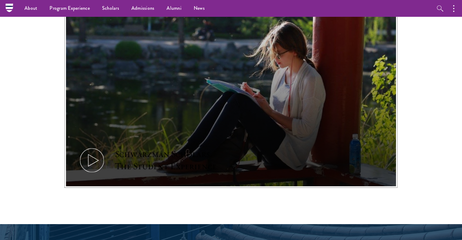
click at [191, 148] on div "Schwarzman Scholars: The Student Experience" at bounding box center [171, 160] width 113 height 24
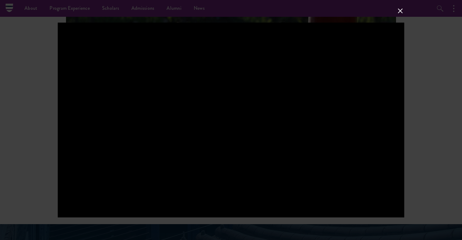
click at [291, 87] on div at bounding box center [231, 120] width 346 height 195
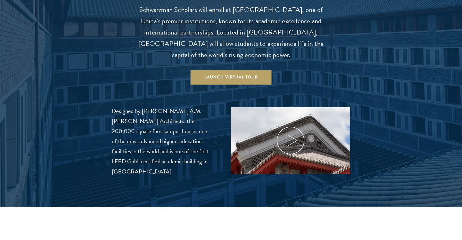
scroll to position [664, 0]
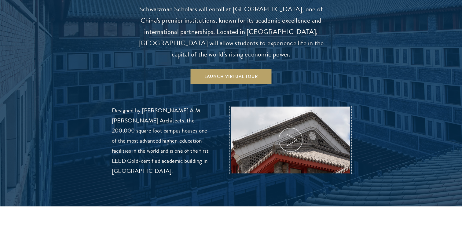
click at [284, 126] on icon at bounding box center [290, 139] width 27 height 27
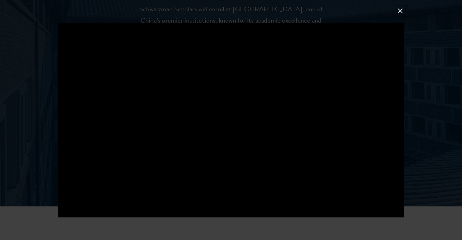
click at [401, 12] on button at bounding box center [400, 11] width 8 height 8
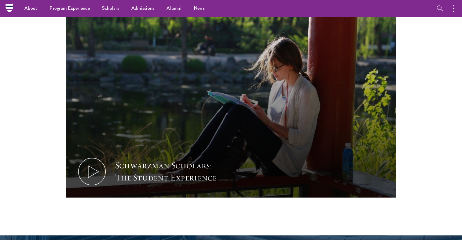
scroll to position [328, 0]
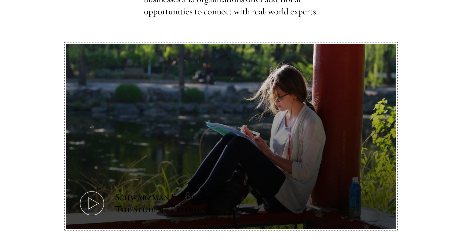
click at [98, 190] on icon at bounding box center [91, 203] width 27 height 27
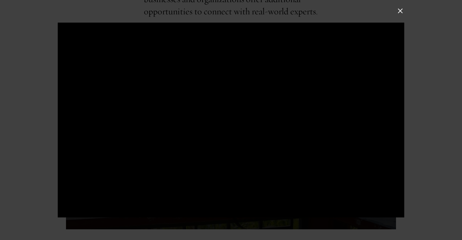
click at [401, 10] on button at bounding box center [400, 11] width 8 height 8
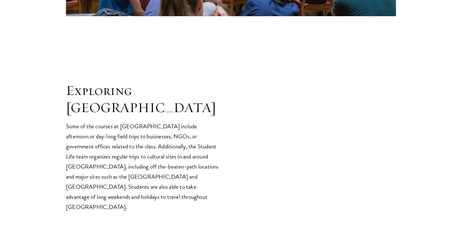
scroll to position [1217, 0]
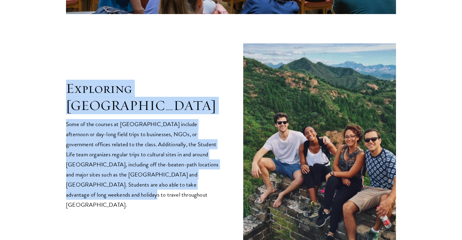
drag, startPoint x: 37, startPoint y: 85, endPoint x: 177, endPoint y: 157, distance: 156.9
click at [177, 157] on section "Exploring [GEOGRAPHIC_DATA] Some of the courses at [GEOGRAPHIC_DATA] include af…" at bounding box center [231, 145] width 462 height 204
click at [177, 157] on p "Some of the courses at [GEOGRAPHIC_DATA] include afternoon or day-long field tr…" at bounding box center [142, 164] width 153 height 91
drag, startPoint x: 198, startPoint y: 163, endPoint x: 58, endPoint y: 69, distance: 168.5
click at [60, 69] on section "Exploring [GEOGRAPHIC_DATA] Some of the courses at [GEOGRAPHIC_DATA] include af…" at bounding box center [231, 145] width 462 height 204
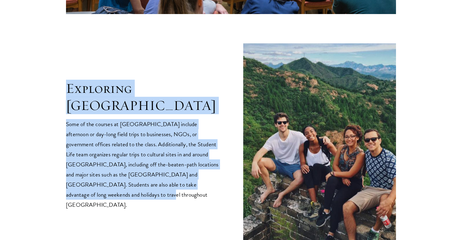
click at [58, 69] on section "Exploring [GEOGRAPHIC_DATA] Some of the courses at [GEOGRAPHIC_DATA] include af…" at bounding box center [231, 145] width 462 height 204
drag, startPoint x: 58, startPoint y: 69, endPoint x: 183, endPoint y: 161, distance: 155.4
click at [183, 161] on section "Exploring [GEOGRAPHIC_DATA] Some of the courses at [GEOGRAPHIC_DATA] include af…" at bounding box center [231, 145] width 462 height 204
click at [183, 161] on p "Some of the courses at [GEOGRAPHIC_DATA] include afternoon or day-long field tr…" at bounding box center [142, 164] width 153 height 91
drag, startPoint x: 192, startPoint y: 161, endPoint x: 55, endPoint y: 78, distance: 160.8
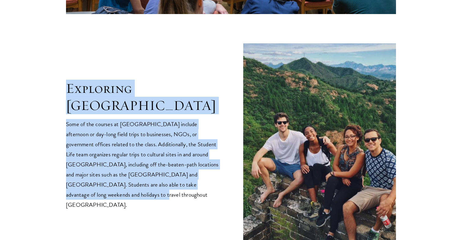
click at [55, 78] on section "Exploring [GEOGRAPHIC_DATA] Some of the courses at [GEOGRAPHIC_DATA] include af…" at bounding box center [231, 145] width 462 height 204
drag, startPoint x: 55, startPoint y: 78, endPoint x: 200, endPoint y: 162, distance: 167.8
click at [200, 163] on section "Exploring [GEOGRAPHIC_DATA] Some of the courses at [GEOGRAPHIC_DATA] include af…" at bounding box center [231, 145] width 462 height 204
click at [200, 162] on p "Some of the courses at [GEOGRAPHIC_DATA] include afternoon or day-long field tr…" at bounding box center [142, 164] width 153 height 91
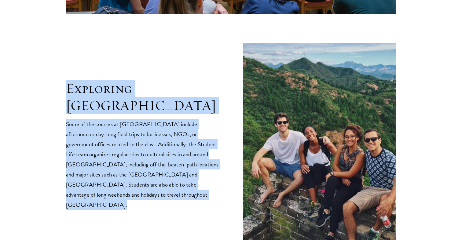
drag, startPoint x: 200, startPoint y: 162, endPoint x: 65, endPoint y: 76, distance: 160.2
click at [65, 76] on section "Exploring [GEOGRAPHIC_DATA] Some of the courses at [GEOGRAPHIC_DATA] include af…" at bounding box center [231, 145] width 462 height 204
drag, startPoint x: 59, startPoint y: 75, endPoint x: 202, endPoint y: 163, distance: 167.5
click at [201, 164] on section "Exploring [GEOGRAPHIC_DATA] Some of the courses at [GEOGRAPHIC_DATA] include af…" at bounding box center [231, 145] width 462 height 204
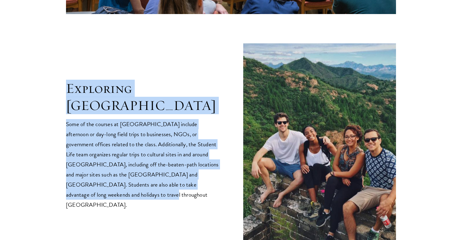
click at [205, 160] on p "Some of the courses at [GEOGRAPHIC_DATA] include afternoon or day-long field tr…" at bounding box center [142, 164] width 153 height 91
drag, startPoint x: 210, startPoint y: 163, endPoint x: 56, endPoint y: 78, distance: 175.7
click at [56, 78] on section "Exploring [GEOGRAPHIC_DATA] Some of the courses at [GEOGRAPHIC_DATA] include af…" at bounding box center [231, 145] width 462 height 204
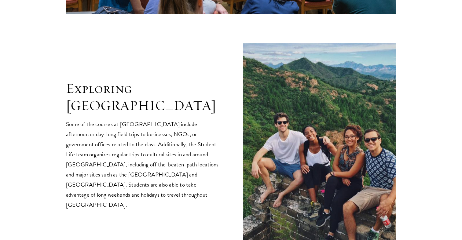
click at [56, 78] on section "Exploring [GEOGRAPHIC_DATA] Some of the courses at [GEOGRAPHIC_DATA] include af…" at bounding box center [231, 145] width 462 height 204
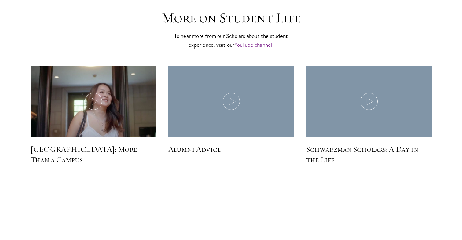
scroll to position [1828, 0]
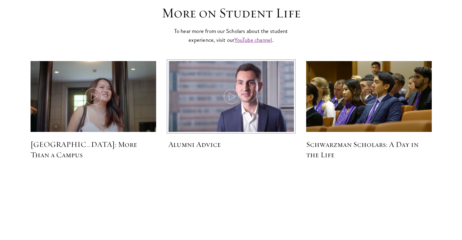
click at [232, 88] on icon at bounding box center [231, 96] width 17 height 17
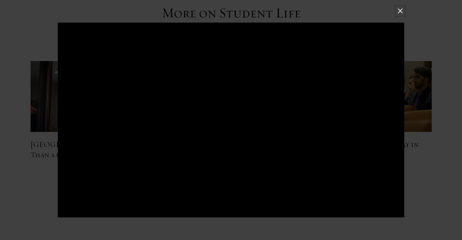
click at [403, 9] on button at bounding box center [400, 11] width 8 height 8
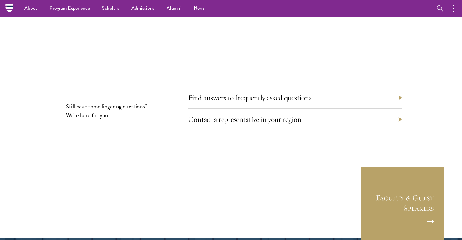
scroll to position [2012, 0]
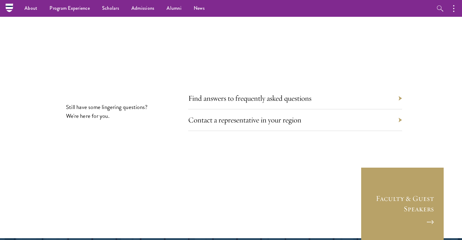
click at [318, 88] on div "Find answers to frequently asked questions" at bounding box center [295, 99] width 214 height 22
click at [308, 93] on link "Find answers to frequently asked questions" at bounding box center [254, 97] width 123 height 9
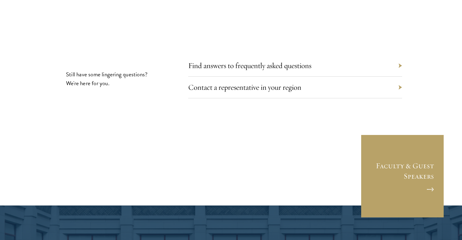
scroll to position [2051, 0]
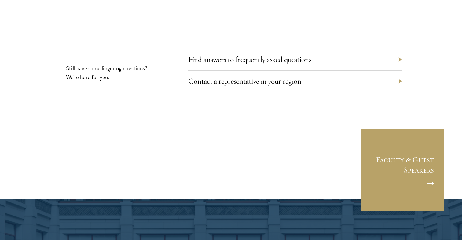
click at [278, 71] on div "Contact a representative in your region" at bounding box center [295, 82] width 214 height 22
click at [278, 76] on link "Contact a representative in your region" at bounding box center [249, 80] width 113 height 9
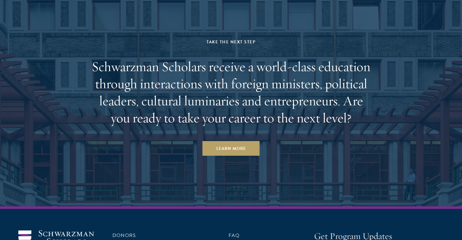
scroll to position [2276, 0]
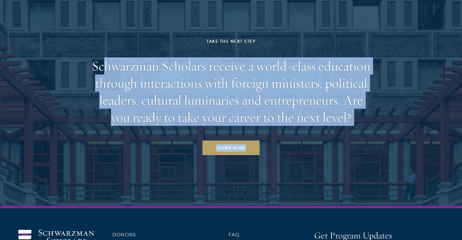
drag, startPoint x: 106, startPoint y: 34, endPoint x: 346, endPoint y: 103, distance: 249.0
click at [346, 103] on div "Take the Next Step Schwarzman Scholars receive a world-class education through …" at bounding box center [231, 97] width 284 height 118
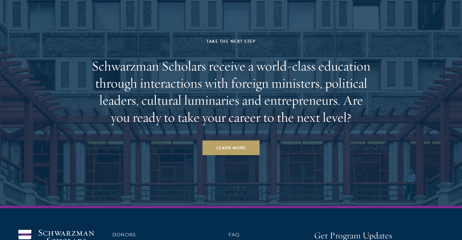
click at [346, 103] on div "Take the Next Step Schwarzman Scholars receive a world-class education through …" at bounding box center [231, 97] width 284 height 118
drag, startPoint x: 275, startPoint y: 65, endPoint x: 87, endPoint y: 30, distance: 191.1
click at [87, 30] on aside "Take the Next Step Schwarzman Scholars receive a world-class education through …" at bounding box center [231, 90] width 462 height 231
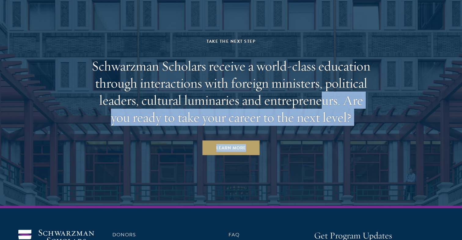
drag, startPoint x: 85, startPoint y: 31, endPoint x: 324, endPoint y: 68, distance: 241.7
click at [324, 68] on aside "Take the Next Step Schwarzman Scholars receive a world-class education through …" at bounding box center [231, 90] width 462 height 231
click at [324, 68] on h2 "Schwarzman Scholars receive a world-class education through interactions with f…" at bounding box center [231, 91] width 284 height 68
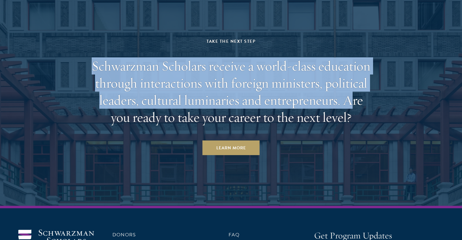
drag, startPoint x: 350, startPoint y: 68, endPoint x: 177, endPoint y: 11, distance: 181.8
click at [178, 38] on div "Take the Next Step Schwarzman Scholars receive a world-class education through …" at bounding box center [231, 97] width 284 height 118
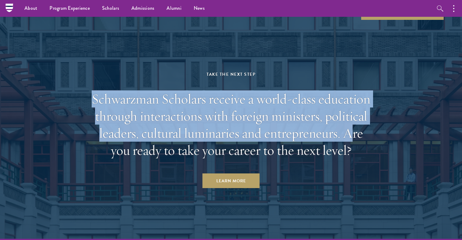
scroll to position [2227, 0]
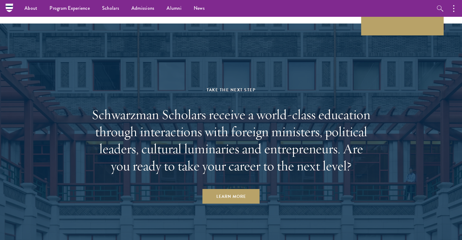
click at [199, 49] on aside "Take the Next Step Schwarzman Scholars receive a world-class education through …" at bounding box center [231, 139] width 462 height 231
drag, startPoint x: 199, startPoint y: 49, endPoint x: 352, endPoint y: 134, distance: 174.8
click at [352, 135] on aside "Take the Next Step Schwarzman Scholars receive a world-class education through …" at bounding box center [231, 139] width 462 height 231
click at [352, 134] on h2 "Schwarzman Scholars receive a world-class education through interactions with f…" at bounding box center [231, 140] width 284 height 68
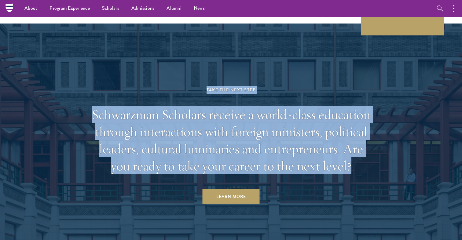
drag, startPoint x: 358, startPoint y: 128, endPoint x: 198, endPoint y: 50, distance: 178.0
click at [198, 86] on div "Take the Next Step Schwarzman Scholars receive a world-class education through …" at bounding box center [231, 145] width 284 height 118
click at [198, 86] on div "Take the Next Step" at bounding box center [231, 90] width 284 height 8
drag, startPoint x: 198, startPoint y: 50, endPoint x: 357, endPoint y: 133, distance: 179.3
click at [358, 135] on div "Take the Next Step Schwarzman Scholars receive a world-class education through …" at bounding box center [231, 145] width 284 height 118
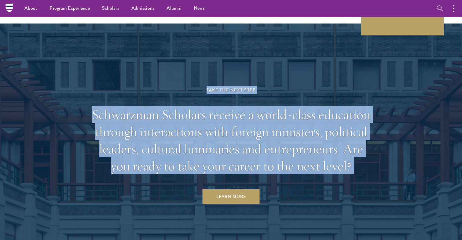
click at [357, 133] on h2 "Schwarzman Scholars receive a world-class education through interactions with f…" at bounding box center [231, 140] width 284 height 68
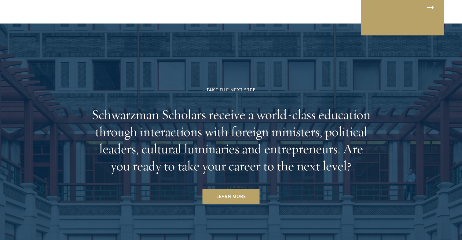
scroll to position [2340, 0]
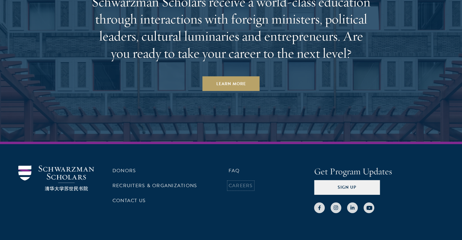
click at [240, 182] on link "Careers" at bounding box center [241, 185] width 24 height 7
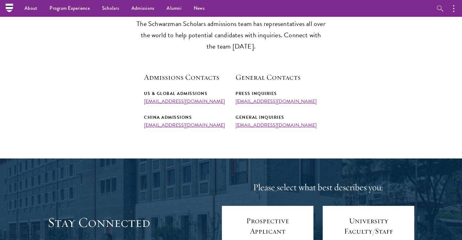
scroll to position [196, 0]
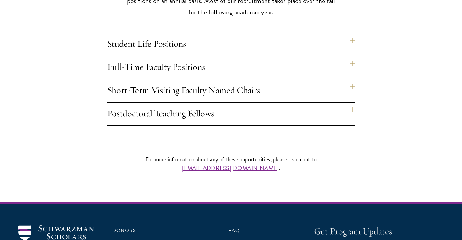
scroll to position [551, 0]
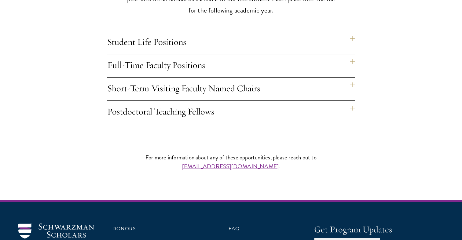
click at [185, 54] on h4 "Full-Time Faculty Positions" at bounding box center [230, 65] width 247 height 23
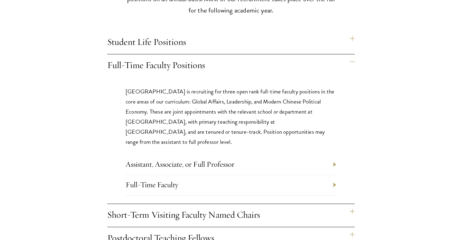
click at [185, 54] on h4 "Full-Time Faculty Positions" at bounding box center [230, 65] width 247 height 23
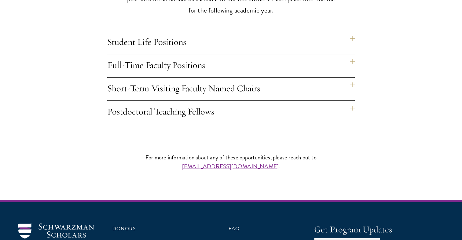
click at [174, 78] on h4 "Short-Term Visiting Faculty Named Chairs" at bounding box center [230, 89] width 247 height 23
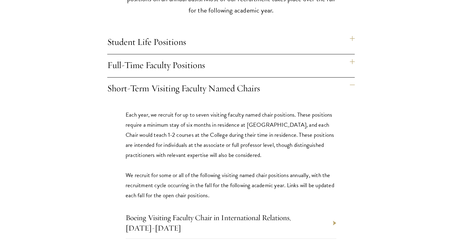
click at [184, 78] on h4 "Short-Term Visiting Faculty Named Chairs" at bounding box center [230, 89] width 247 height 23
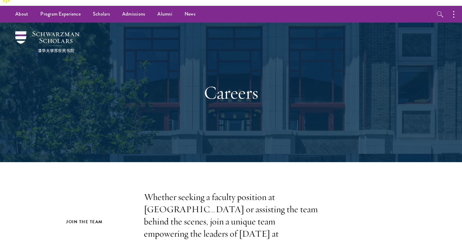
scroll to position [0, 0]
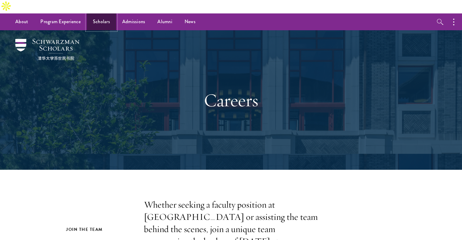
click at [101, 13] on link "Scholars" at bounding box center [101, 21] width 29 height 17
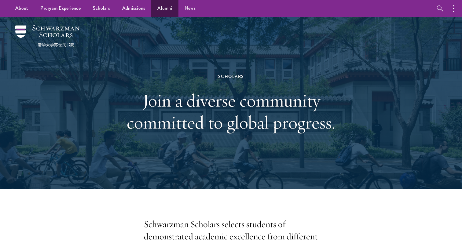
click at [164, 10] on link "Alumni" at bounding box center [164, 8] width 27 height 17
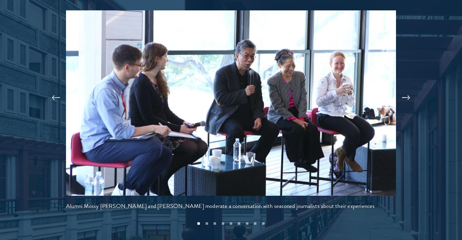
scroll to position [1335, 0]
click at [408, 89] on button at bounding box center [406, 97] width 20 height 17
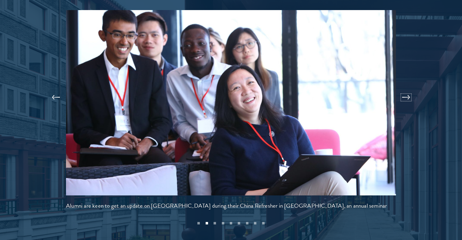
click at [408, 89] on button at bounding box center [406, 97] width 20 height 17
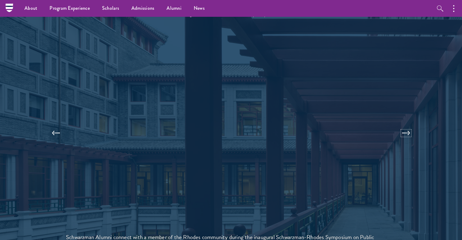
scroll to position [1304, 0]
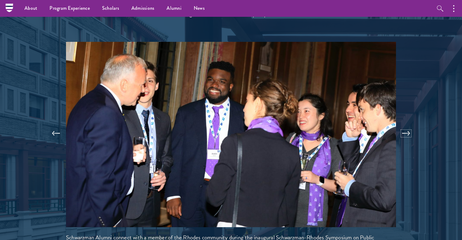
click at [408, 125] on button at bounding box center [406, 133] width 20 height 17
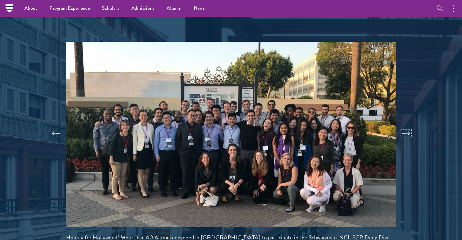
click at [408, 125] on button at bounding box center [406, 133] width 20 height 17
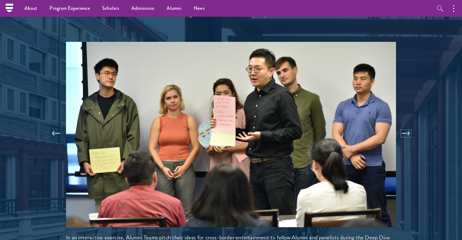
click at [408, 125] on button at bounding box center [406, 133] width 20 height 17
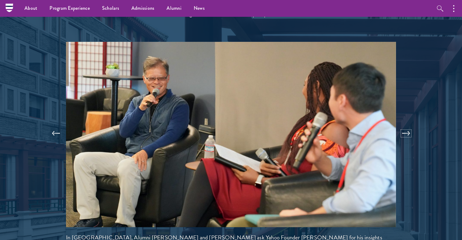
click at [408, 125] on button at bounding box center [406, 133] width 20 height 17
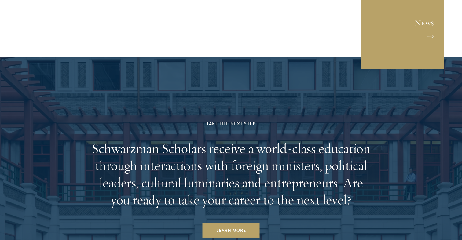
scroll to position [2675, 0]
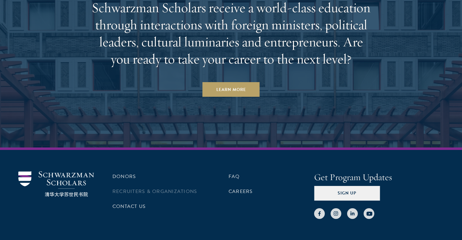
click at [134, 186] on li "Recruiters & Organizations" at bounding box center [155, 191] width 86 height 10
click at [134, 188] on link "Recruiters & Organizations" at bounding box center [154, 191] width 85 height 7
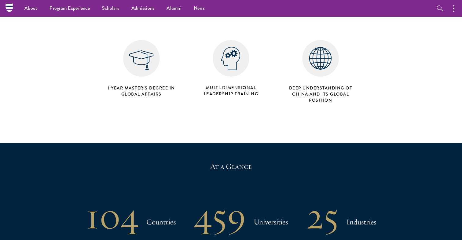
scroll to position [298, 0]
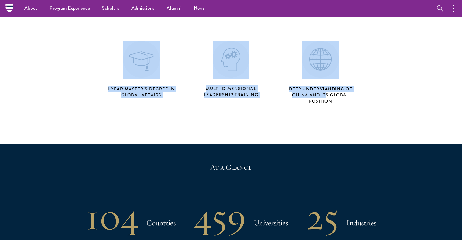
drag, startPoint x: 111, startPoint y: 63, endPoint x: 328, endPoint y: 79, distance: 217.2
click at [328, 79] on div "1 Year Master’s Degree in Global Affairs Multi-dimensional Leadership Training …" at bounding box center [231, 64] width 269 height 88
click at [328, 86] on h4 "Deep understanding of China and its global position" at bounding box center [320, 95] width 72 height 18
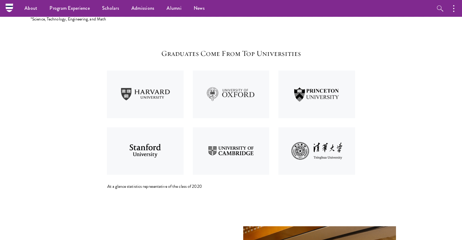
scroll to position [794, 0]
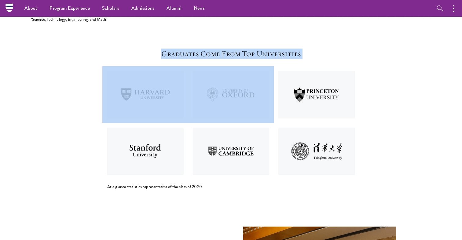
drag, startPoint x: 159, startPoint y: 38, endPoint x: 309, endPoint y: 122, distance: 171.9
click at [308, 119] on div "Graduates Come From Top Universities At a glance statistics representative of t…" at bounding box center [230, 119] width 247 height 141
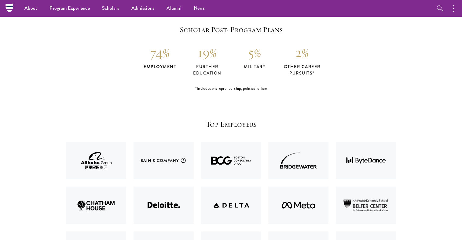
click at [188, 86] on div "*Includes entrepreneurship, political office" at bounding box center [231, 89] width 330 height 6
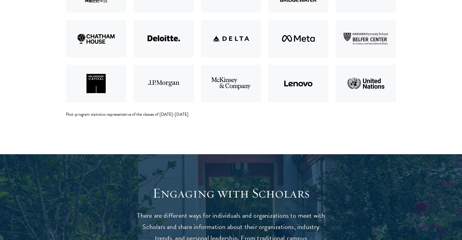
scroll to position [1435, 0]
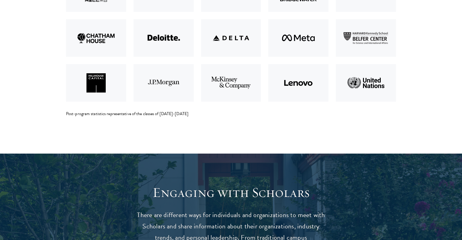
click at [236, 68] on img at bounding box center [231, 82] width 68 height 45
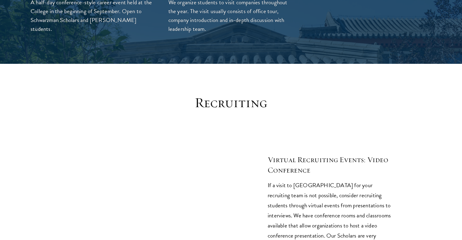
scroll to position [2249, 0]
